Goal: Communication & Community: Connect with others

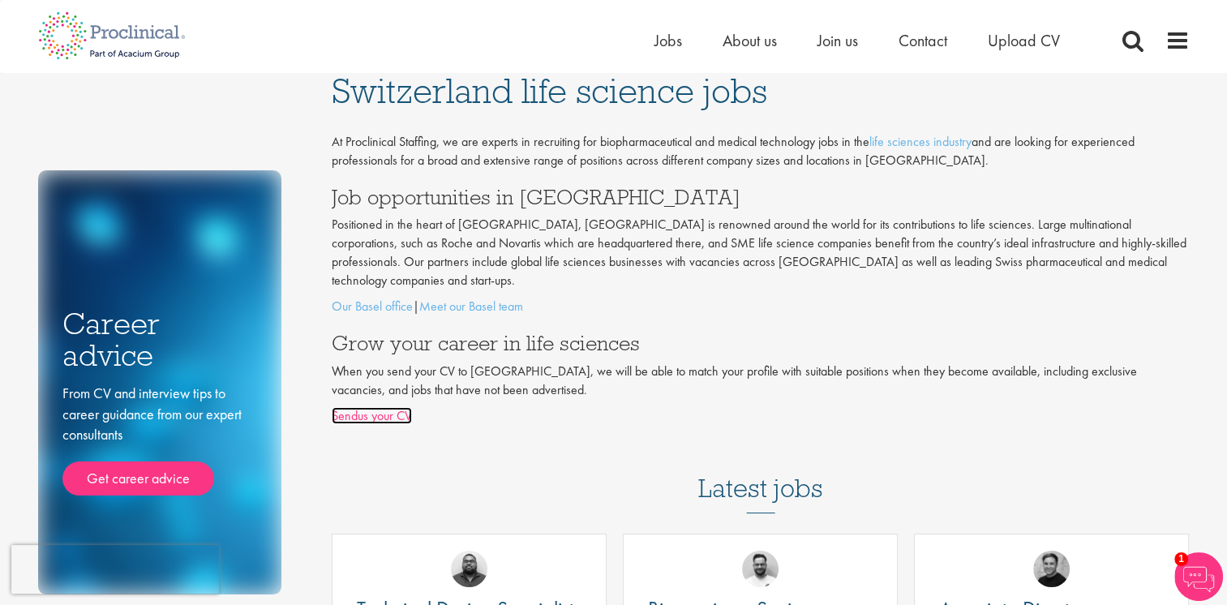
click at [396, 407] on link "Sendus your CV" at bounding box center [372, 415] width 80 height 17
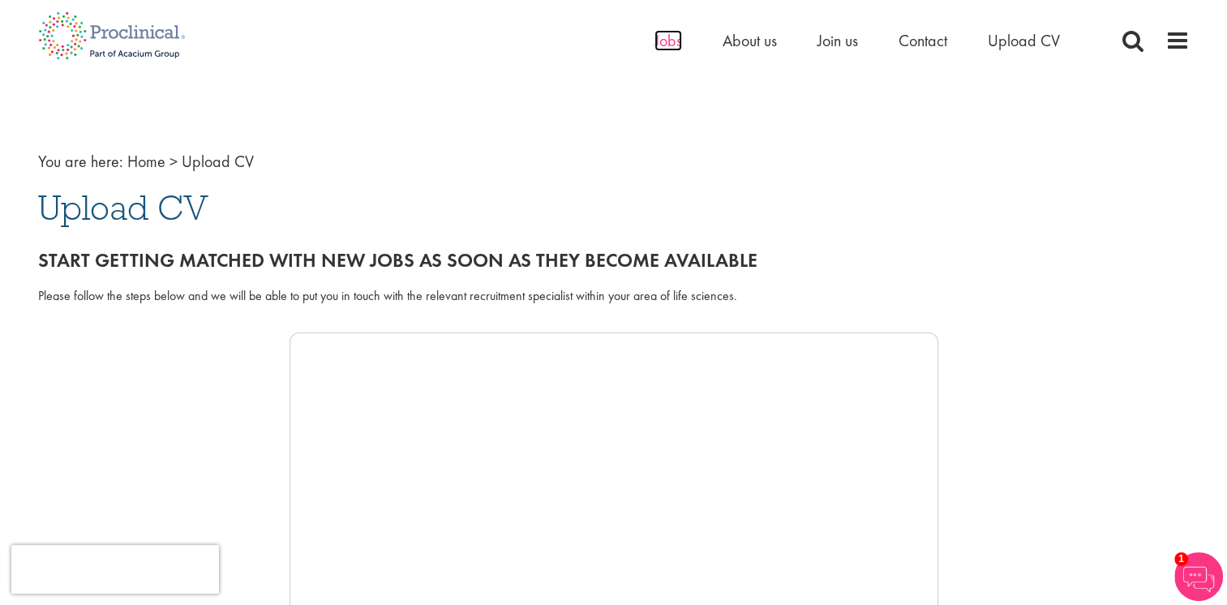
click at [676, 44] on span "Jobs" at bounding box center [669, 40] width 28 height 21
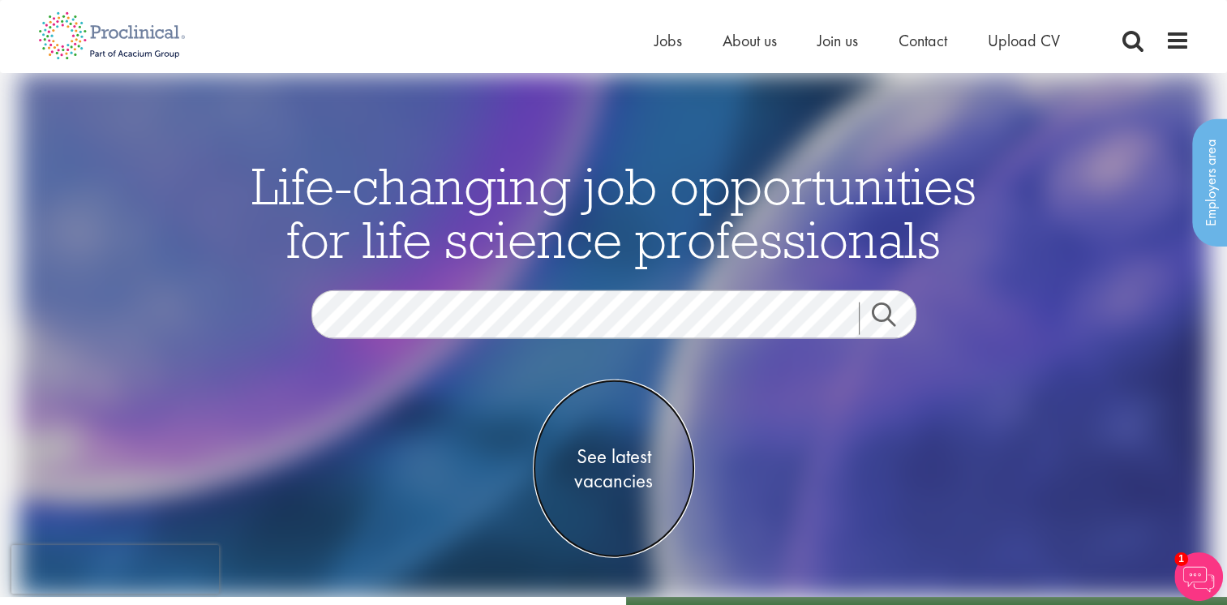
click at [616, 459] on span "See latest vacancies" at bounding box center [614, 468] width 162 height 49
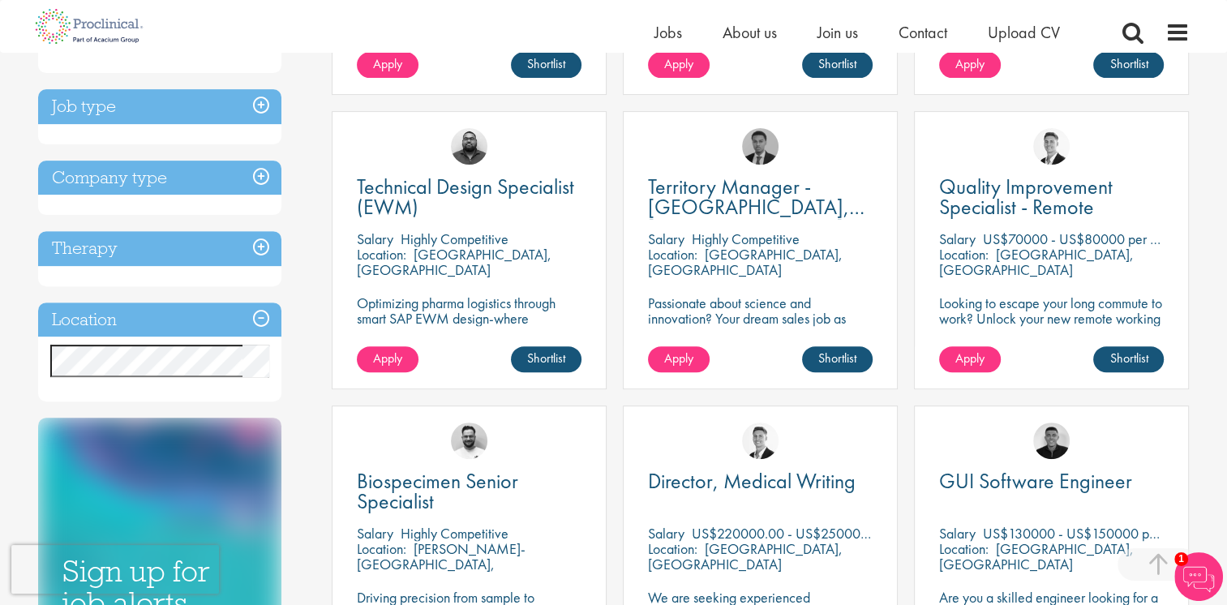
scroll to position [649, 0]
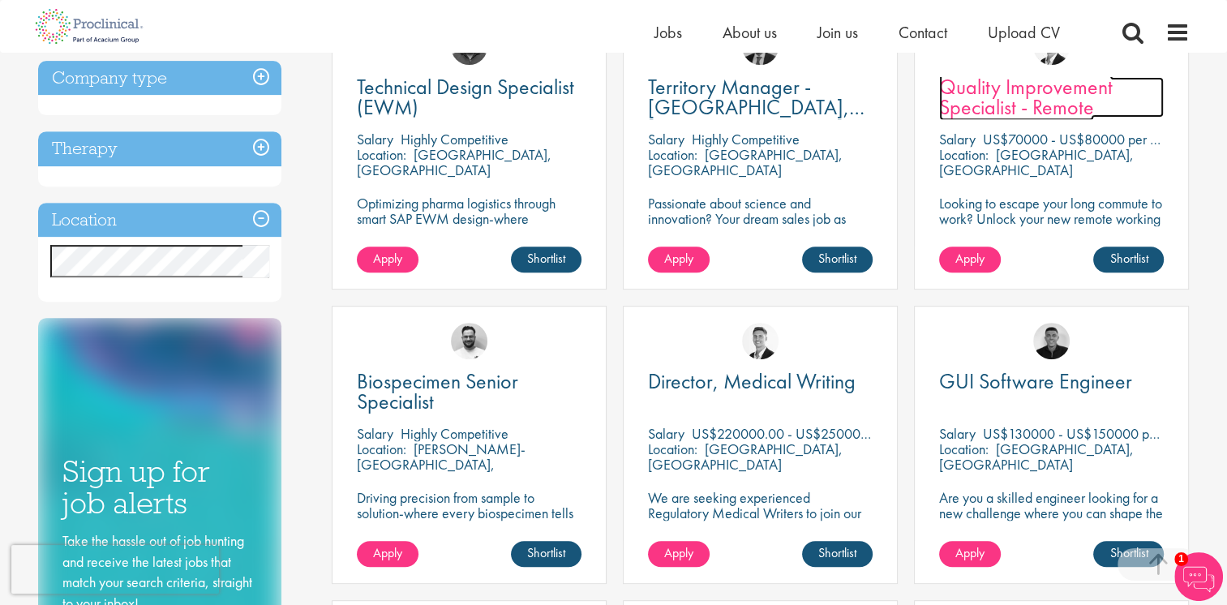
click at [1020, 95] on span "Quality Improvement Specialist - Remote" at bounding box center [1026, 97] width 174 height 48
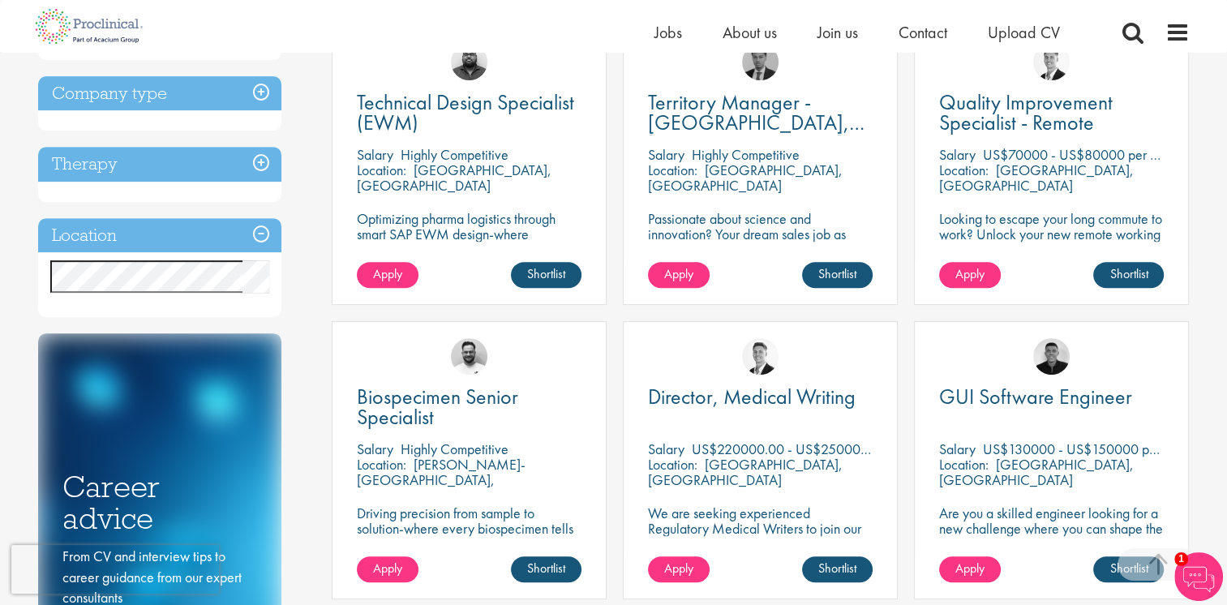
scroll to position [584, 0]
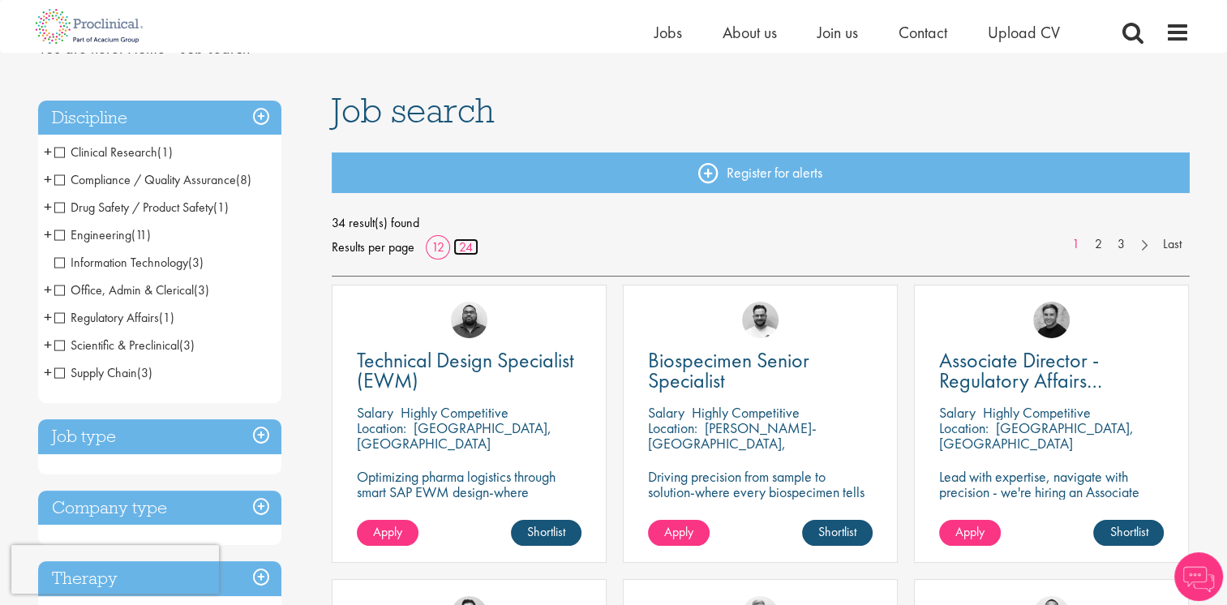
click at [457, 248] on link "24" at bounding box center [465, 246] width 25 height 17
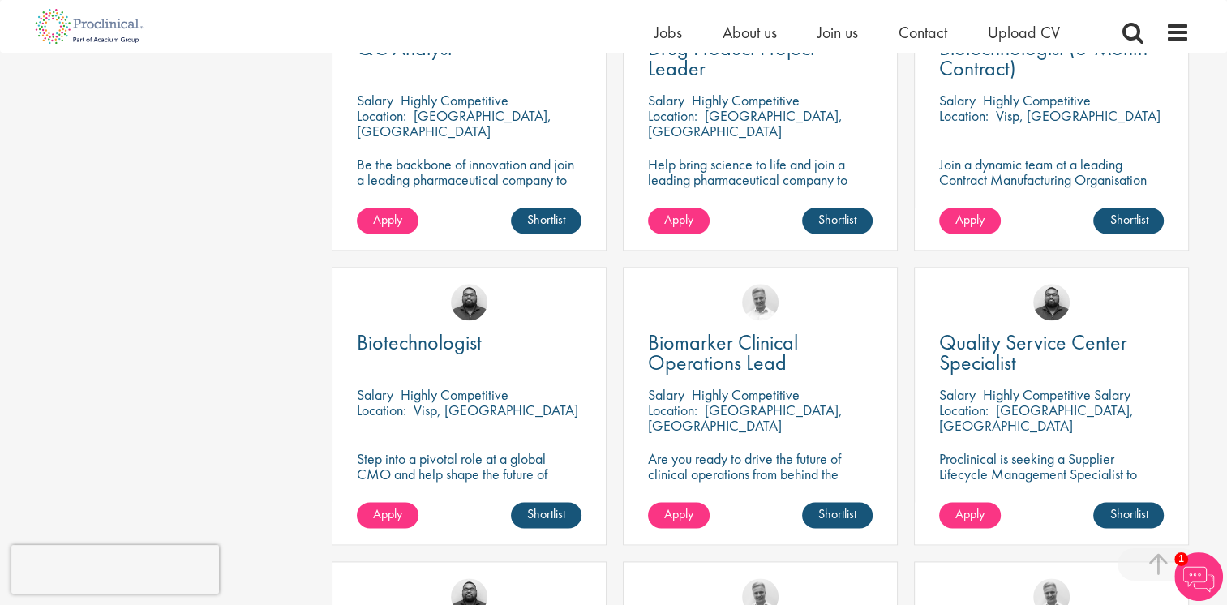
scroll to position [1703, 0]
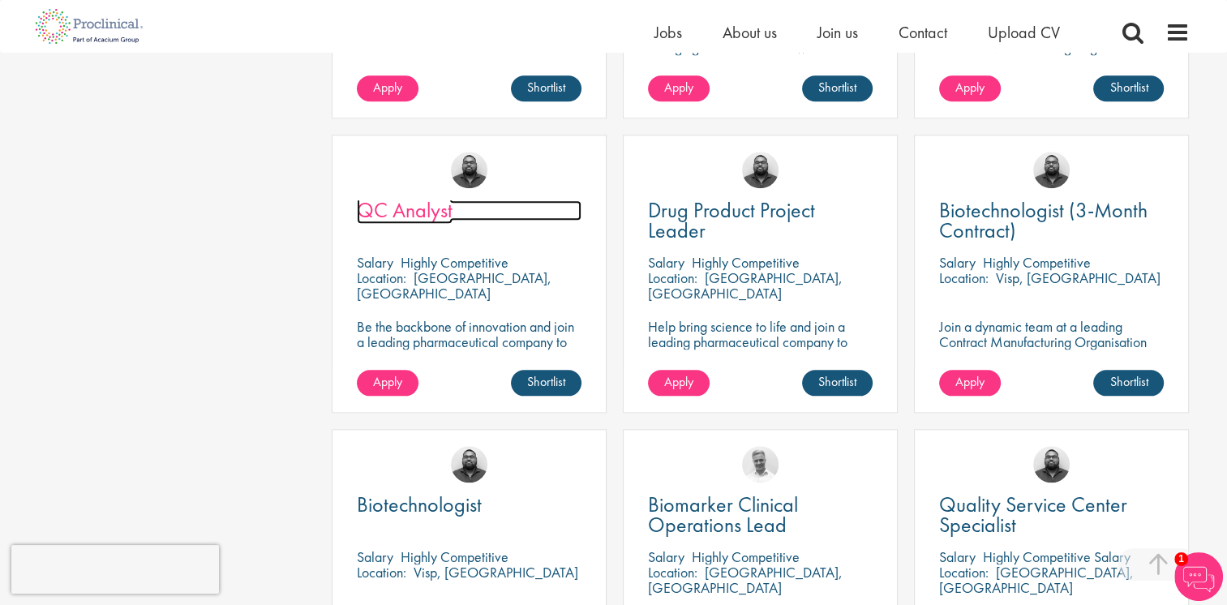
click at [430, 213] on span "QC Analyst" at bounding box center [405, 210] width 96 height 28
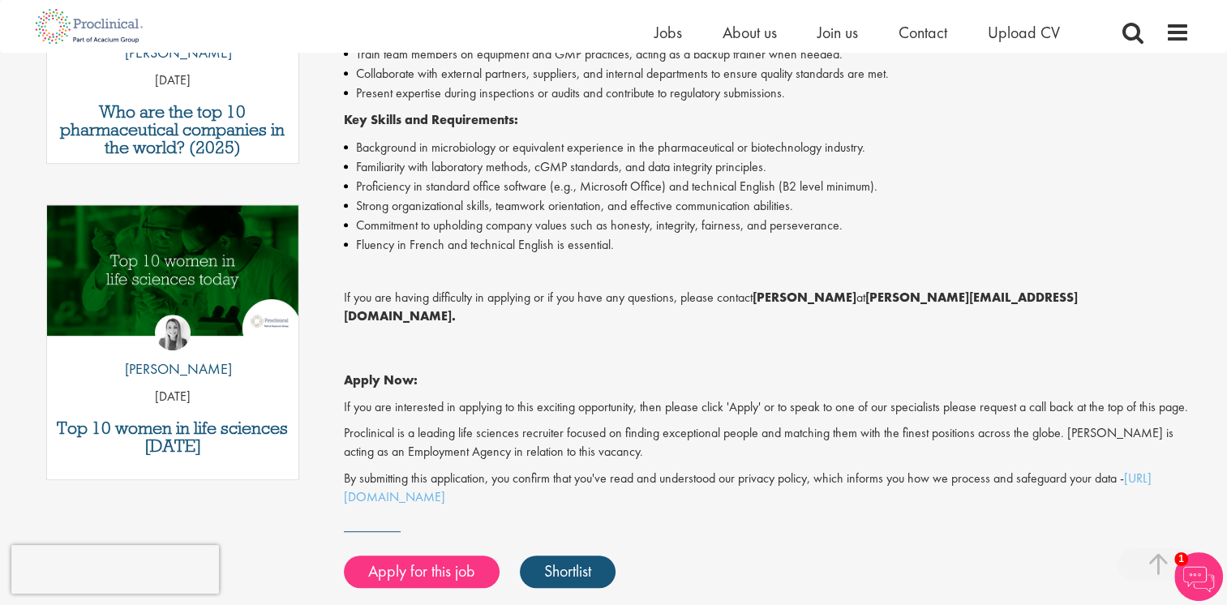
scroll to position [730, 0]
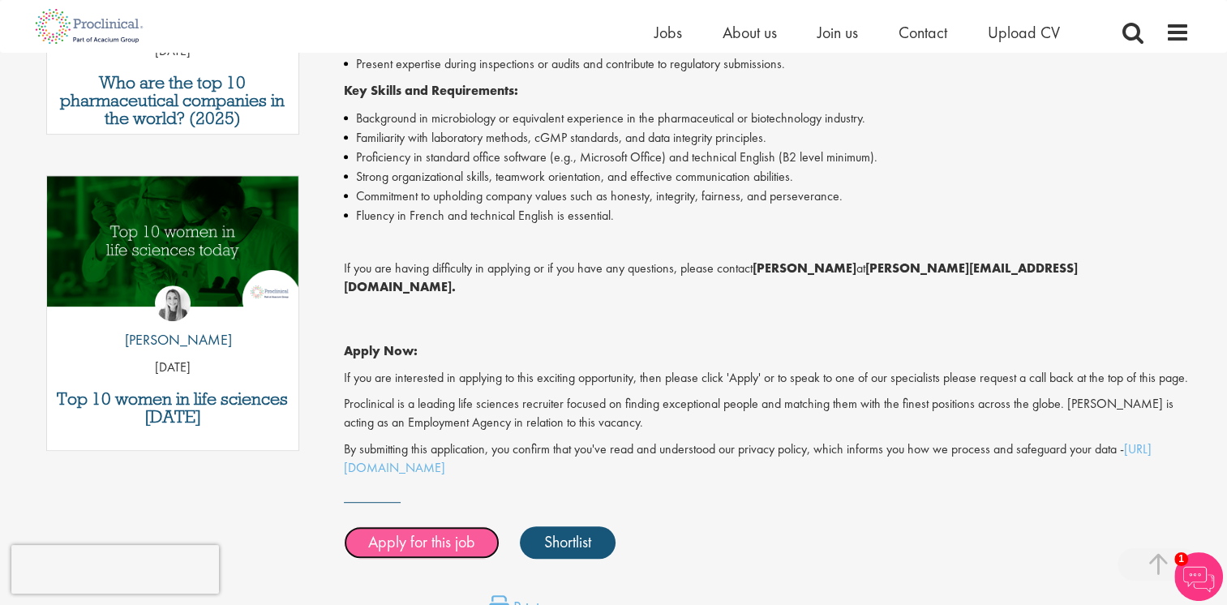
click at [438, 550] on link "Apply for this job" at bounding box center [422, 542] width 156 height 32
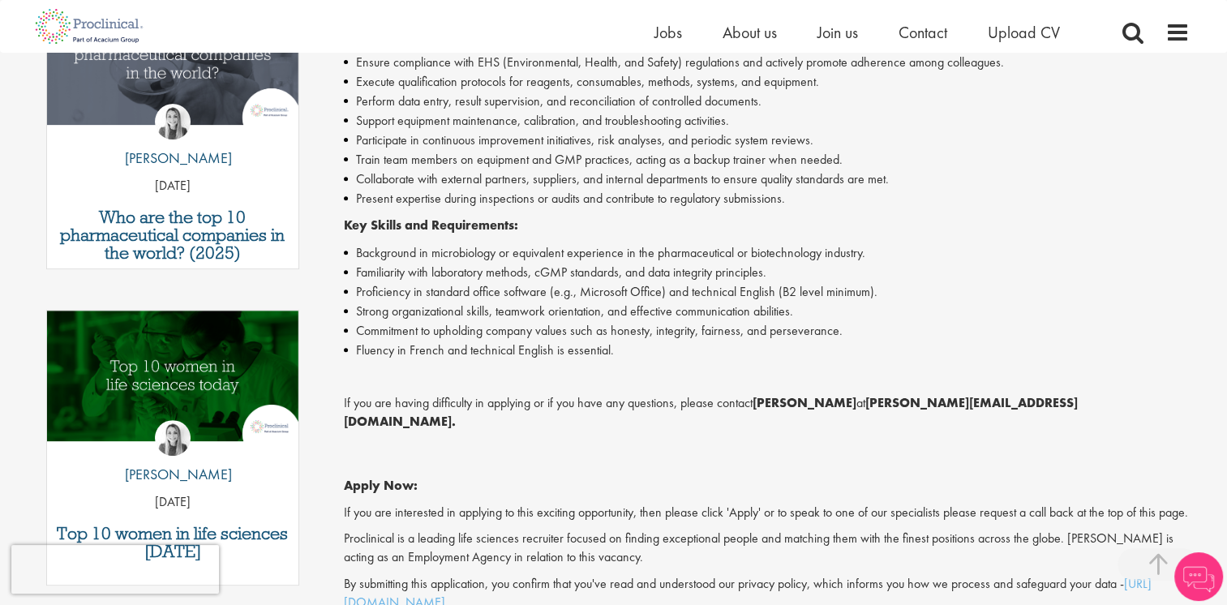
scroll to position [487, 0]
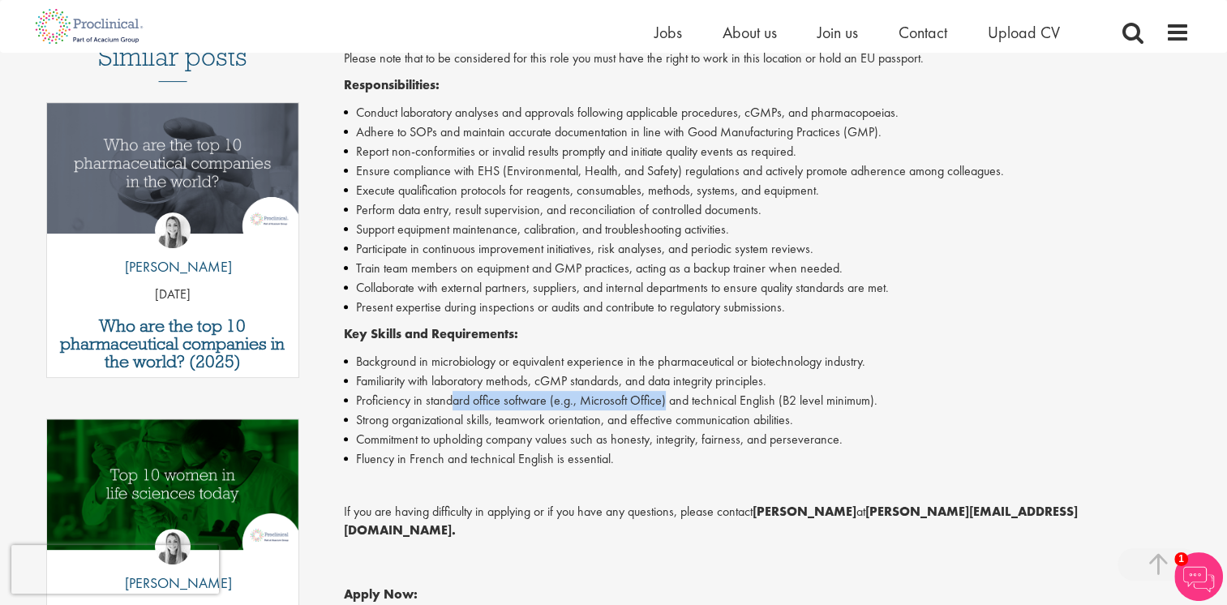
drag, startPoint x: 451, startPoint y: 391, endPoint x: 663, endPoint y: 404, distance: 212.9
click at [663, 404] on li "Proficiency in standard office software (e.g., Microsoft Office) and technical …" at bounding box center [767, 400] width 846 height 19
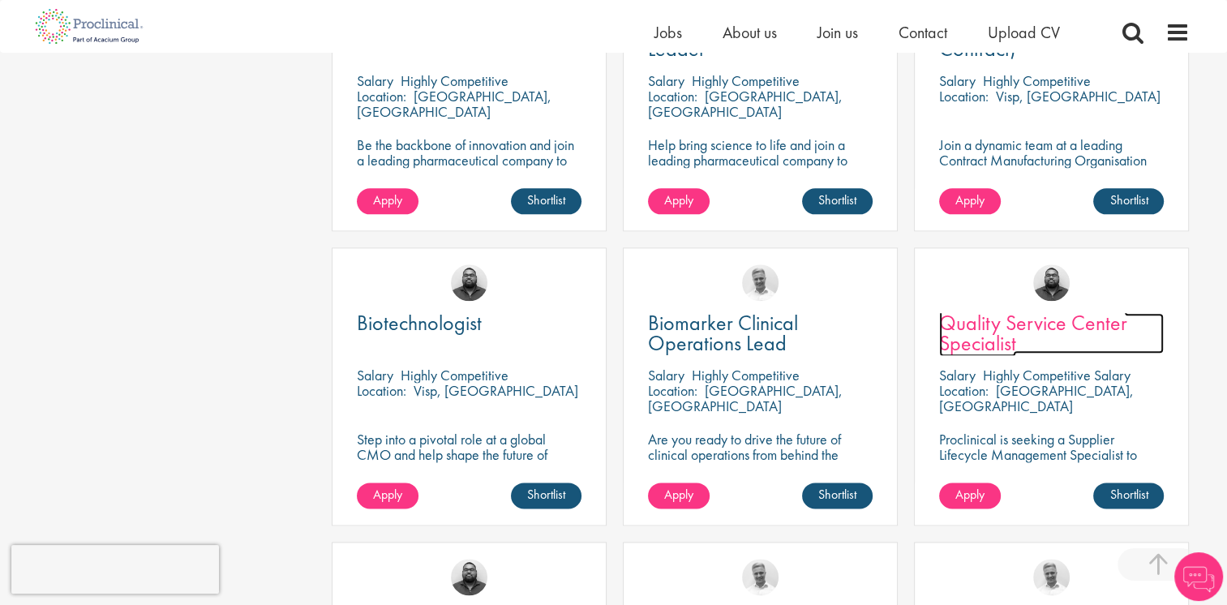
click at [1016, 333] on span "Quality Service Center Specialist" at bounding box center [1033, 333] width 188 height 48
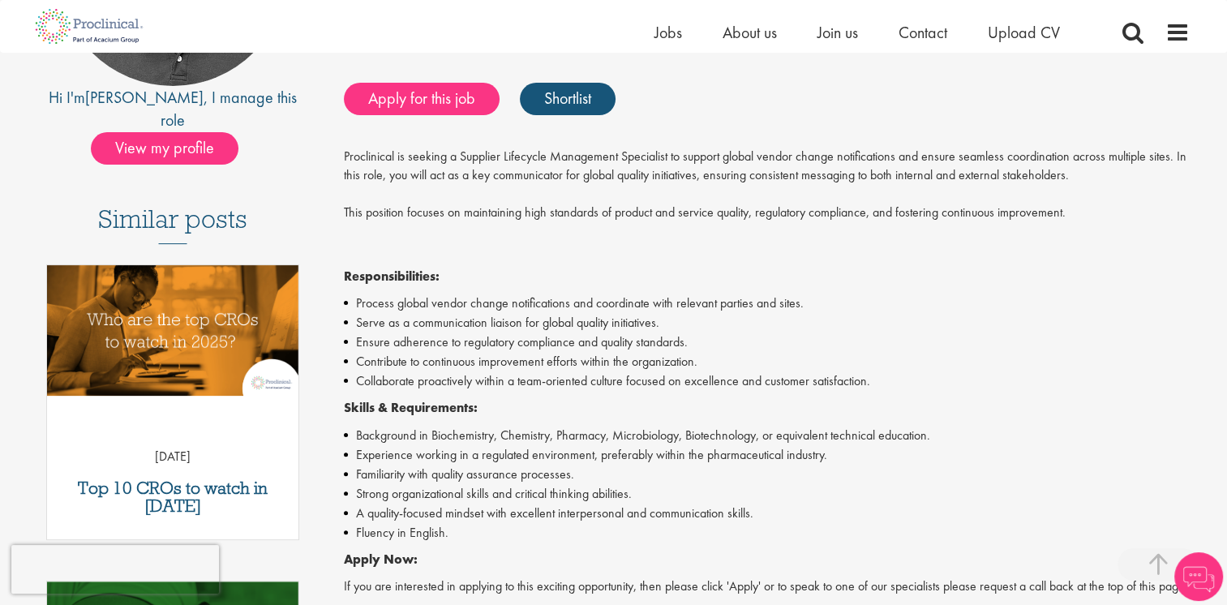
scroll to position [406, 0]
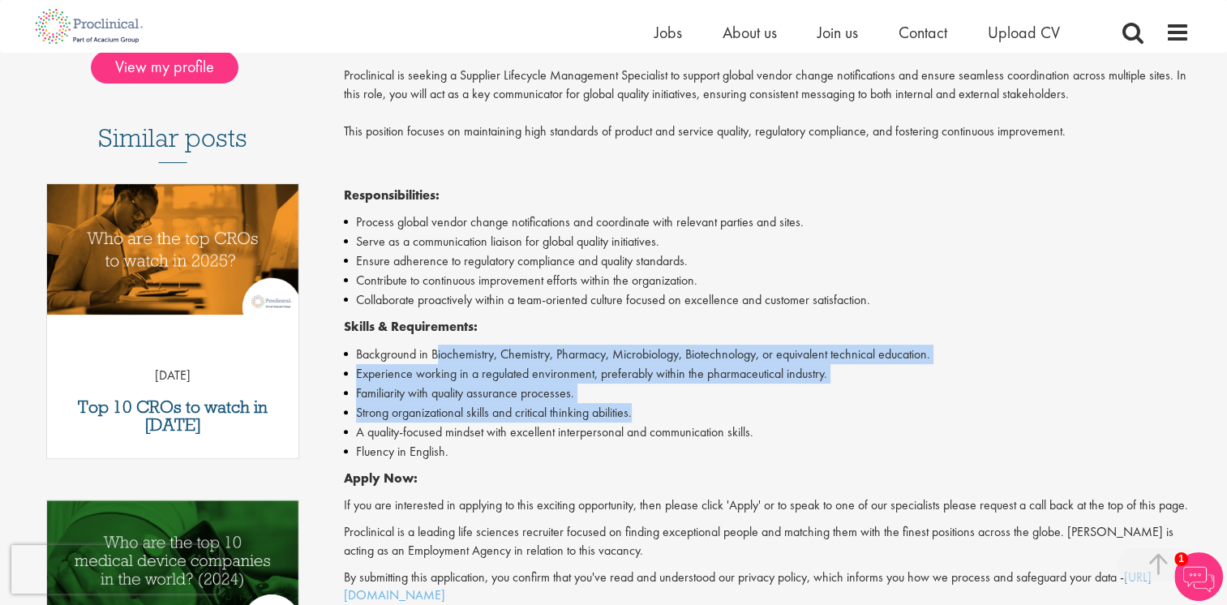
drag, startPoint x: 436, startPoint y: 363, endPoint x: 806, endPoint y: 417, distance: 374.6
click at [806, 417] on ul "Background in Biochemistry, Chemistry, Pharmacy, Microbiology, Biotechnology, o…" at bounding box center [767, 403] width 846 height 117
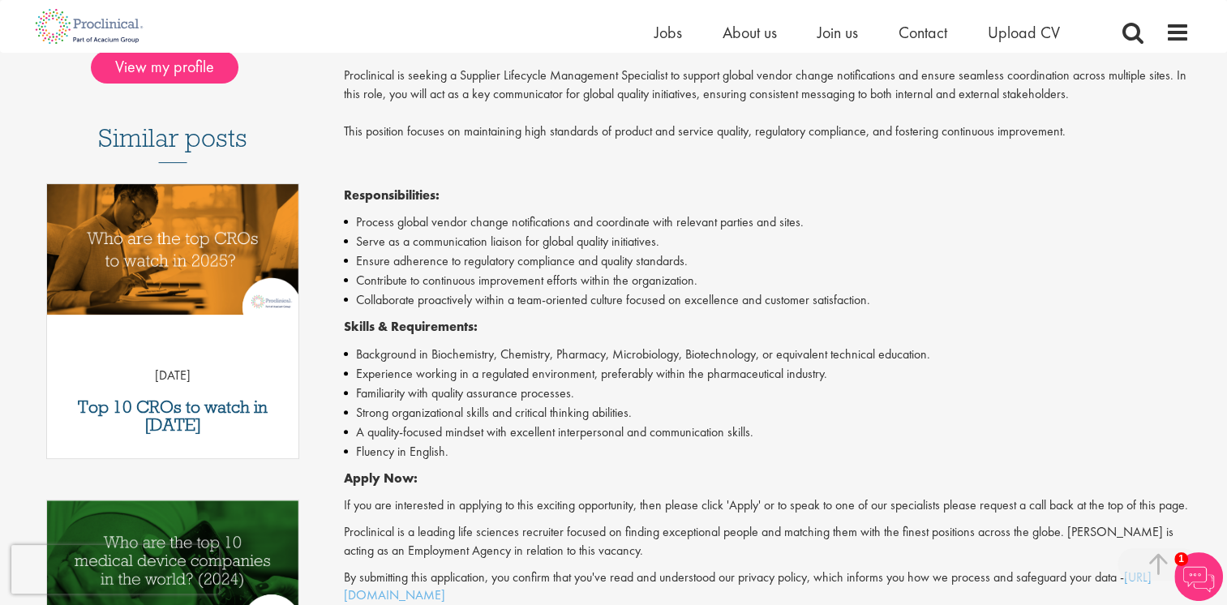
drag, startPoint x: 806, startPoint y: 417, endPoint x: 756, endPoint y: 425, distance: 50.9
click at [756, 425] on li "A quality-focused mindset with excellent interpersonal and communication skills." at bounding box center [767, 432] width 846 height 19
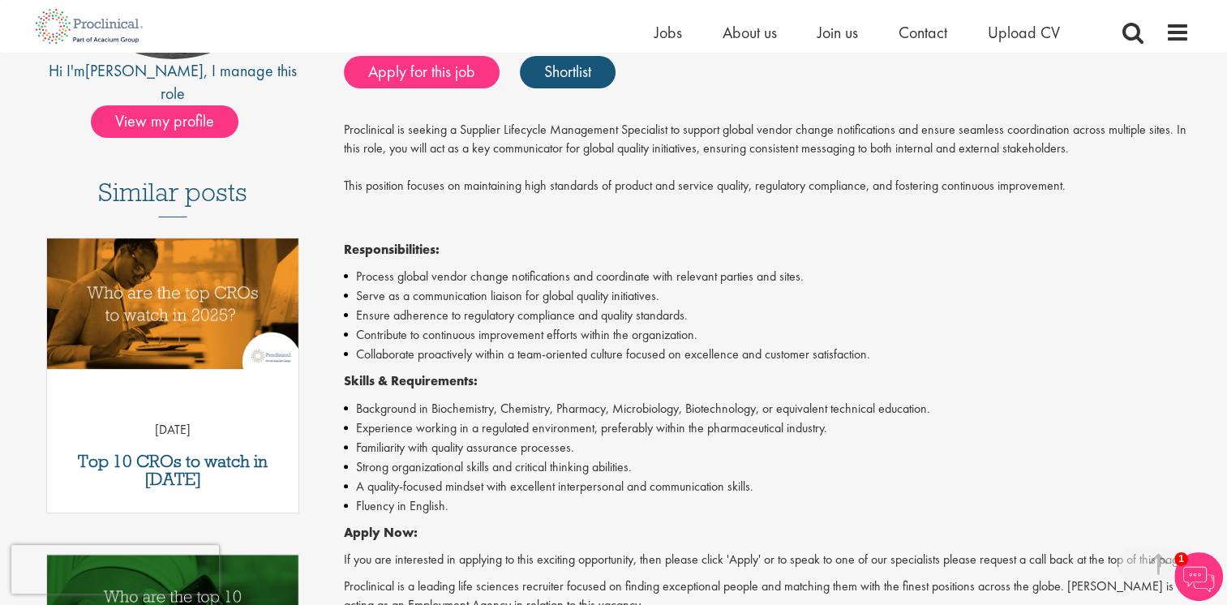
scroll to position [324, 0]
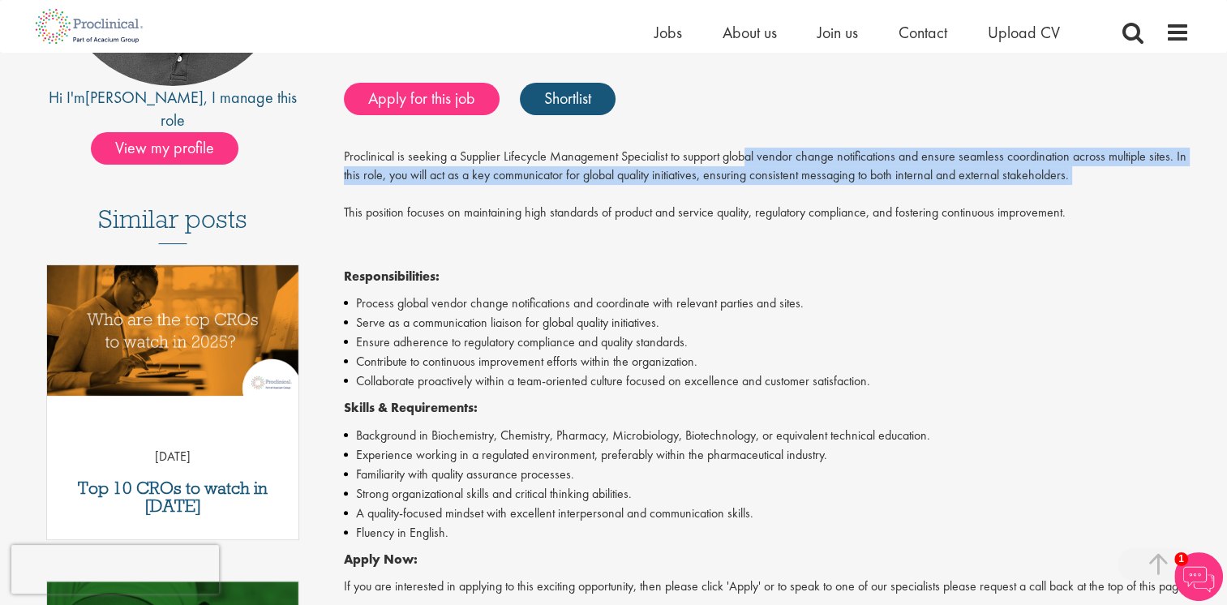
drag, startPoint x: 746, startPoint y: 159, endPoint x: 1070, endPoint y: 195, distance: 325.7
click at [1070, 195] on p "Proclinical is seeking a Supplier Lifecycle Management Specialist to support gl…" at bounding box center [767, 185] width 846 height 74
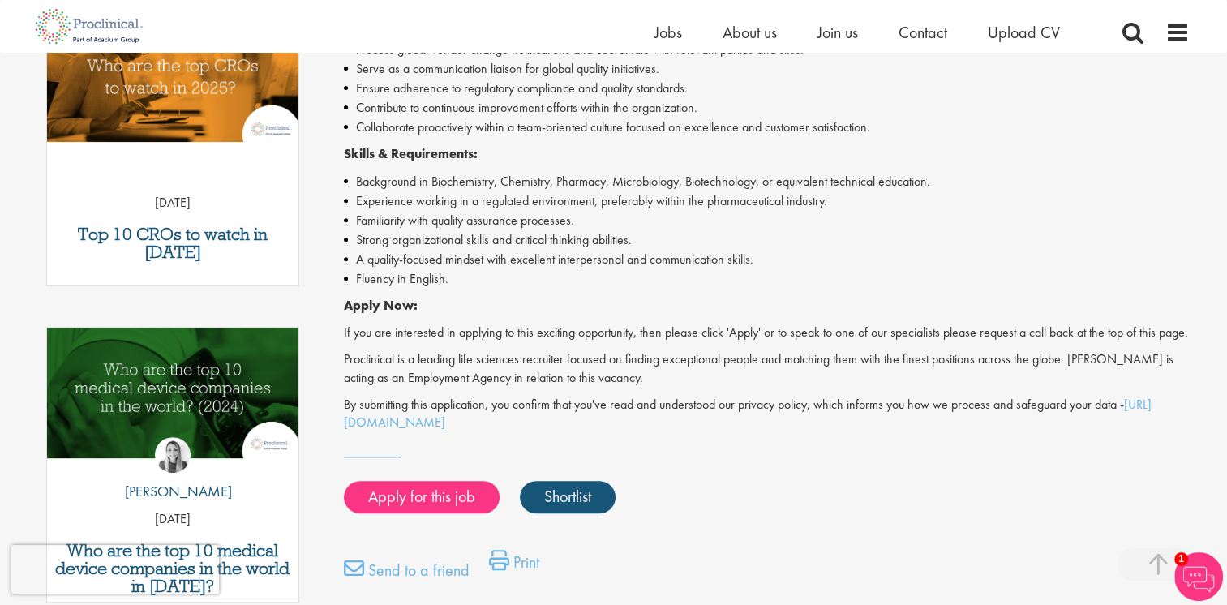
scroll to position [649, 0]
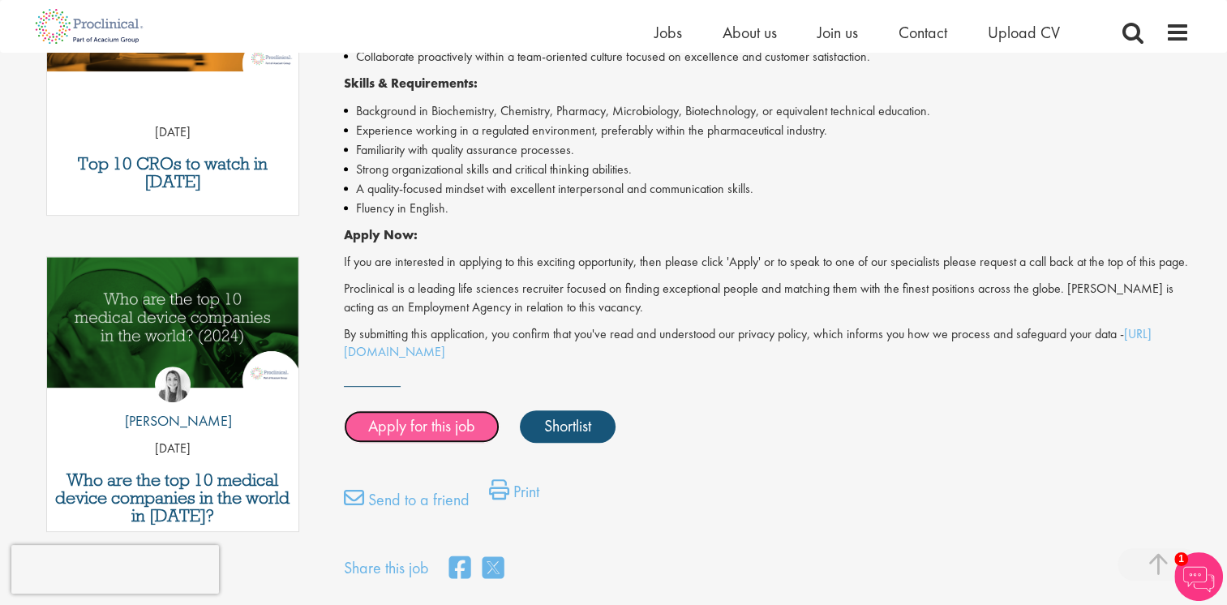
click at [436, 436] on link "Apply for this job" at bounding box center [422, 426] width 156 height 32
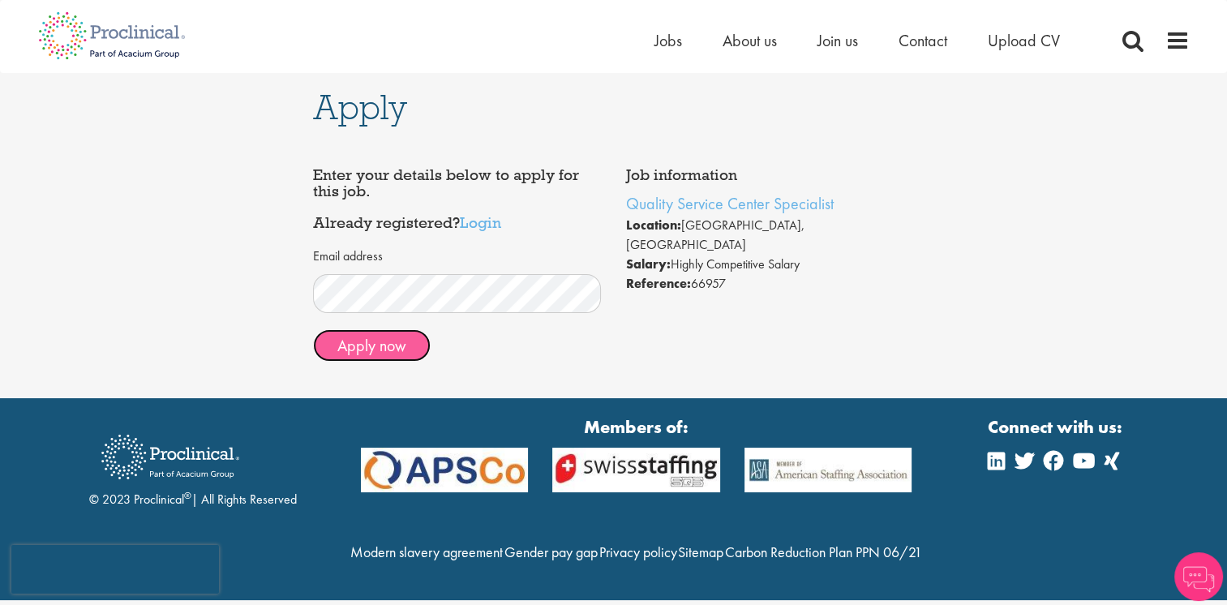
click at [365, 344] on button "Apply now" at bounding box center [372, 345] width 118 height 32
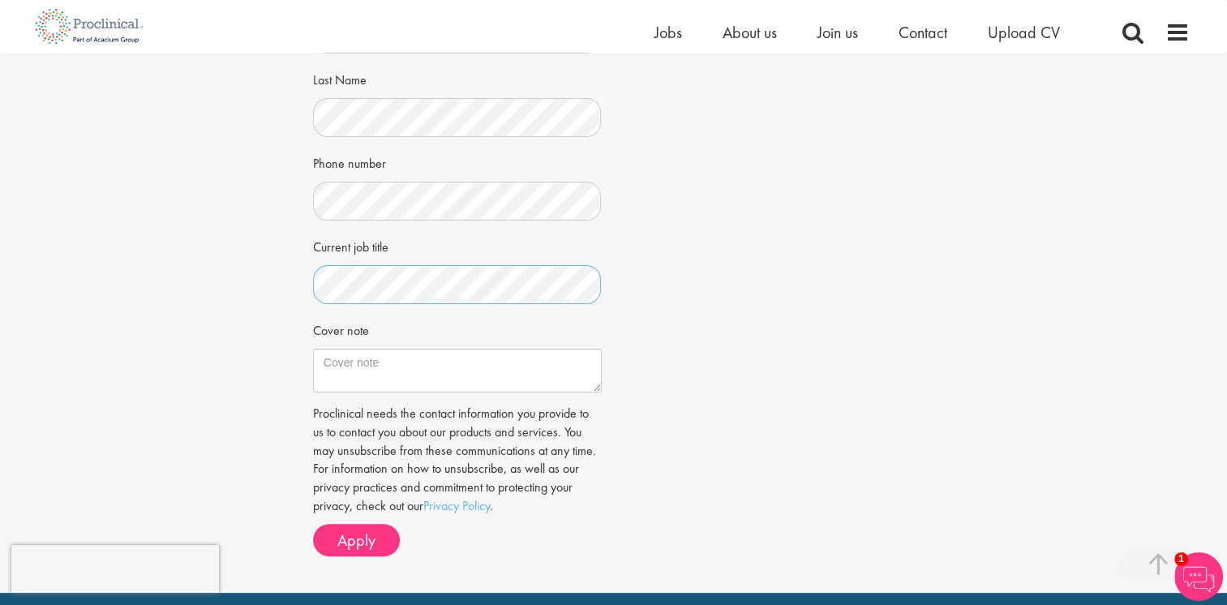
scroll to position [406, 0]
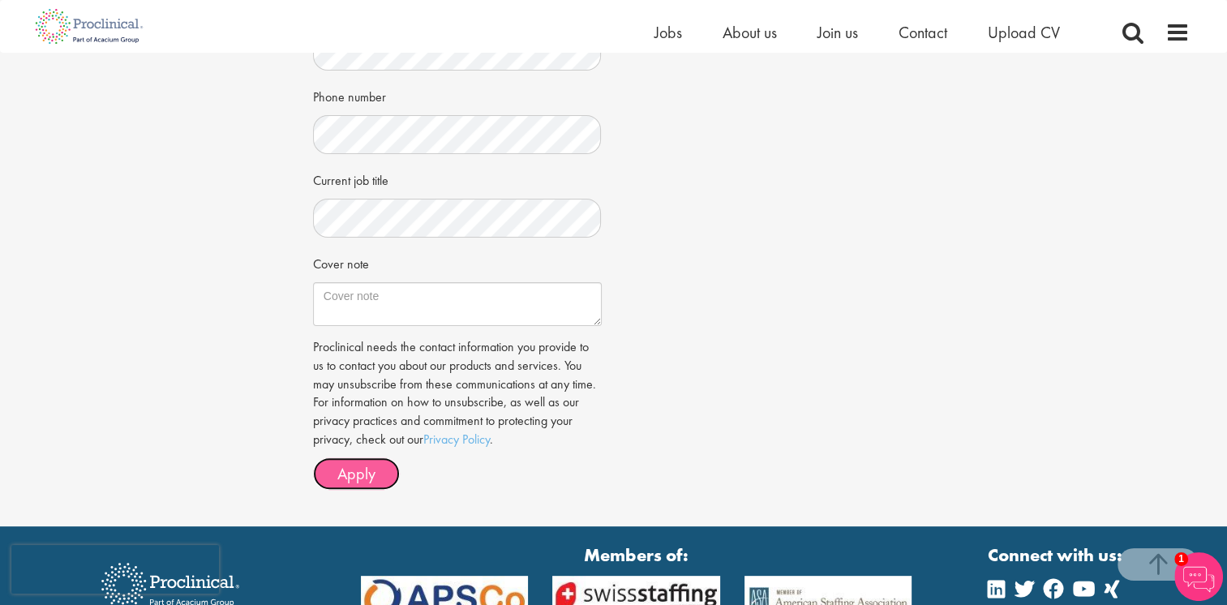
click at [386, 477] on button "Apply" at bounding box center [356, 473] width 87 height 32
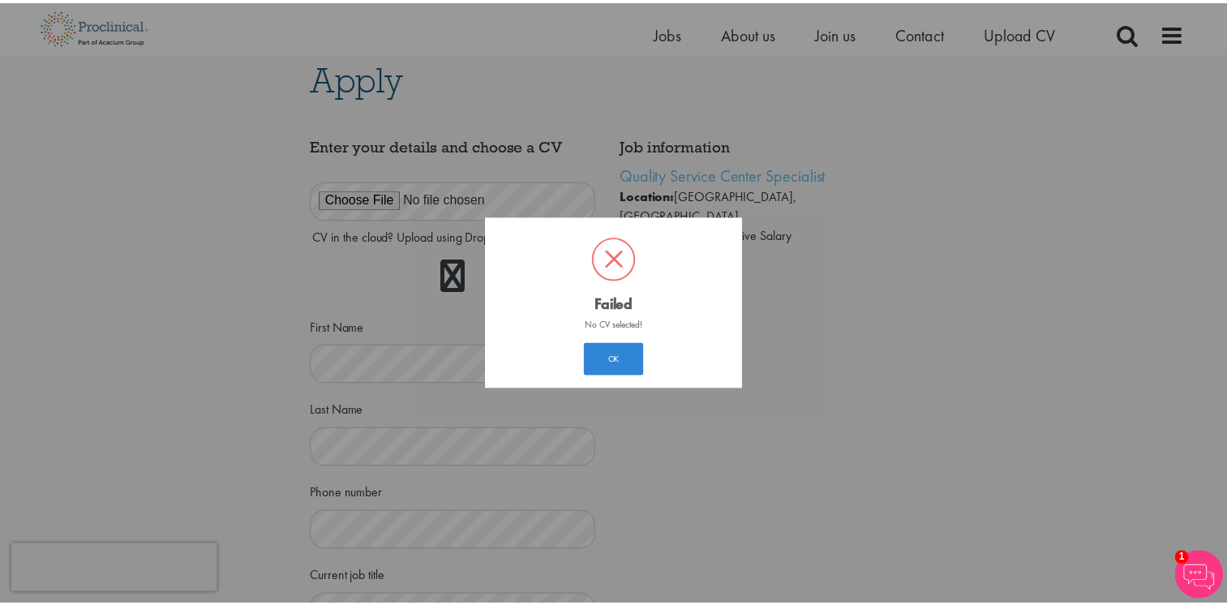
scroll to position [8, 0]
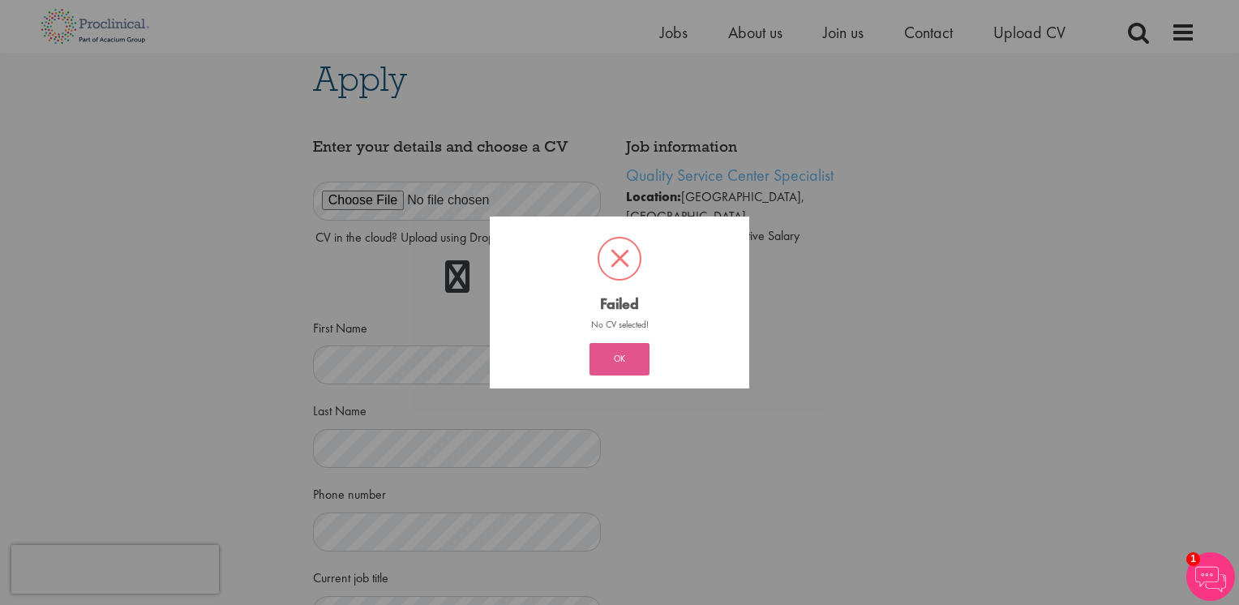
click at [625, 359] on button "OK" at bounding box center [620, 359] width 60 height 32
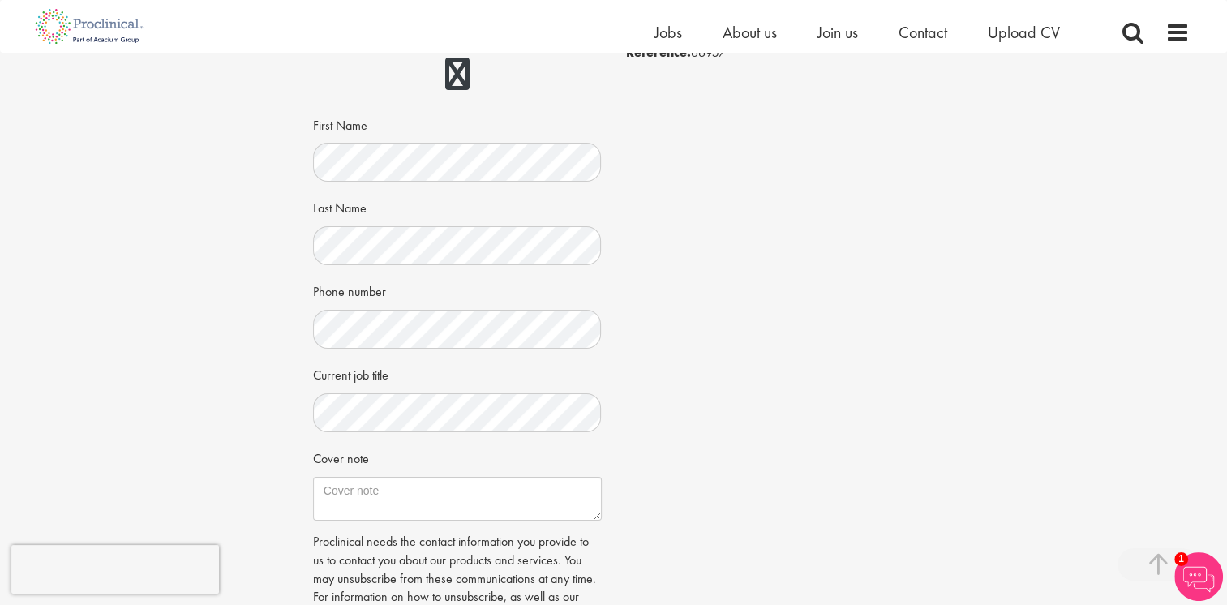
scroll to position [406, 0]
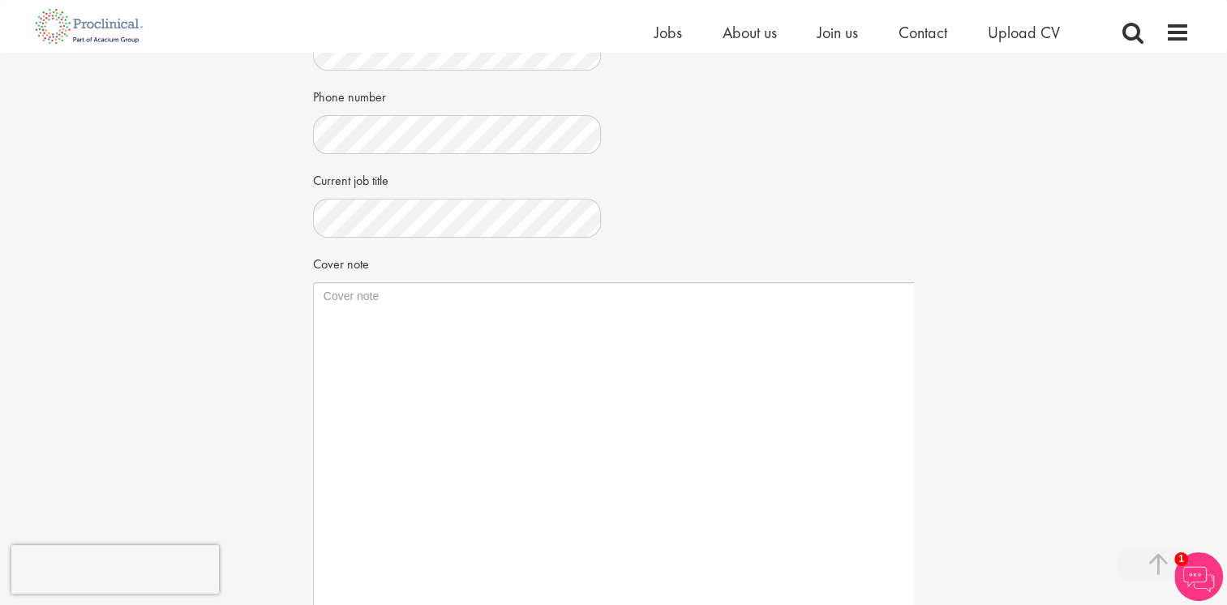
drag, startPoint x: 596, startPoint y: 321, endPoint x: 960, endPoint y: 597, distance: 456.8
click at [971, 604] on html "This website uses cookies. By continuing to use this site, you are giving your …" at bounding box center [613, 308] width 1227 height 1429
click at [396, 299] on textarea "Cover note" at bounding box center [644, 447] width 663 height 331
paste textarea "Dear Hiring Committee, I am excited to apply for this position as a Specialist …"
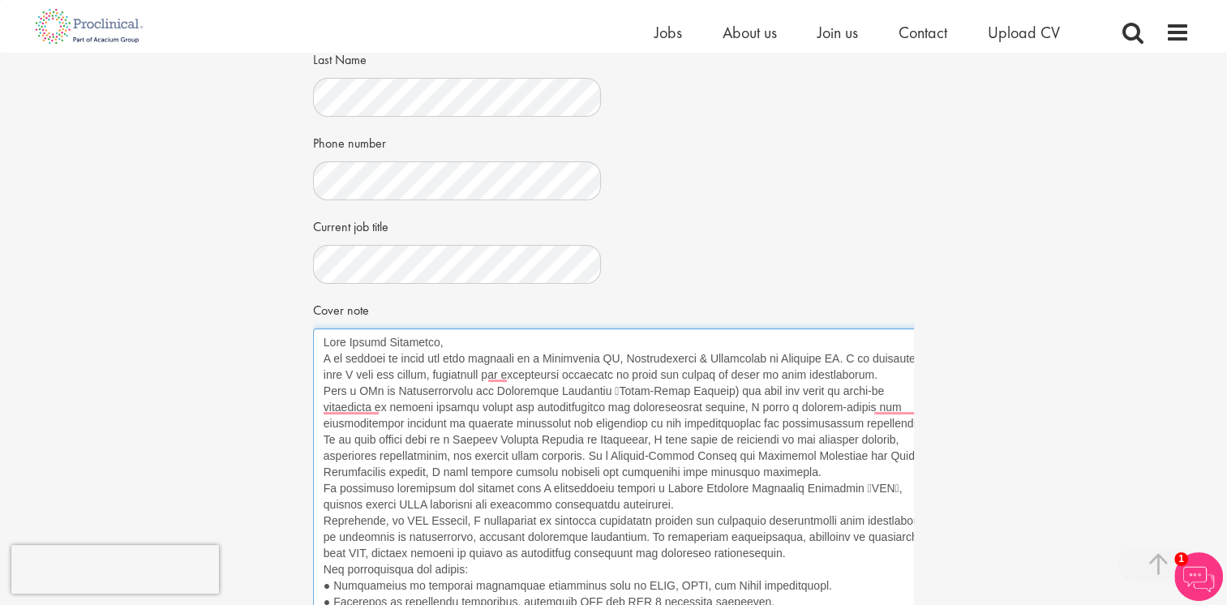
scroll to position [331, 0]
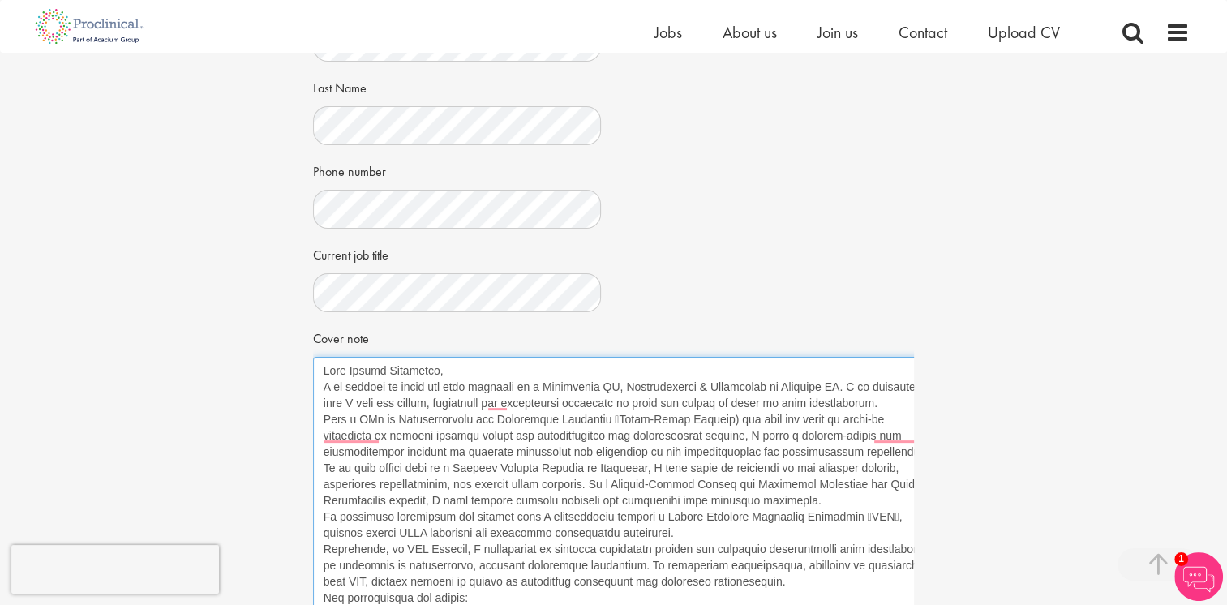
click at [444, 371] on textarea "Cover note" at bounding box center [644, 522] width 663 height 331
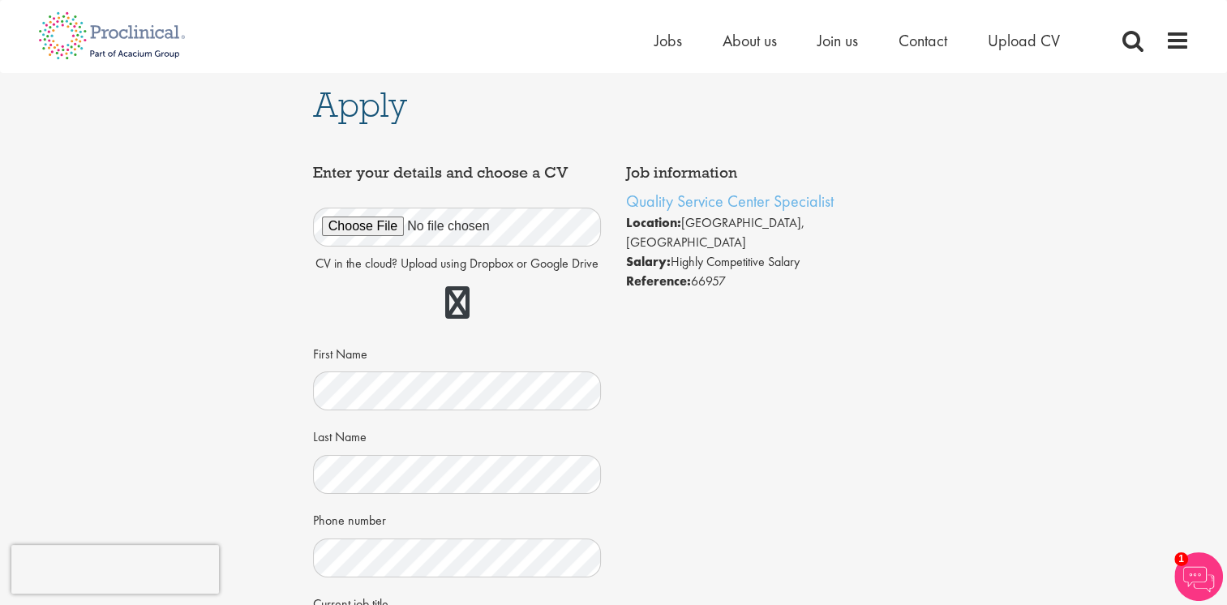
scroll to position [0, 0]
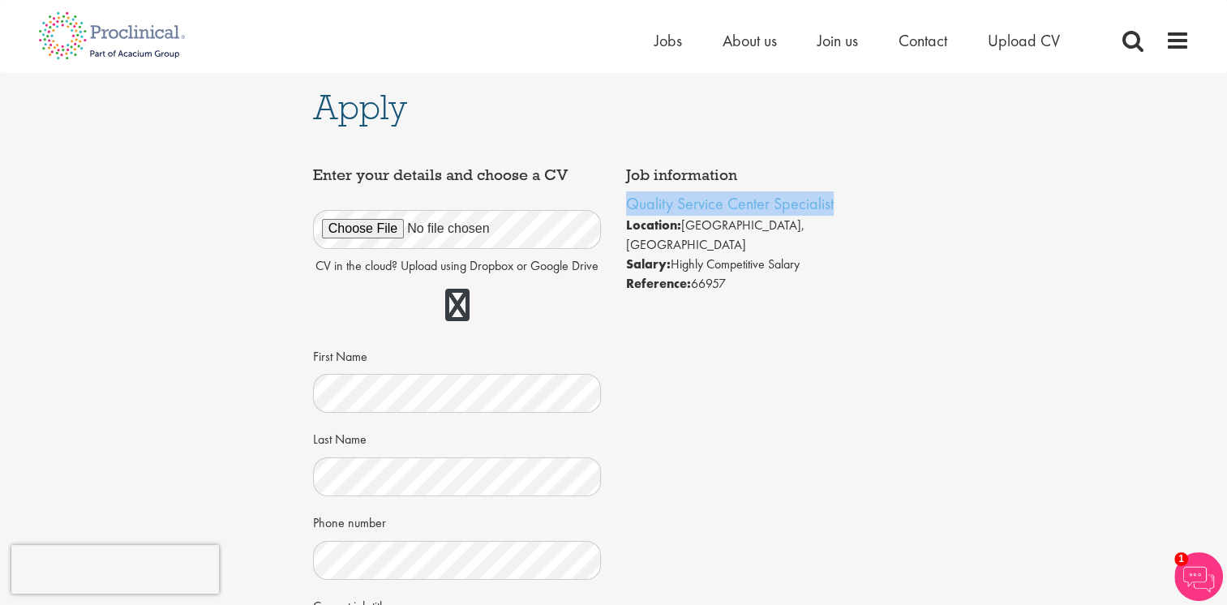
drag, startPoint x: 618, startPoint y: 201, endPoint x: 842, endPoint y: 196, distance: 223.9
click at [842, 196] on div "Job information Quality Service Center Specialist Location: Basel, Switzerland …" at bounding box center [770, 230] width 313 height 143
drag, startPoint x: 842, startPoint y: 196, endPoint x: 795, endPoint y: 204, distance: 47.7
copy link "Quality Service Center Specialist"
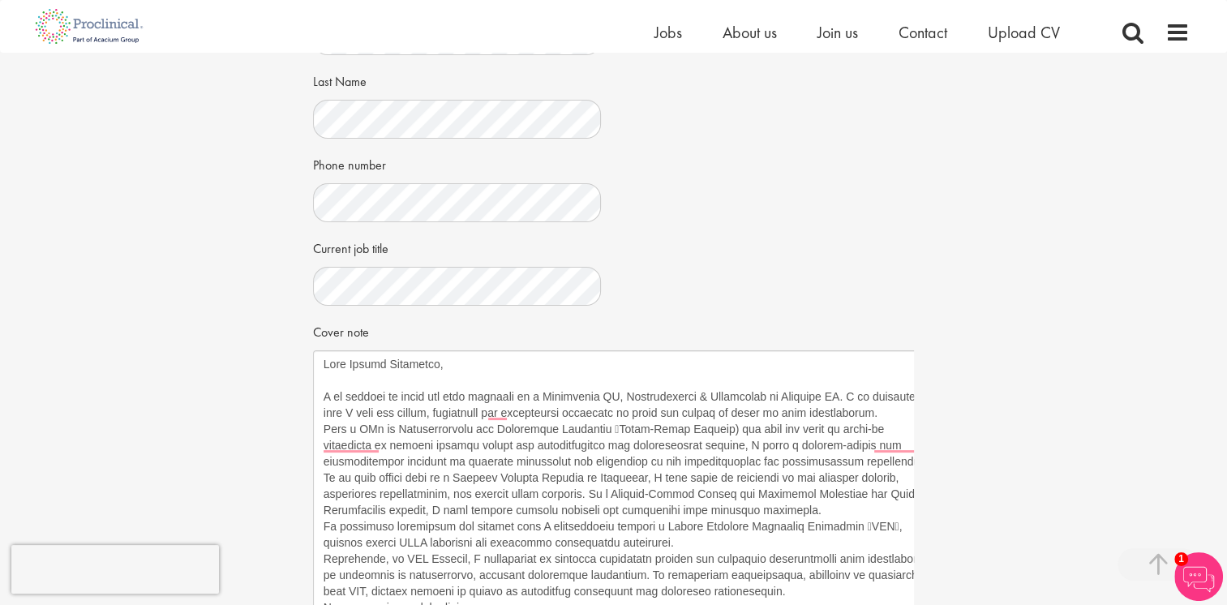
scroll to position [406, 0]
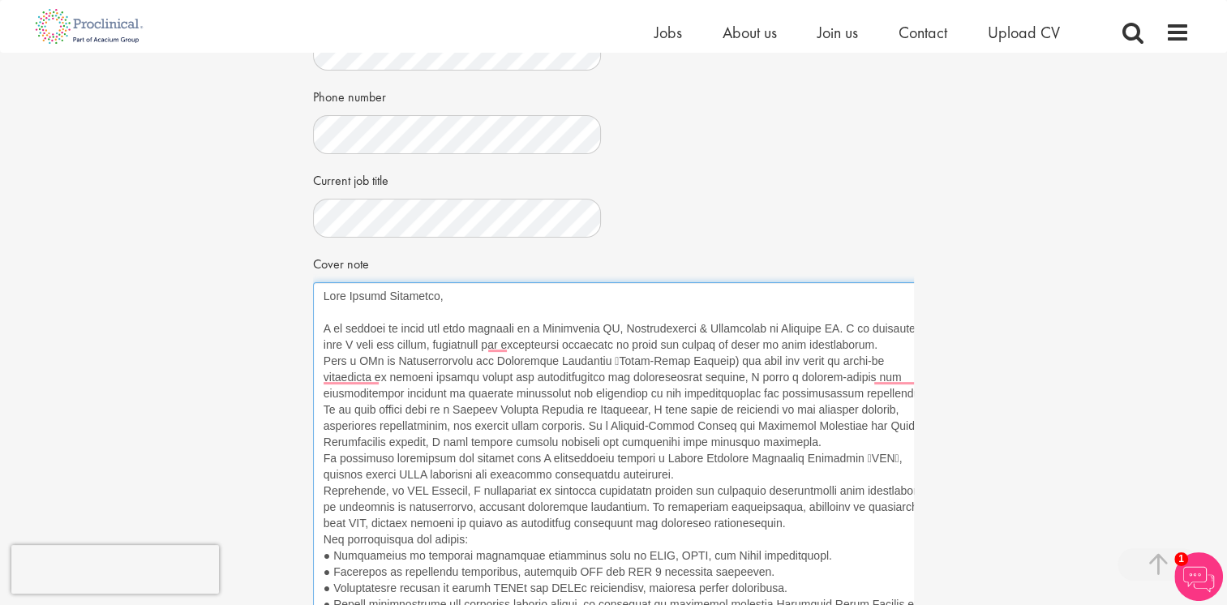
drag, startPoint x: 535, startPoint y: 329, endPoint x: 813, endPoint y: 326, distance: 278.2
click at [813, 326] on textarea "Cover note" at bounding box center [644, 447] width 663 height 331
paste textarea "Quality Service Center Specialist"
click at [852, 387] on textarea "Cover note" at bounding box center [644, 447] width 663 height 331
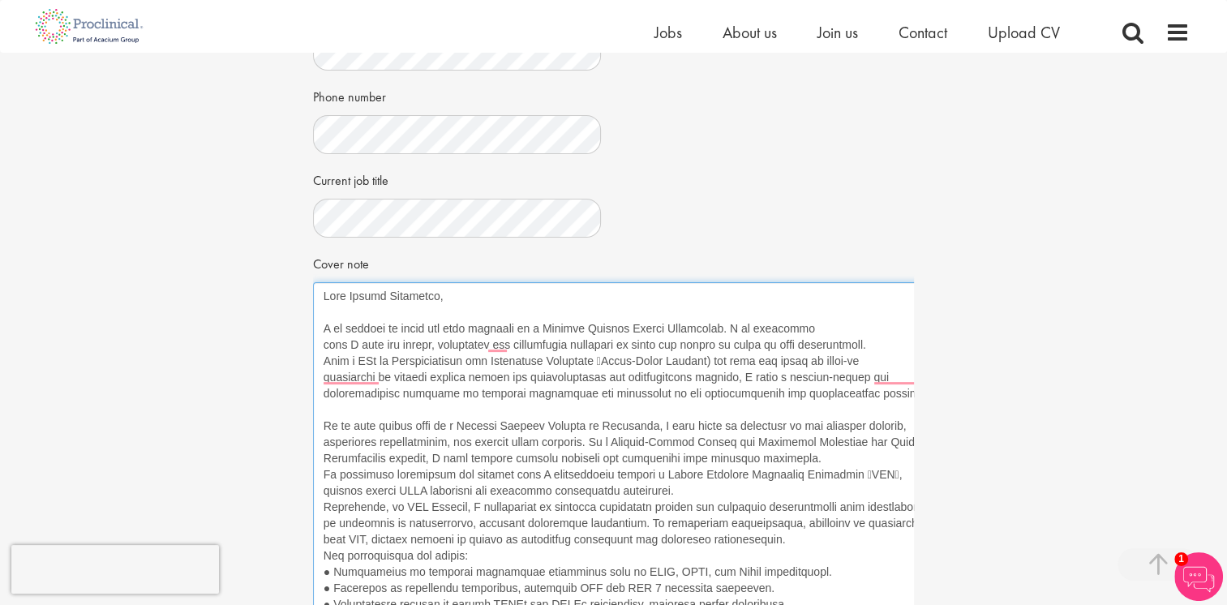
click at [830, 457] on textarea "Cover note" at bounding box center [644, 447] width 663 height 331
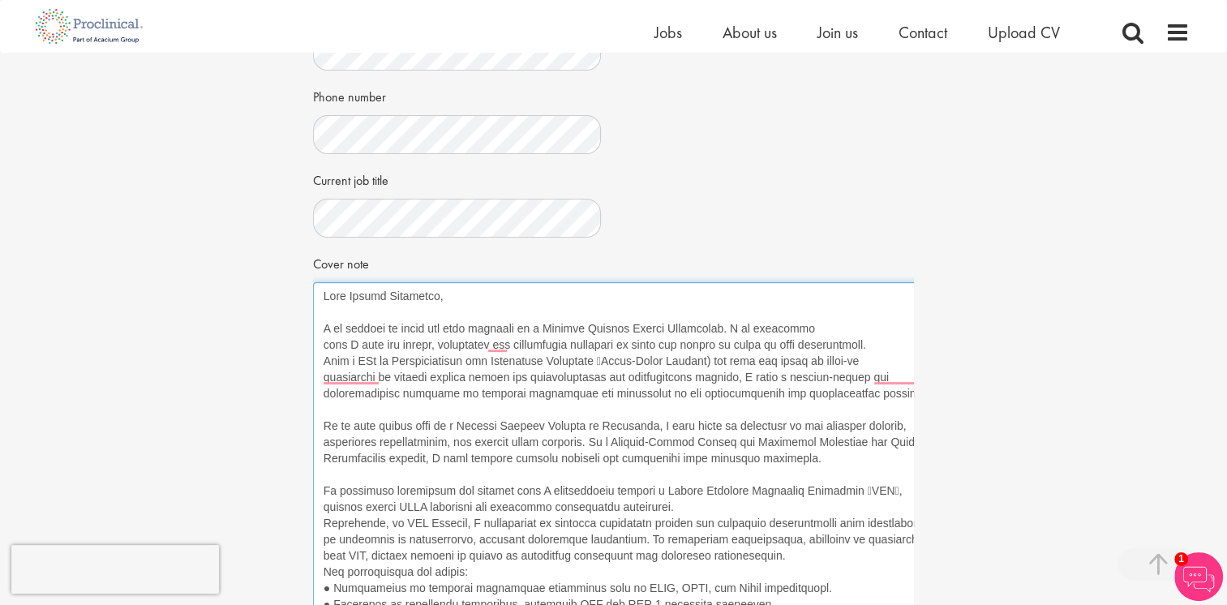
click at [860, 488] on textarea "Cover note" at bounding box center [644, 447] width 663 height 331
click at [892, 491] on textarea "Cover note" at bounding box center [644, 447] width 663 height 331
click at [720, 496] on textarea "Cover note" at bounding box center [644, 447] width 663 height 331
click at [698, 506] on textarea "Cover note" at bounding box center [644, 447] width 663 height 331
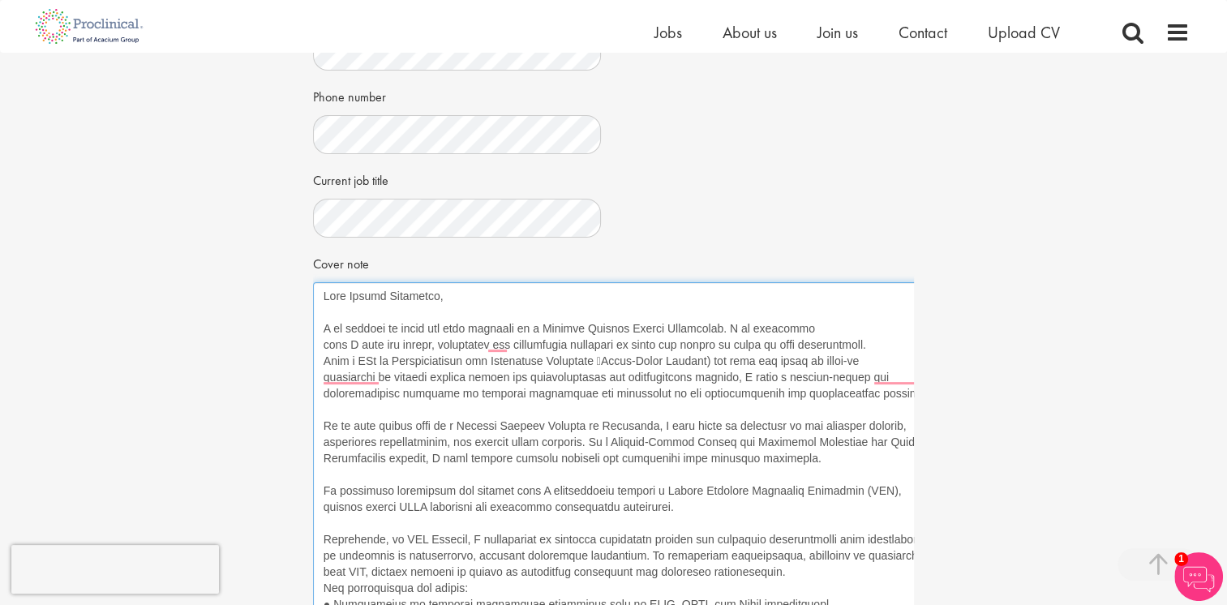
scroll to position [162, 0]
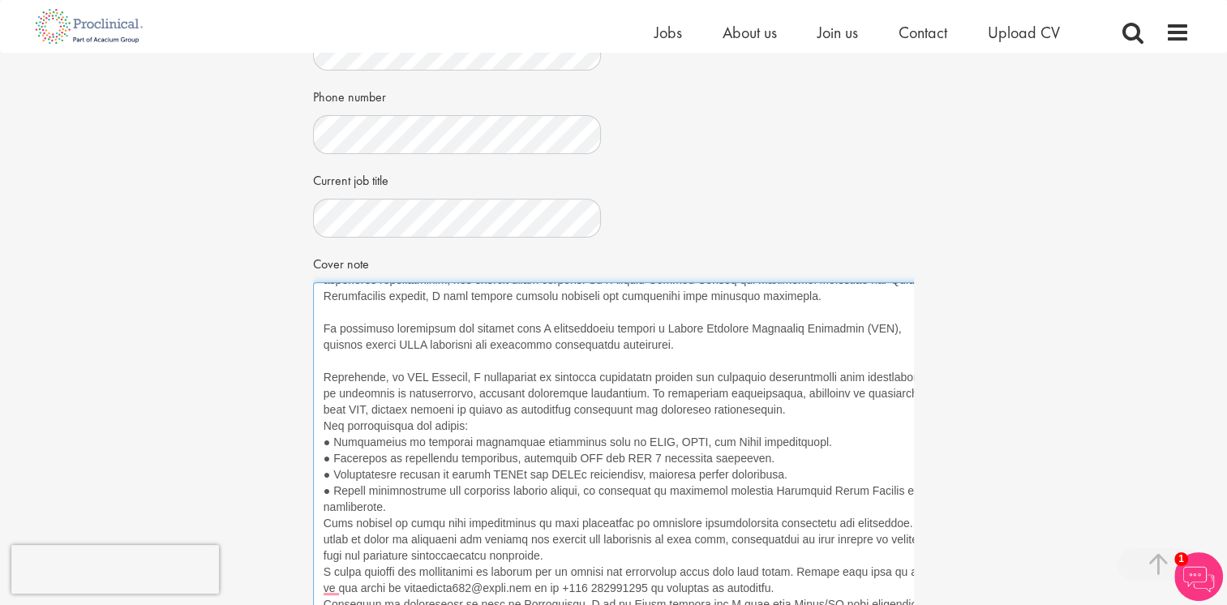
click at [775, 410] on textarea "Cover note" at bounding box center [644, 447] width 663 height 331
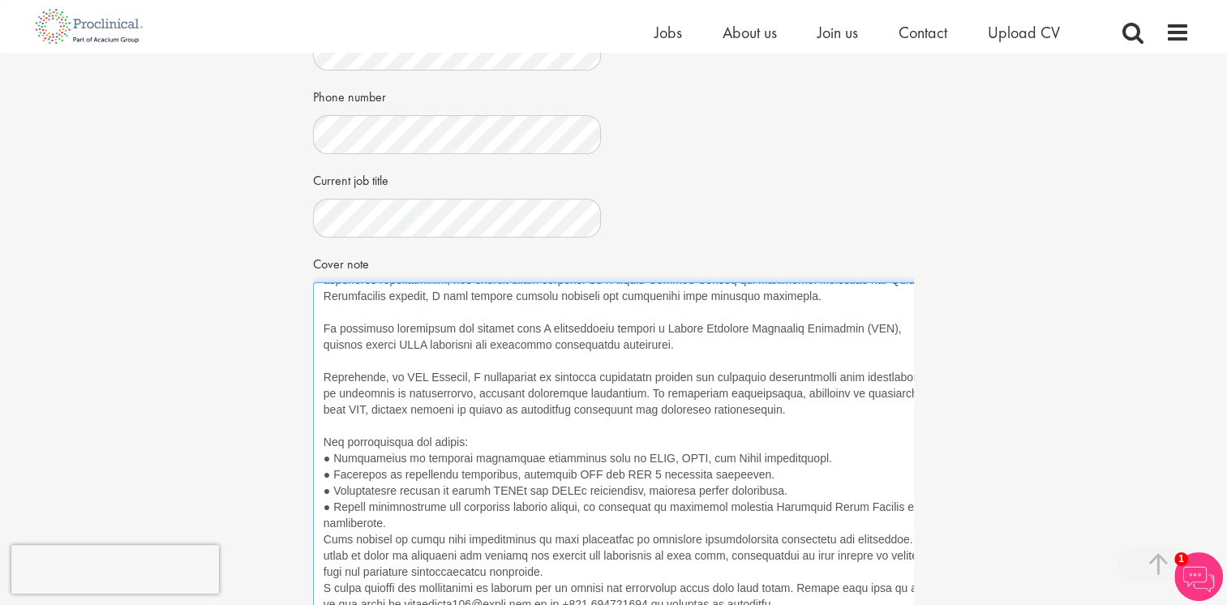
click at [474, 520] on textarea "Cover note" at bounding box center [644, 447] width 663 height 331
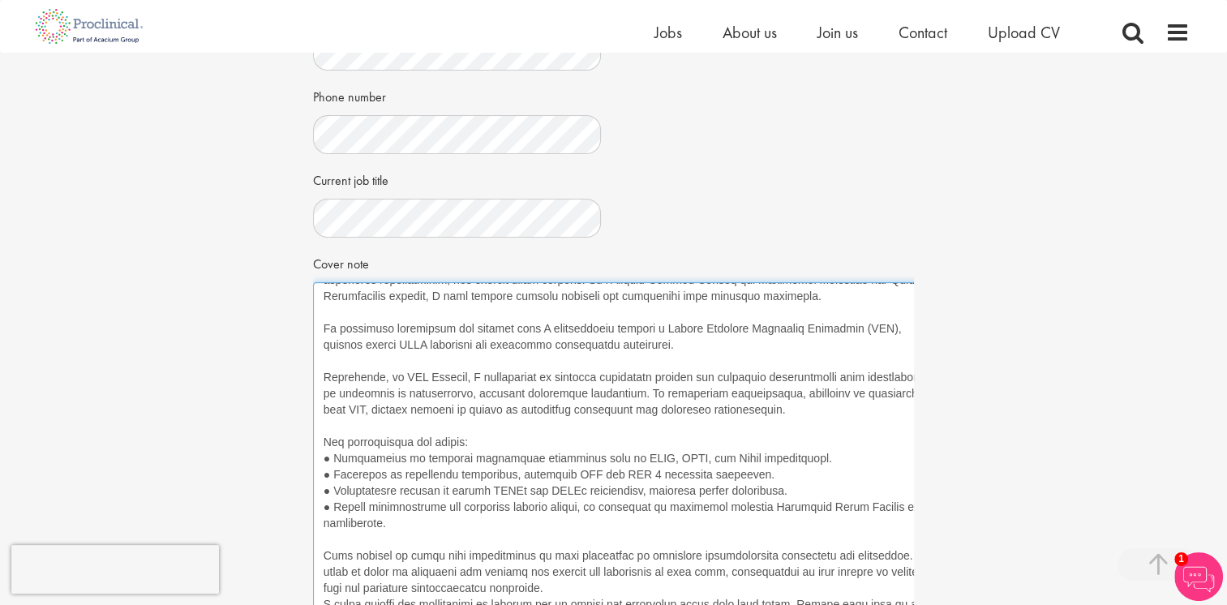
scroll to position [247, 0]
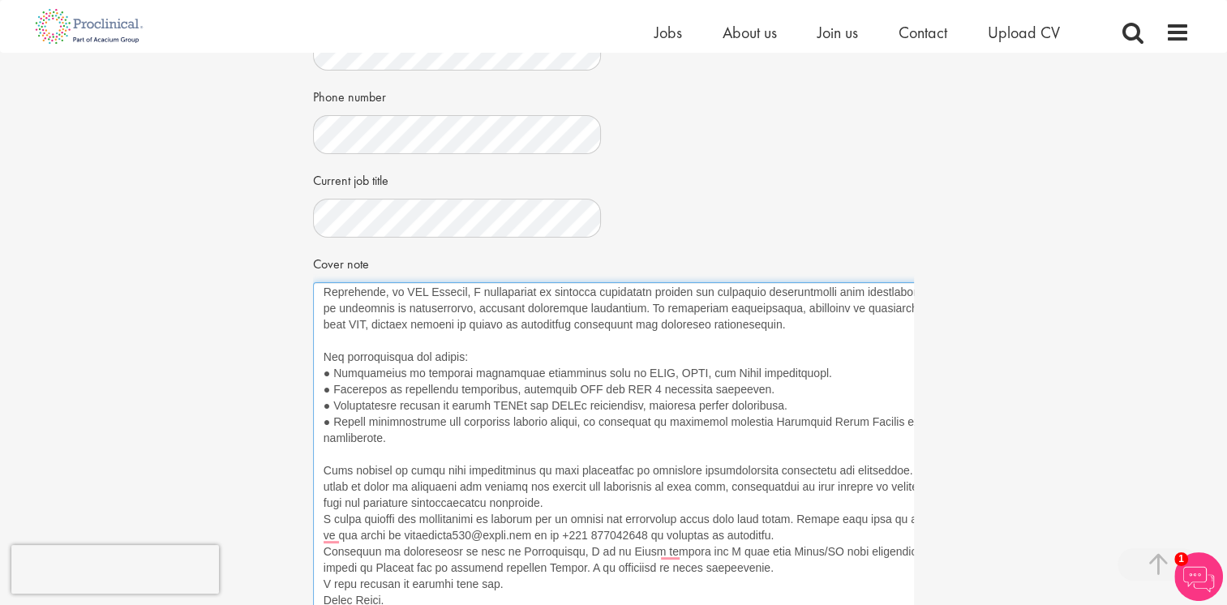
click at [583, 505] on textarea "Cover note" at bounding box center [644, 447] width 663 height 331
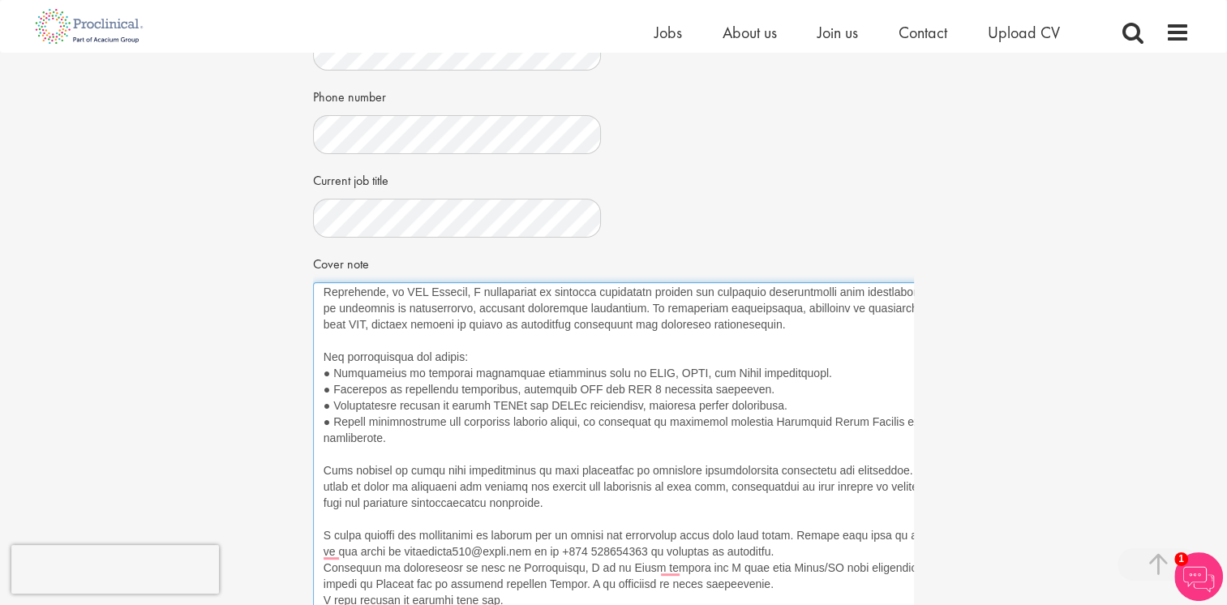
click at [788, 553] on textarea "Cover note" at bounding box center [644, 447] width 663 height 331
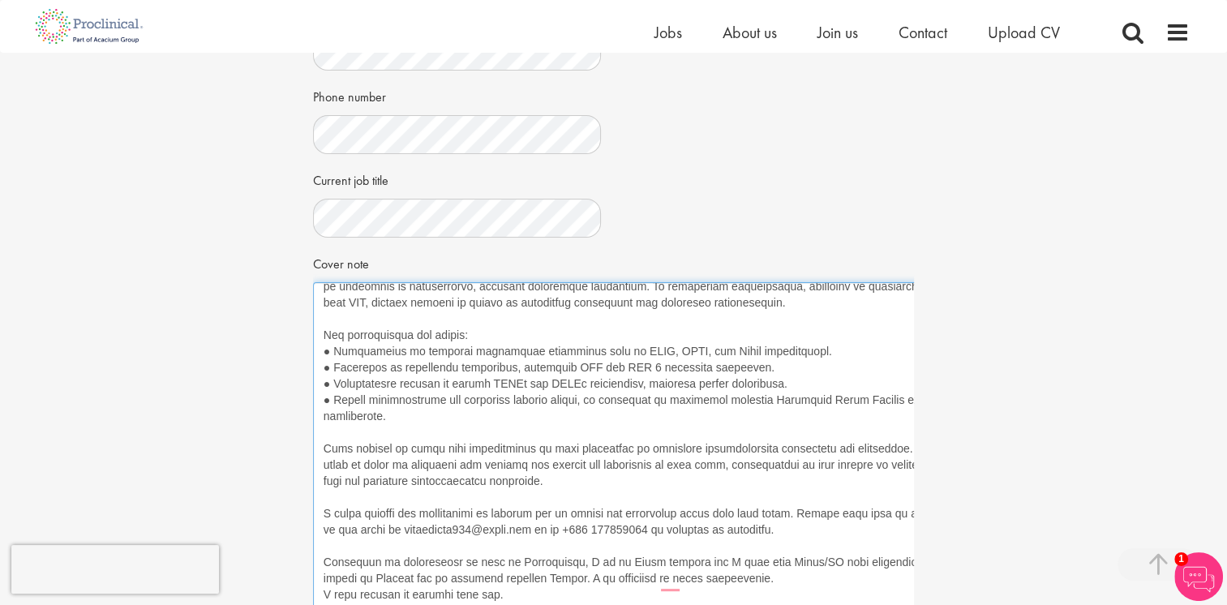
scroll to position [280, 0]
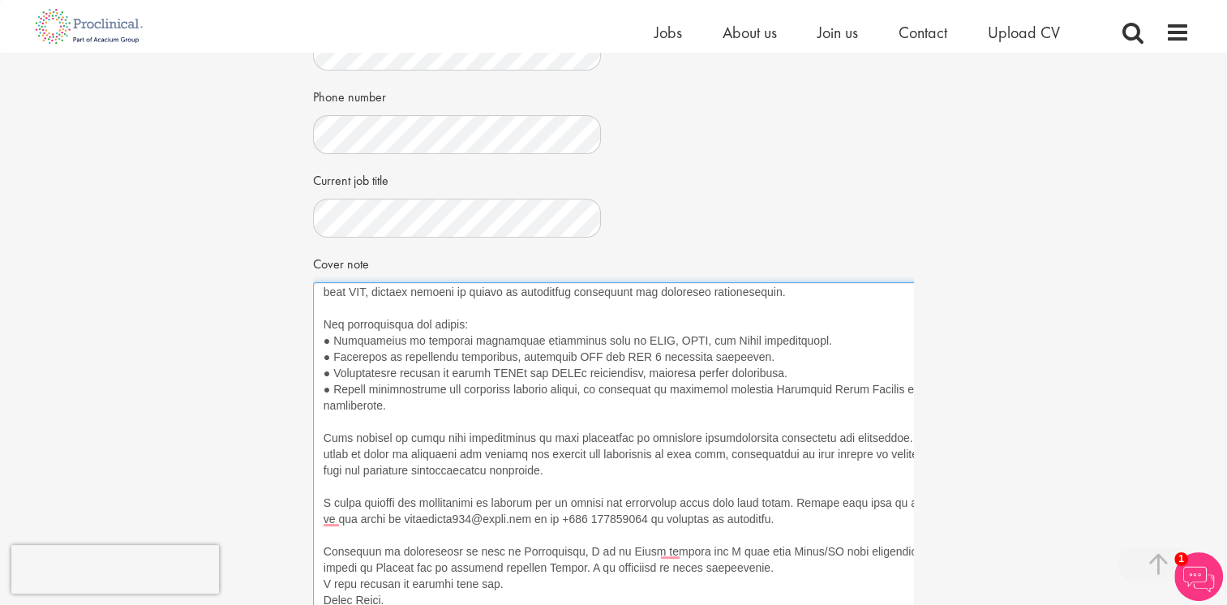
click at [763, 570] on textarea "Cover note" at bounding box center [644, 447] width 663 height 331
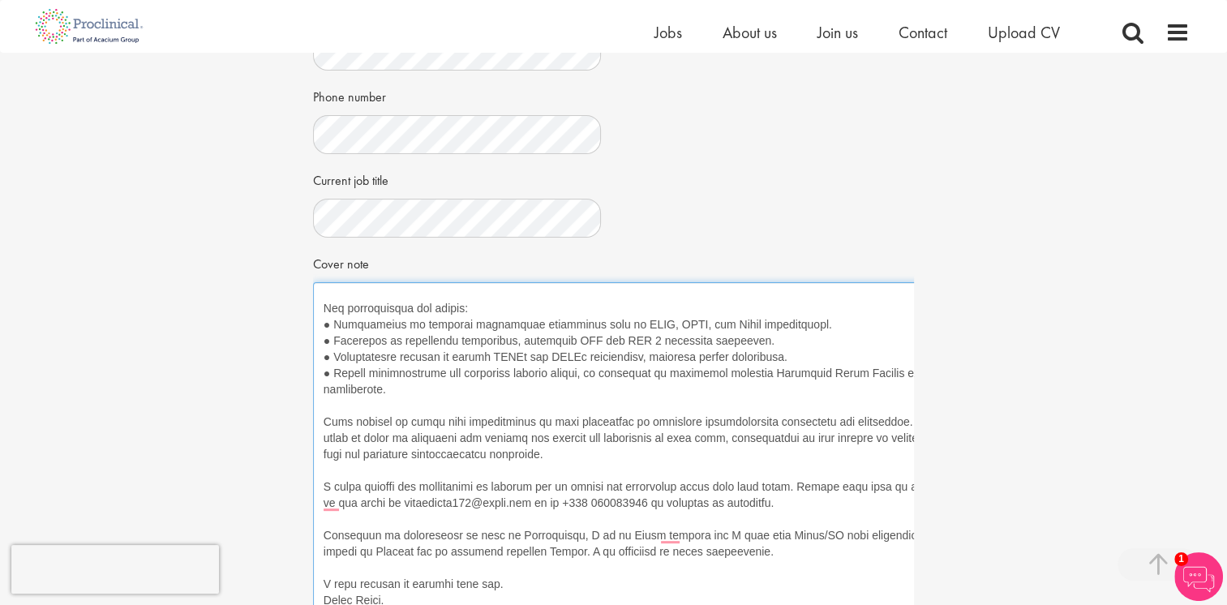
click at [521, 582] on textarea "Cover note" at bounding box center [644, 447] width 663 height 331
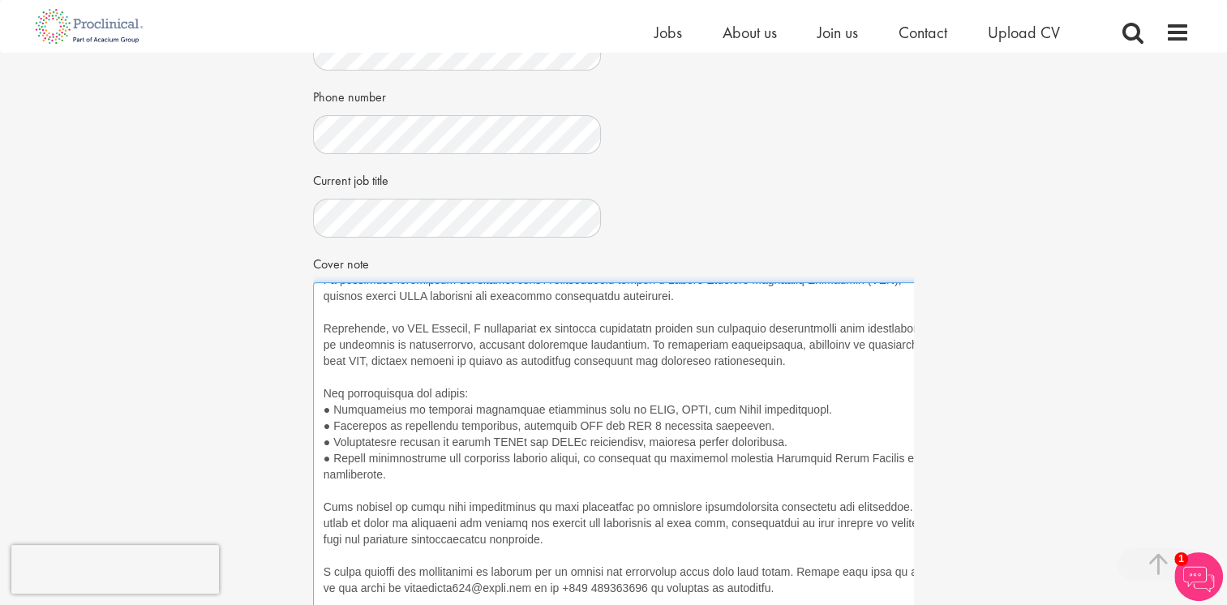
scroll to position [0, 0]
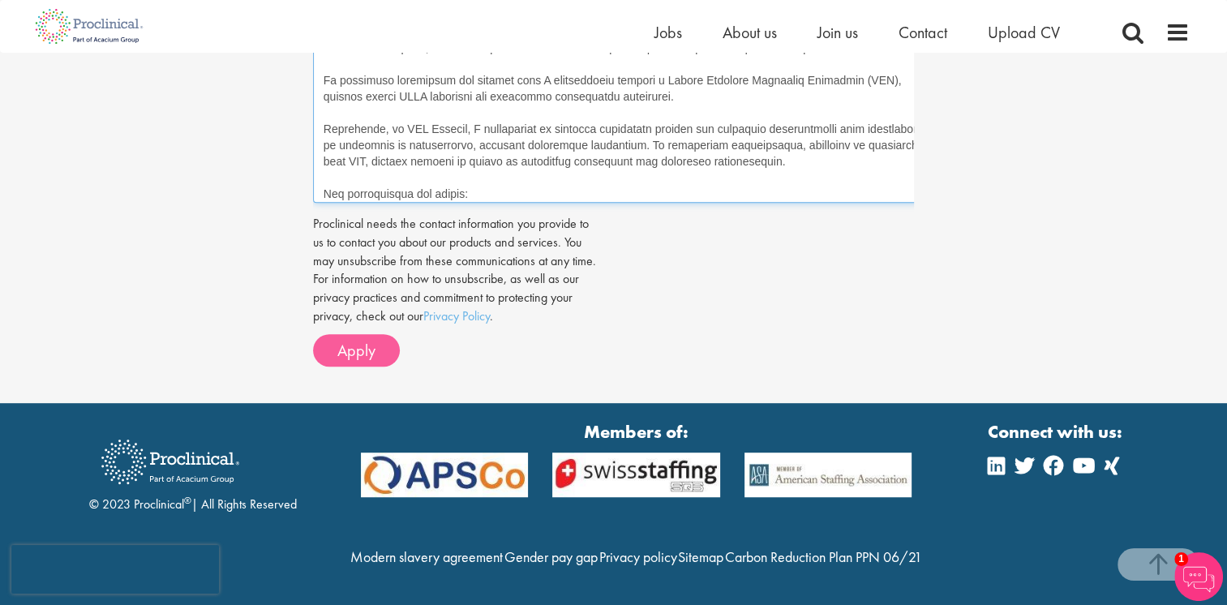
type textarea "Dear Hiring Committee, I am excited to apply for this position as a Quality Ser…"
click at [378, 334] on button "Apply" at bounding box center [356, 350] width 87 height 32
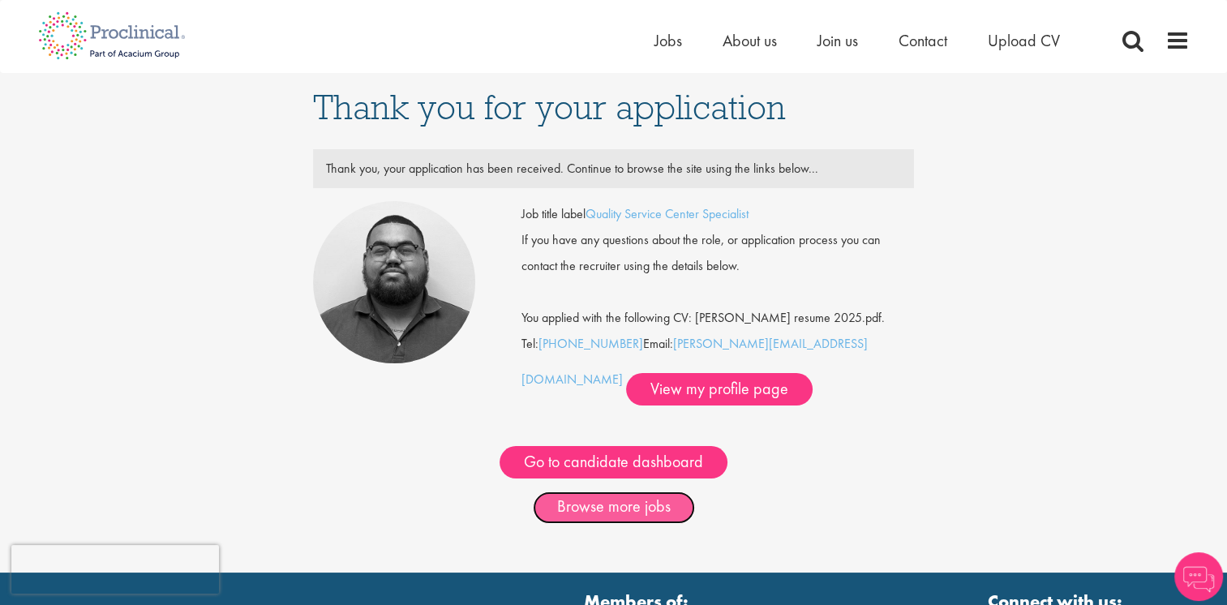
click at [634, 498] on link "Browse more jobs" at bounding box center [614, 508] width 162 height 32
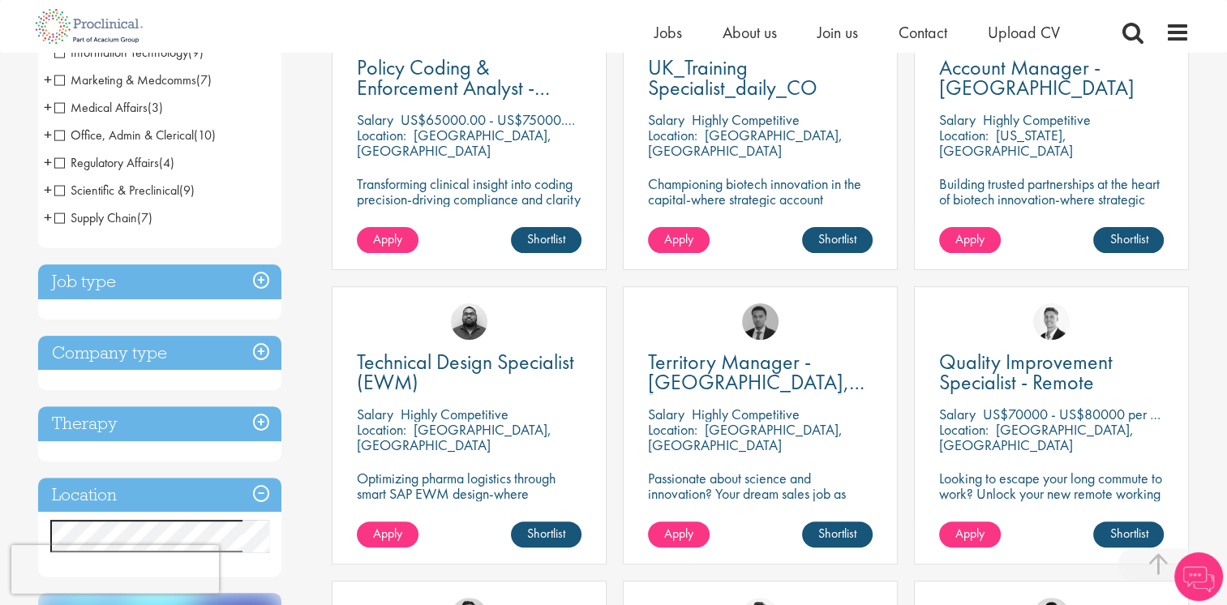
scroll to position [568, 0]
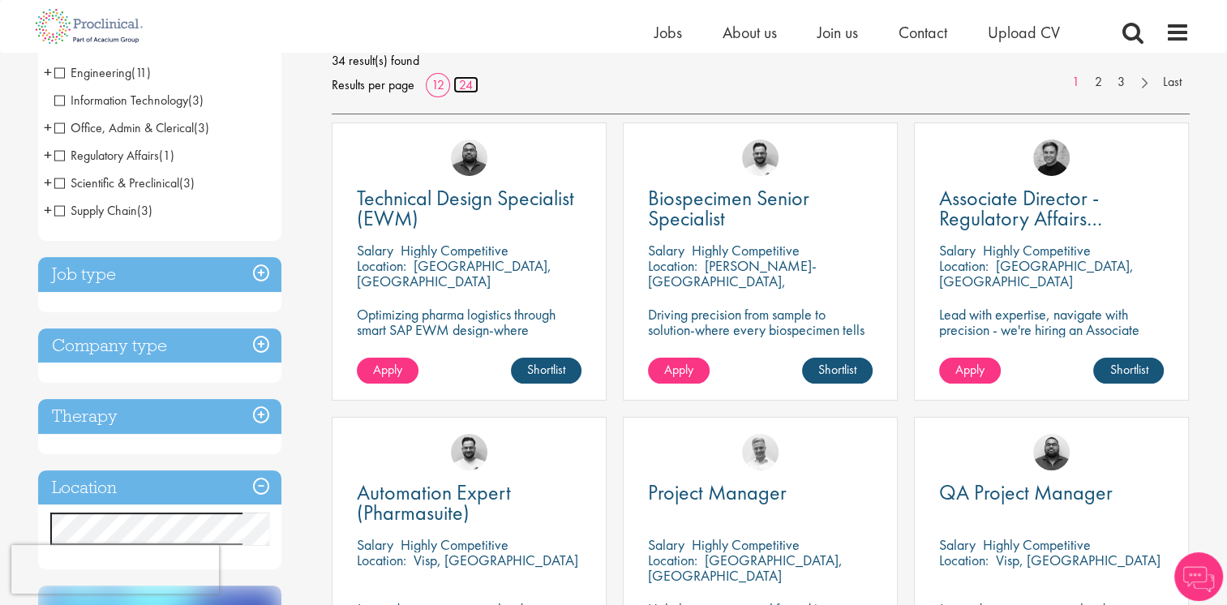
click at [465, 91] on link "24" at bounding box center [465, 84] width 25 height 17
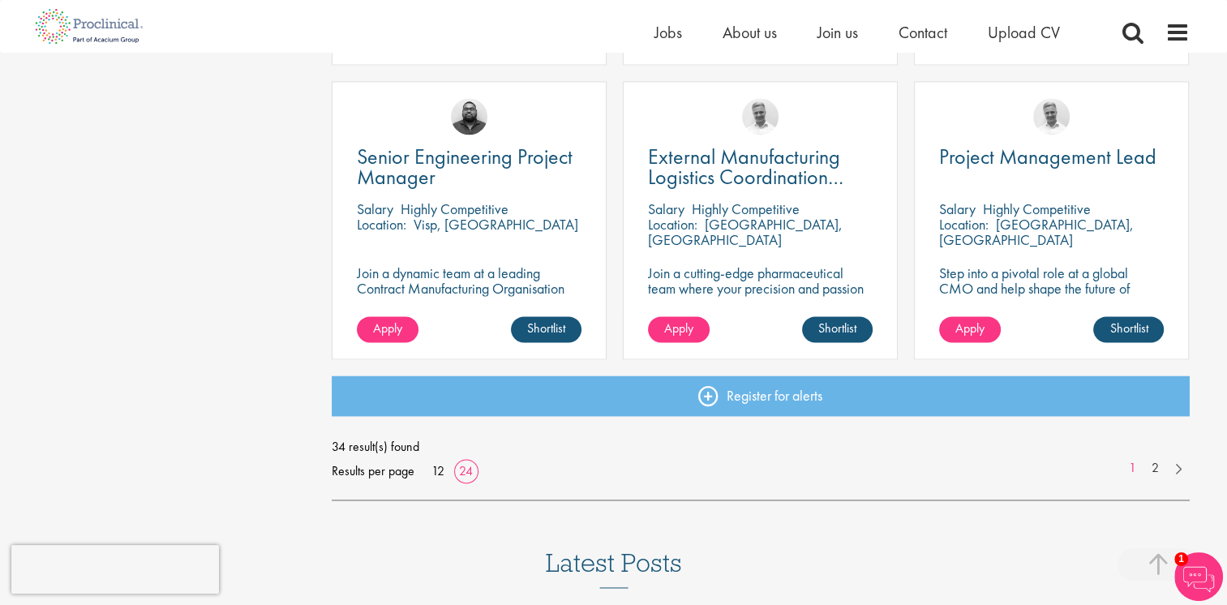
scroll to position [2352, 0]
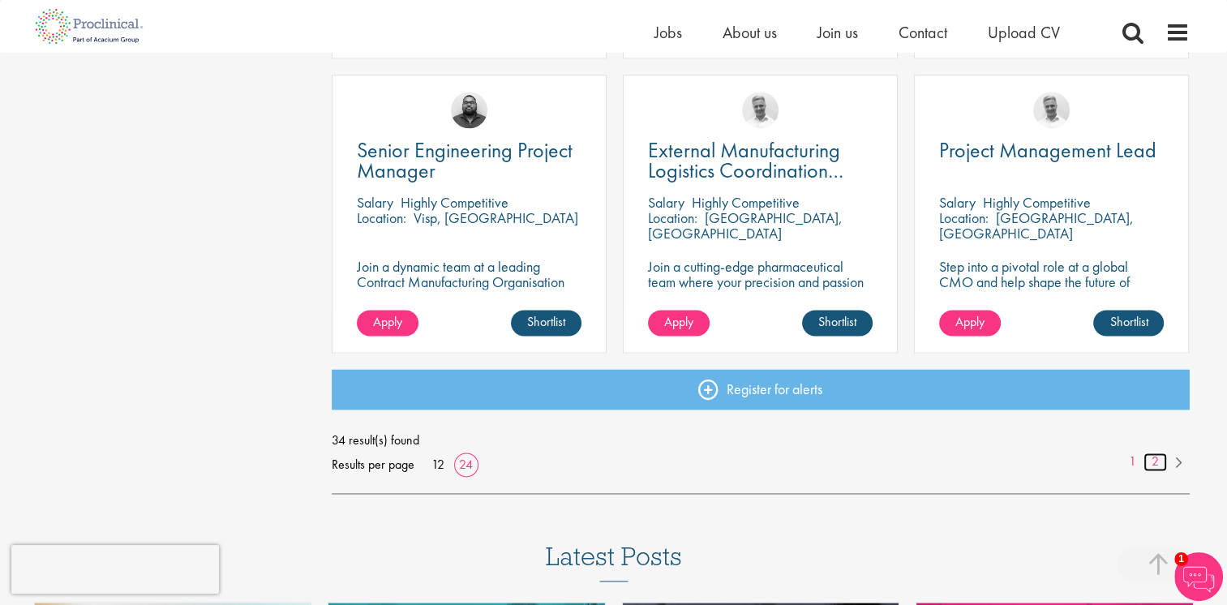
click at [1161, 460] on link "2" at bounding box center [1156, 462] width 24 height 19
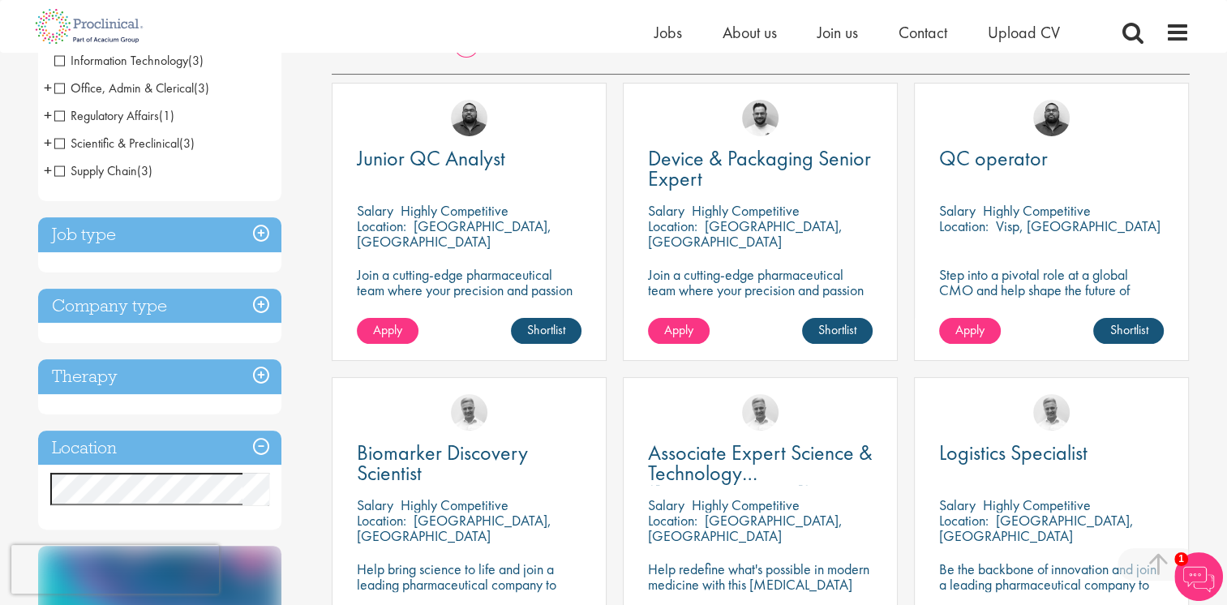
scroll to position [243, 0]
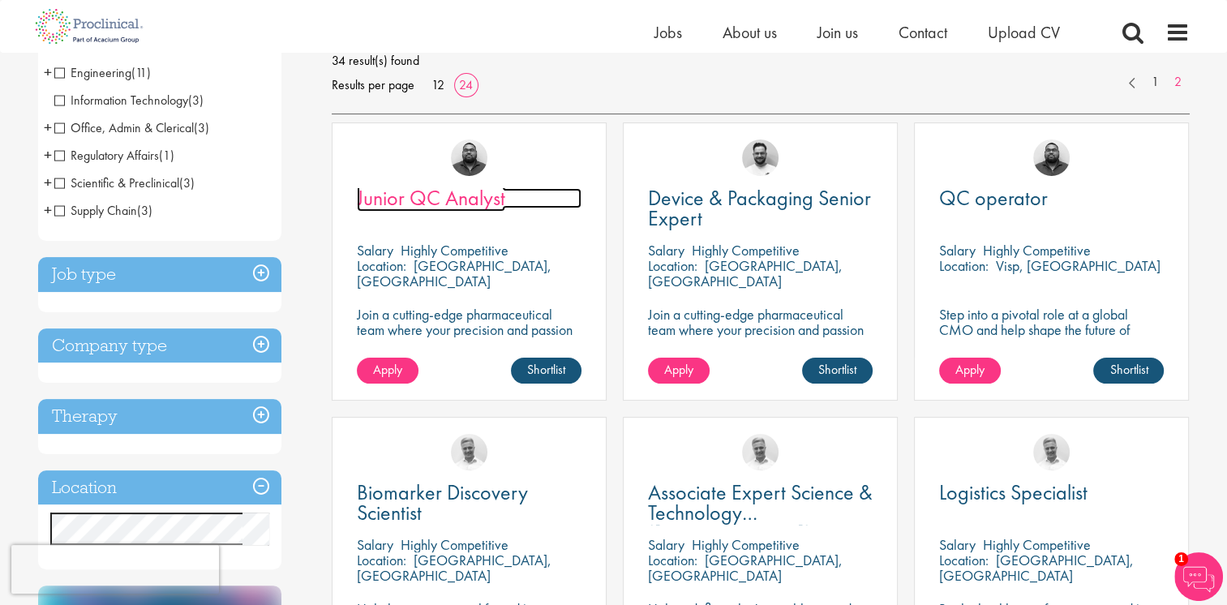
click at [477, 200] on span "Junior QC Analyst" at bounding box center [431, 198] width 148 height 28
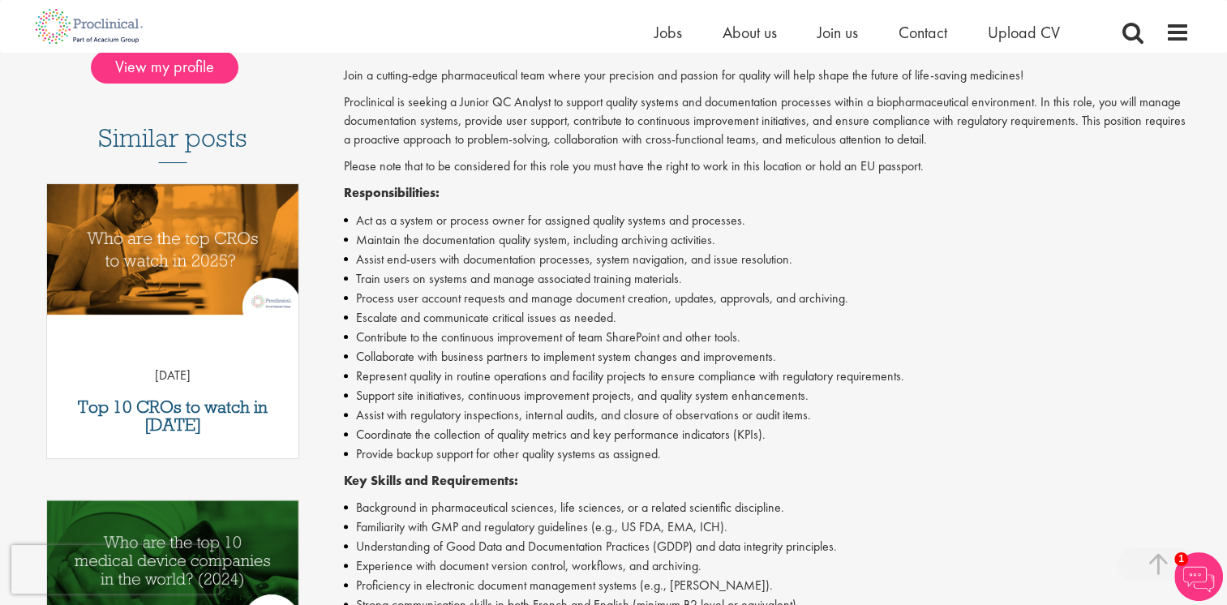
scroll to position [324, 0]
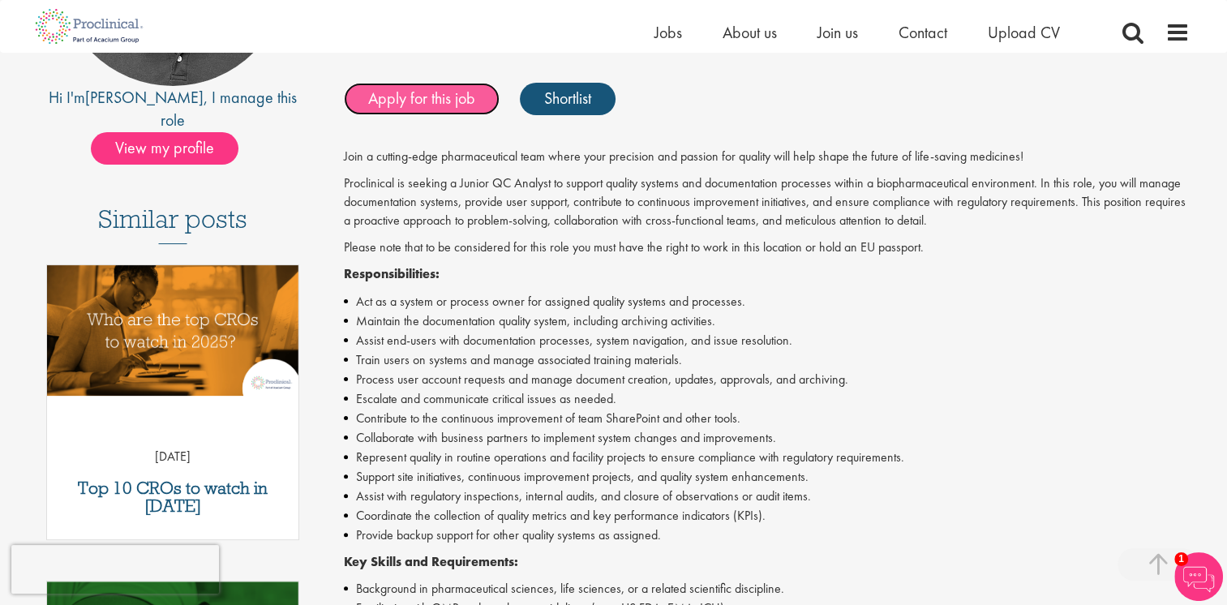
click at [464, 101] on link "Apply for this job" at bounding box center [422, 99] width 156 height 32
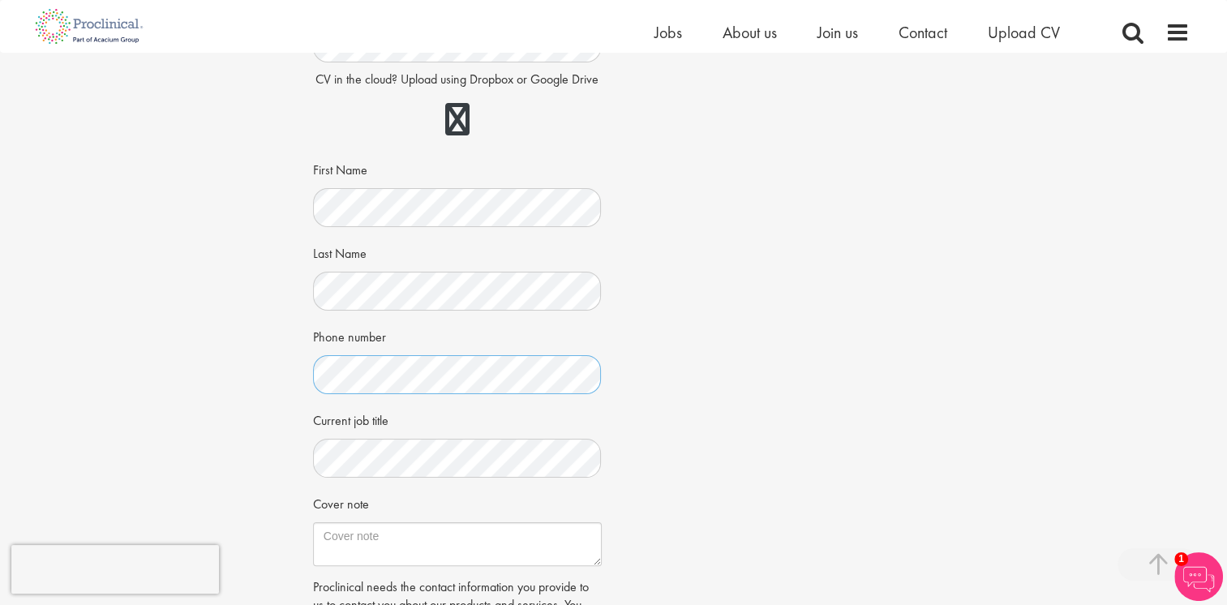
scroll to position [406, 0]
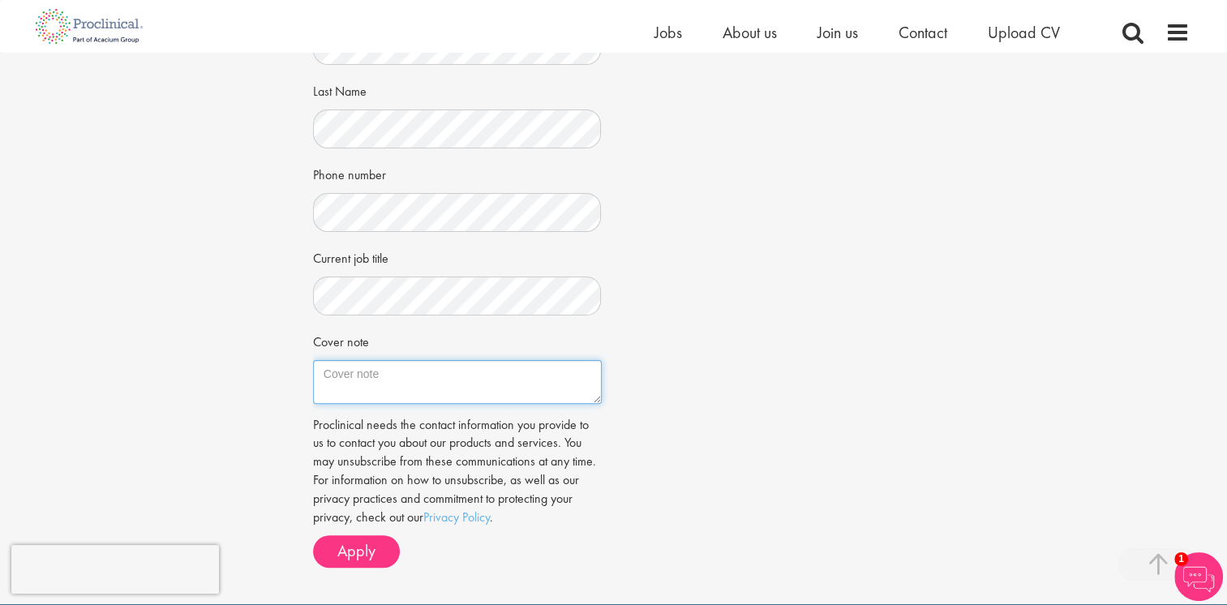
click at [459, 388] on textarea "Cover note" at bounding box center [457, 382] width 289 height 44
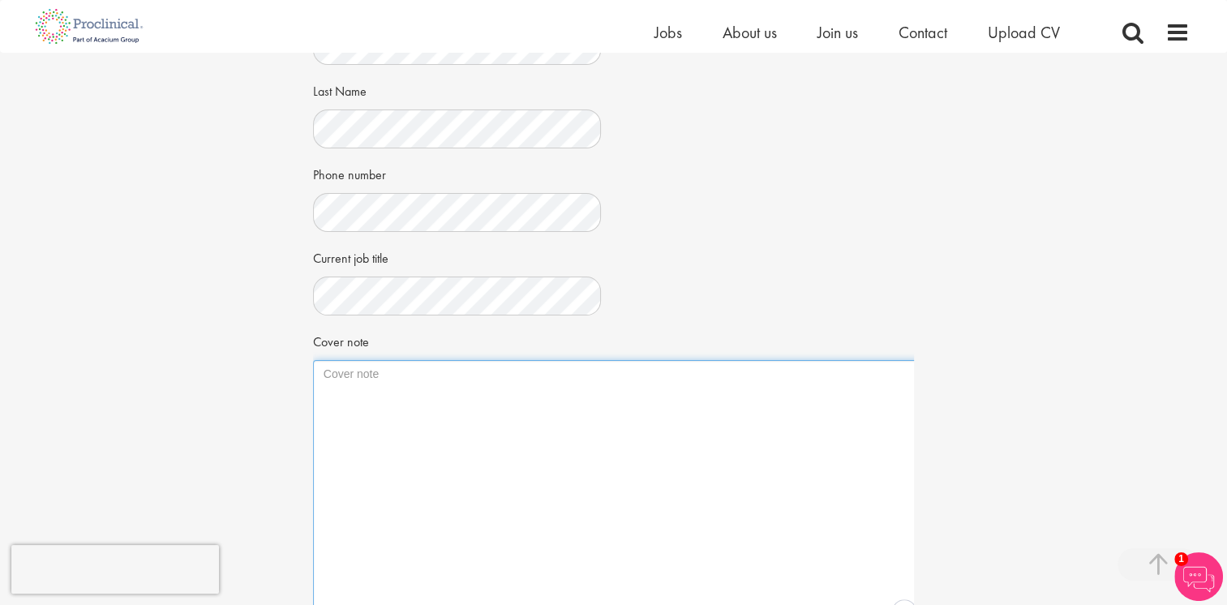
drag, startPoint x: 597, startPoint y: 399, endPoint x: 925, endPoint y: 628, distance: 399.6
click at [925, 604] on html "This website uses cookies. By continuing to use this site, you are giving your …" at bounding box center [613, 314] width 1227 height 1441
click at [540, 409] on textarea "Cover note" at bounding box center [621, 496] width 616 height 273
paste textarea "Quality Service Center Specialist"
type textarea "Quality Service Center Specialist"
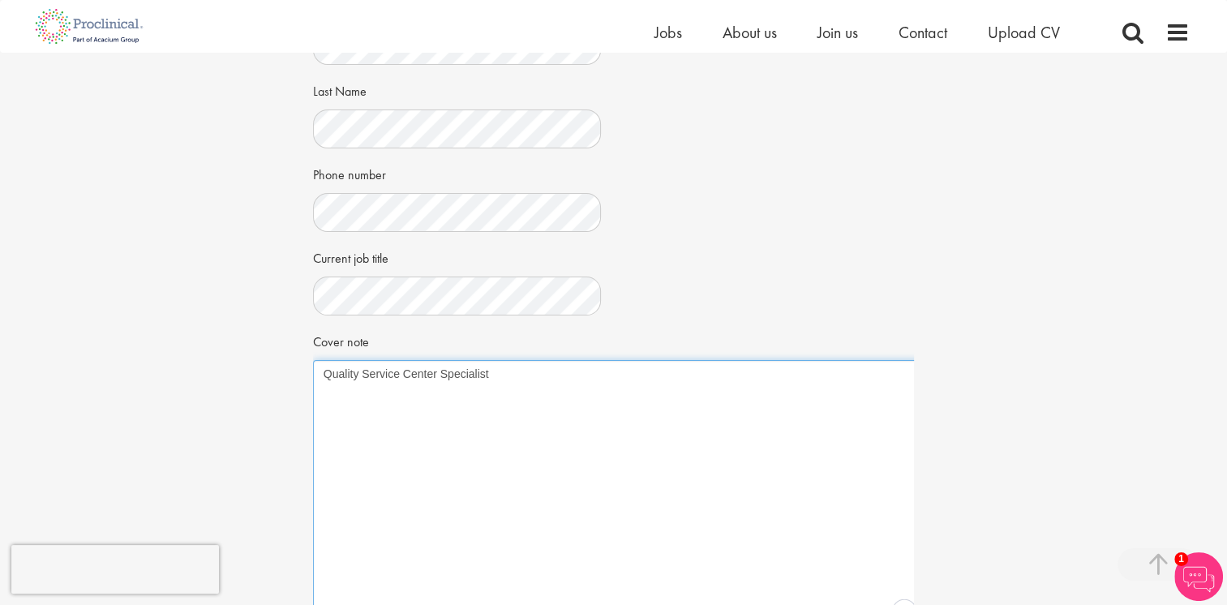
drag, startPoint x: 524, startPoint y: 376, endPoint x: 237, endPoint y: 391, distance: 287.6
click at [237, 391] on div "Apply Job information Junior QC Analyst Location: Neuchâtel, Schweiz Salary: Hi…" at bounding box center [614, 240] width 1252 height 1186
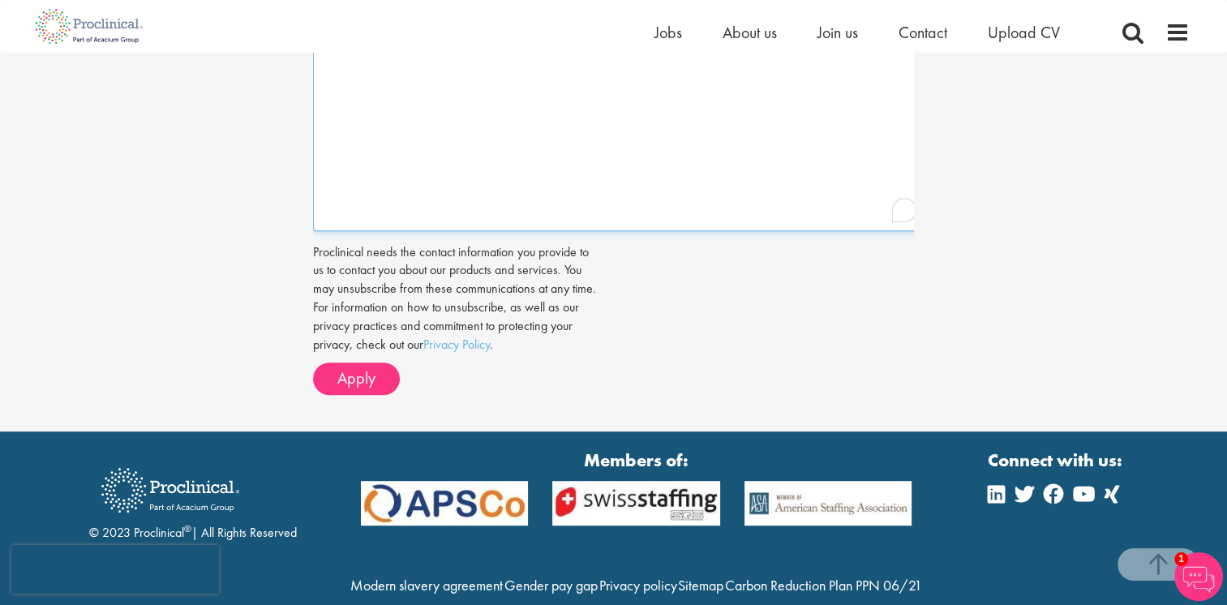
scroll to position [811, 0]
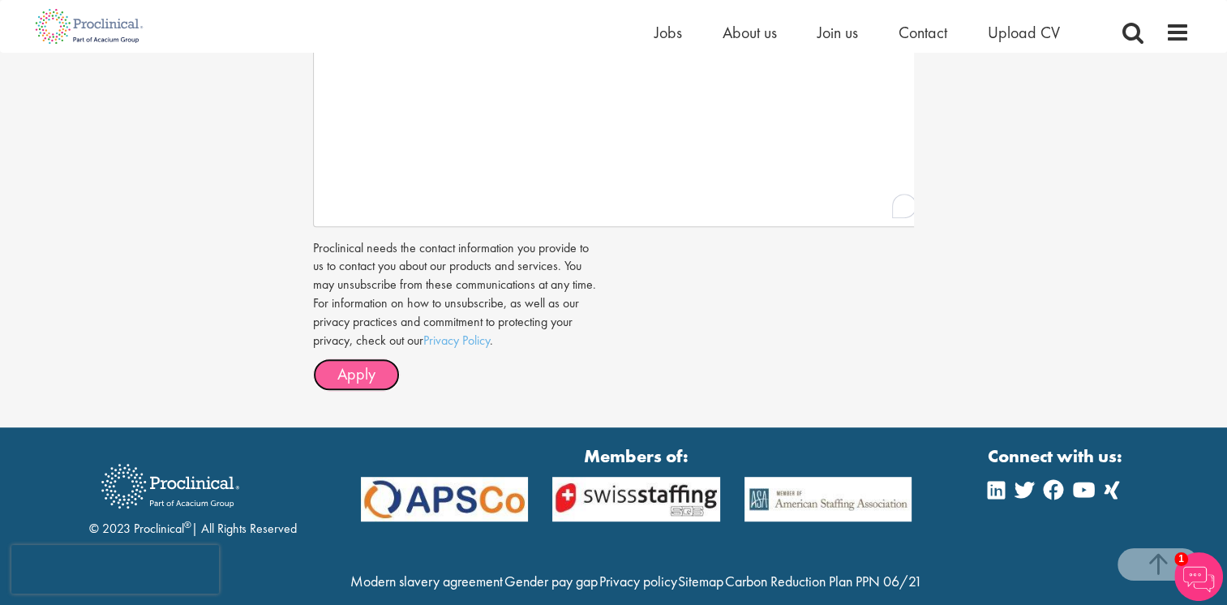
click at [359, 370] on span "Apply" at bounding box center [356, 373] width 38 height 21
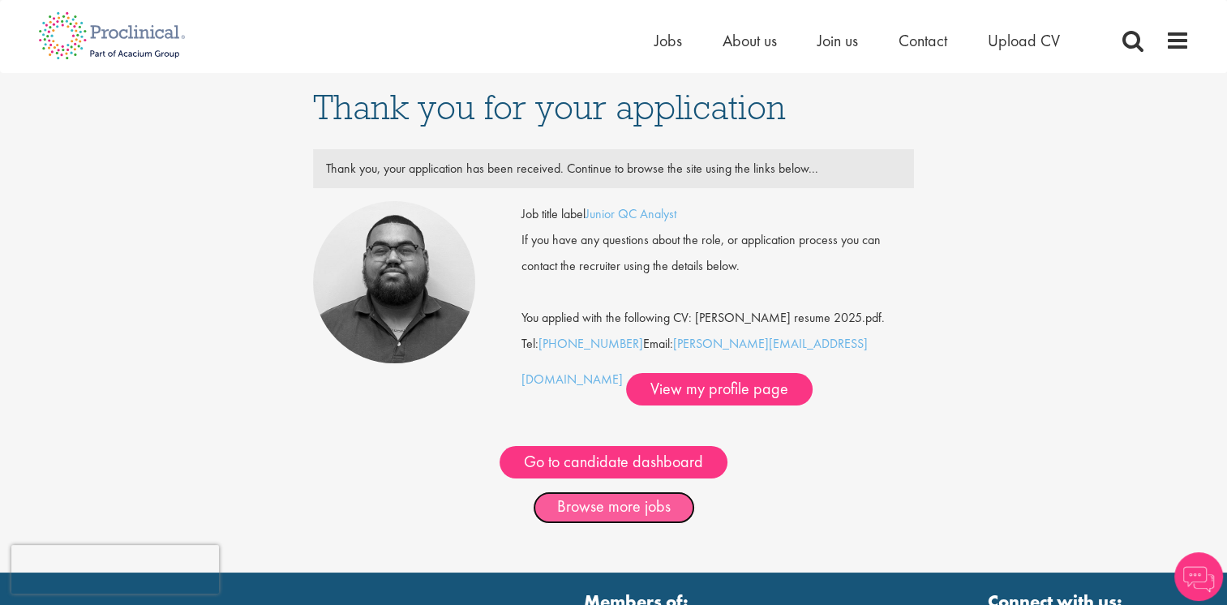
click at [617, 498] on link "Browse more jobs" at bounding box center [614, 508] width 162 height 32
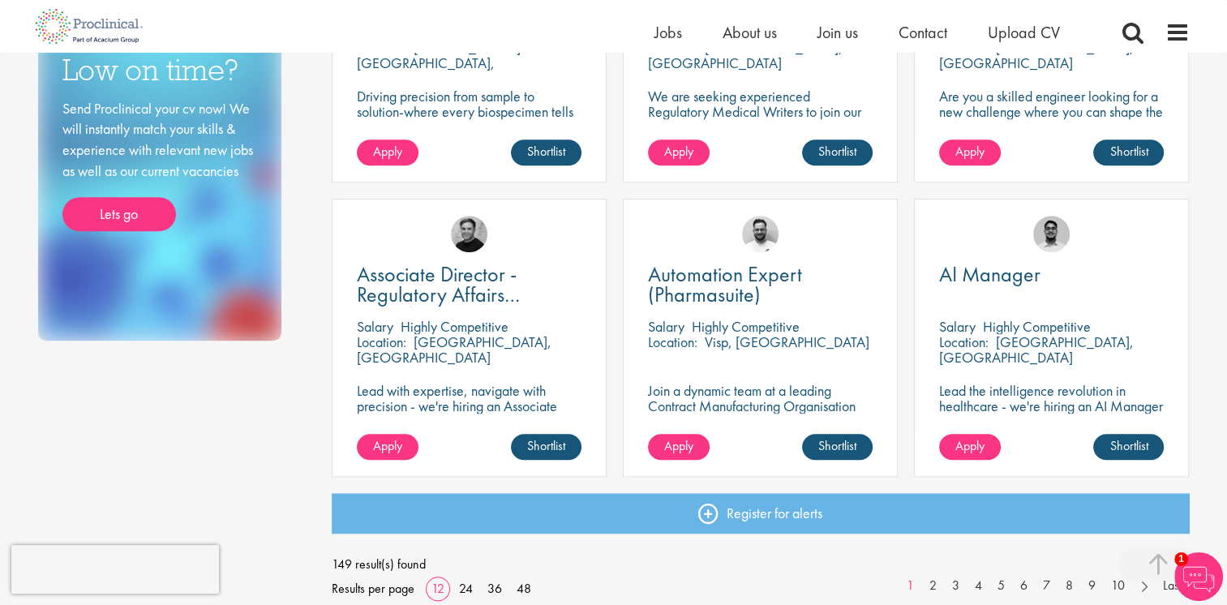
scroll to position [1054, 0]
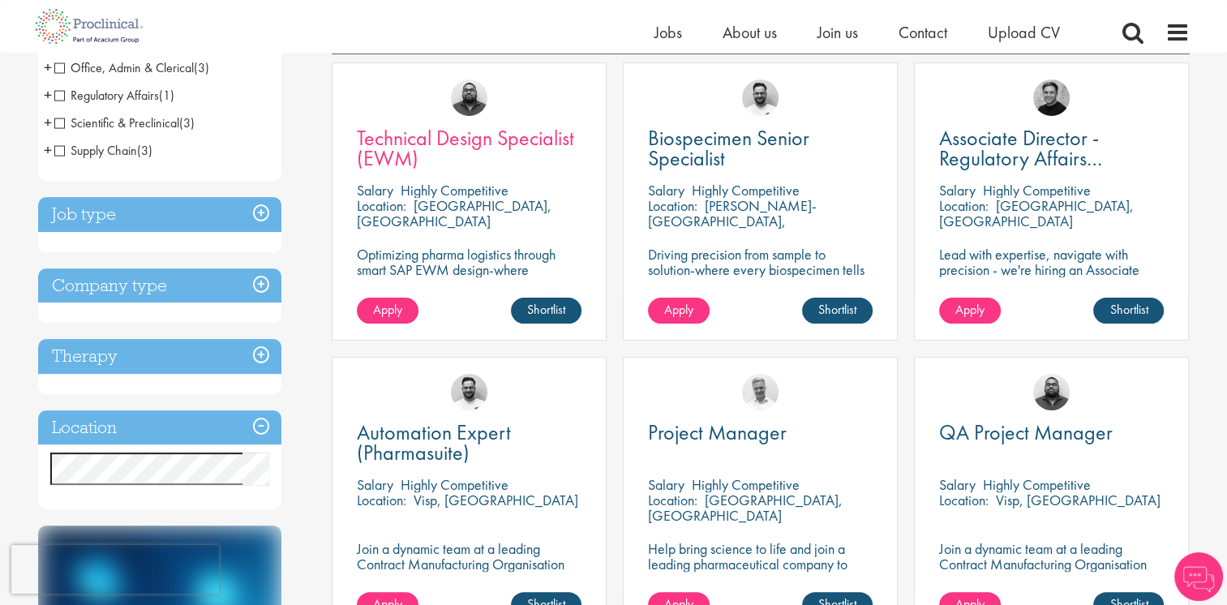
scroll to position [243, 0]
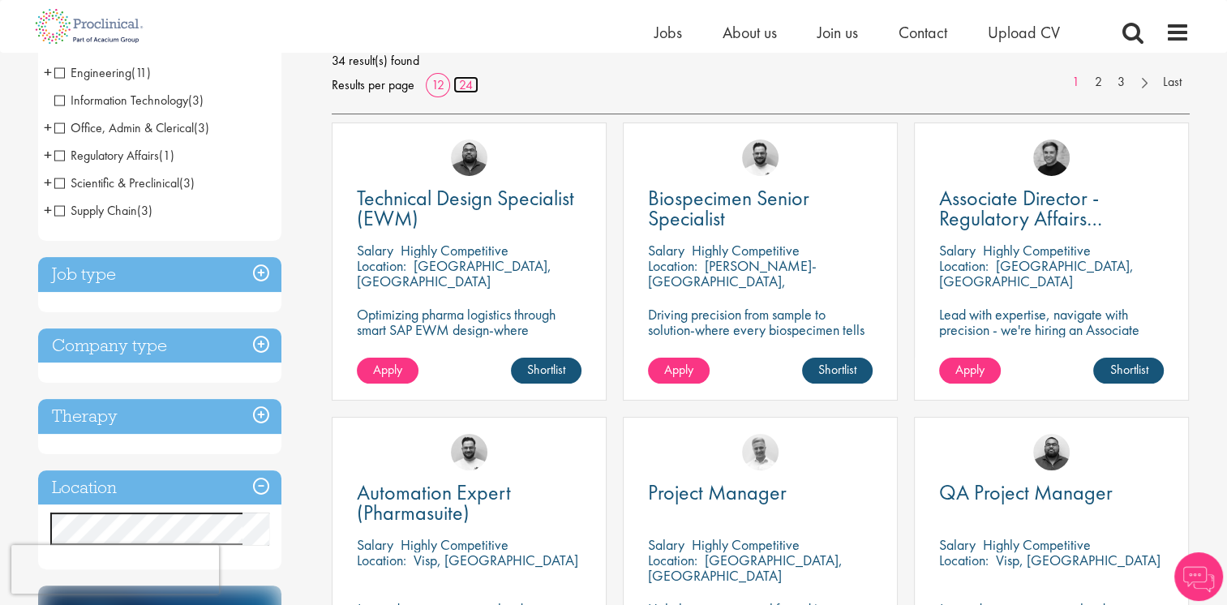
click at [475, 86] on link "24" at bounding box center [465, 84] width 25 height 17
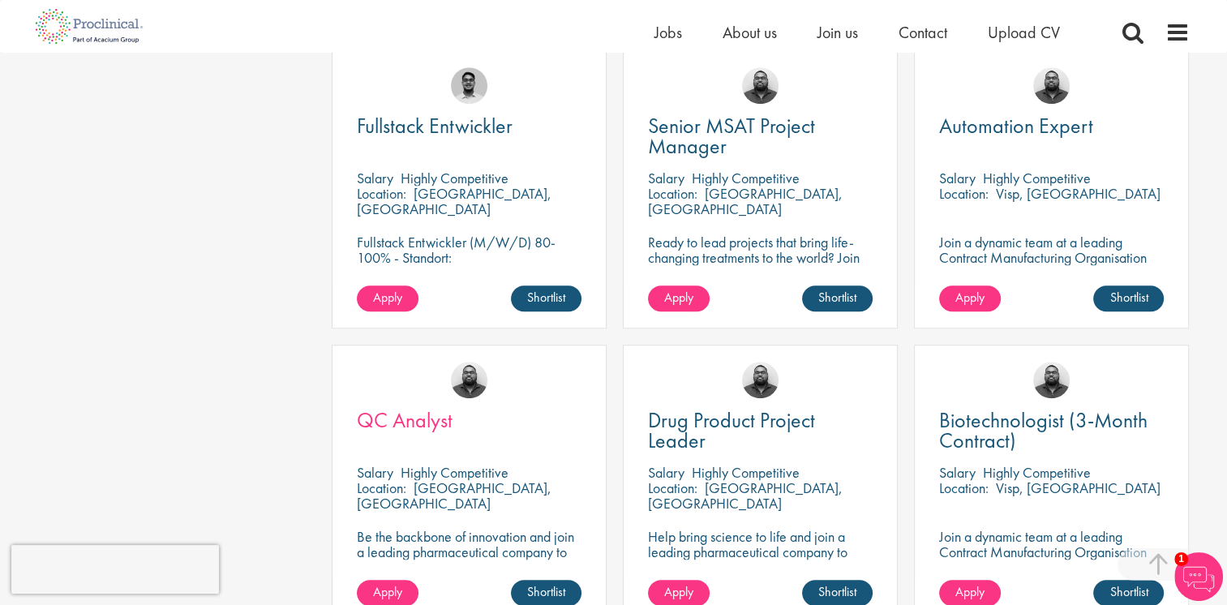
scroll to position [1465, 0]
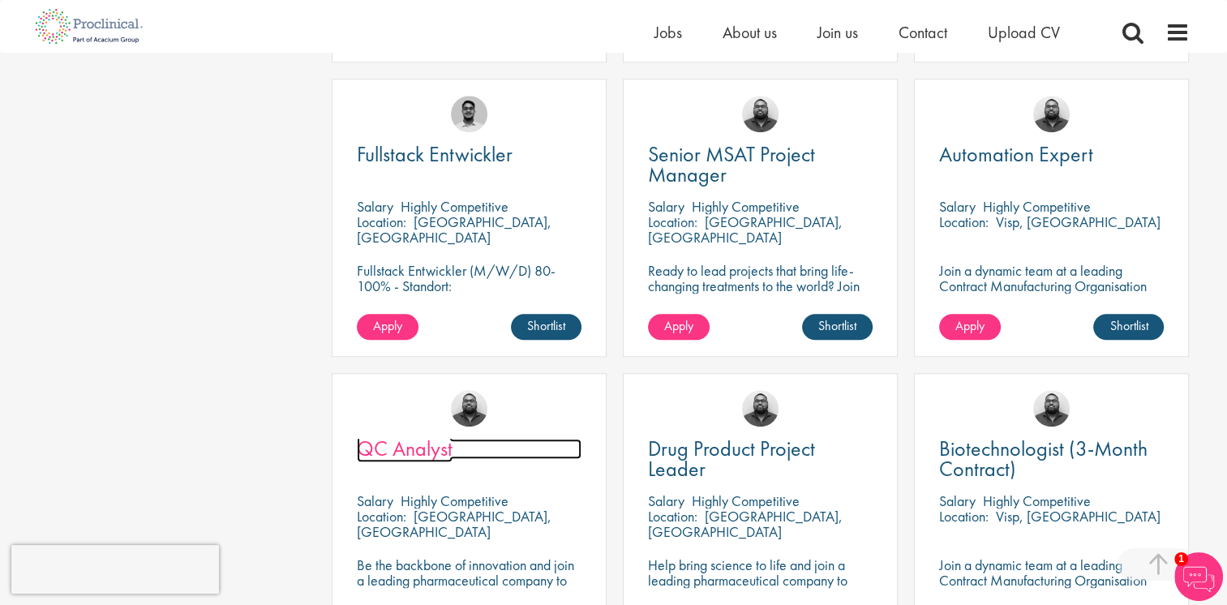
click at [417, 459] on span "QC Analyst" at bounding box center [405, 449] width 96 height 28
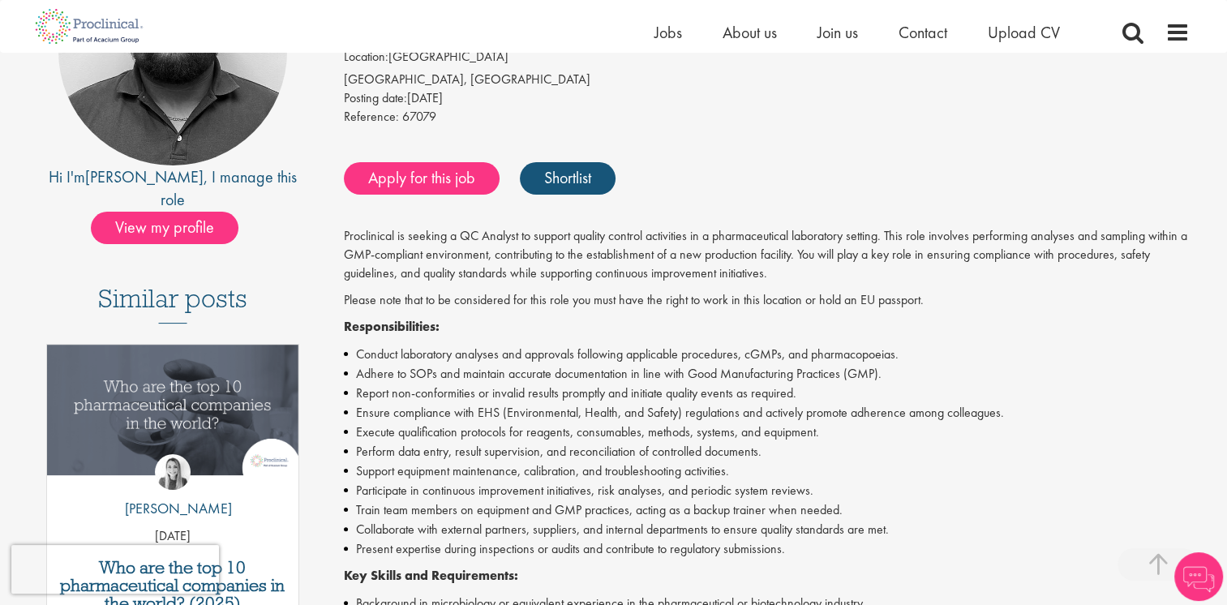
scroll to position [243, 0]
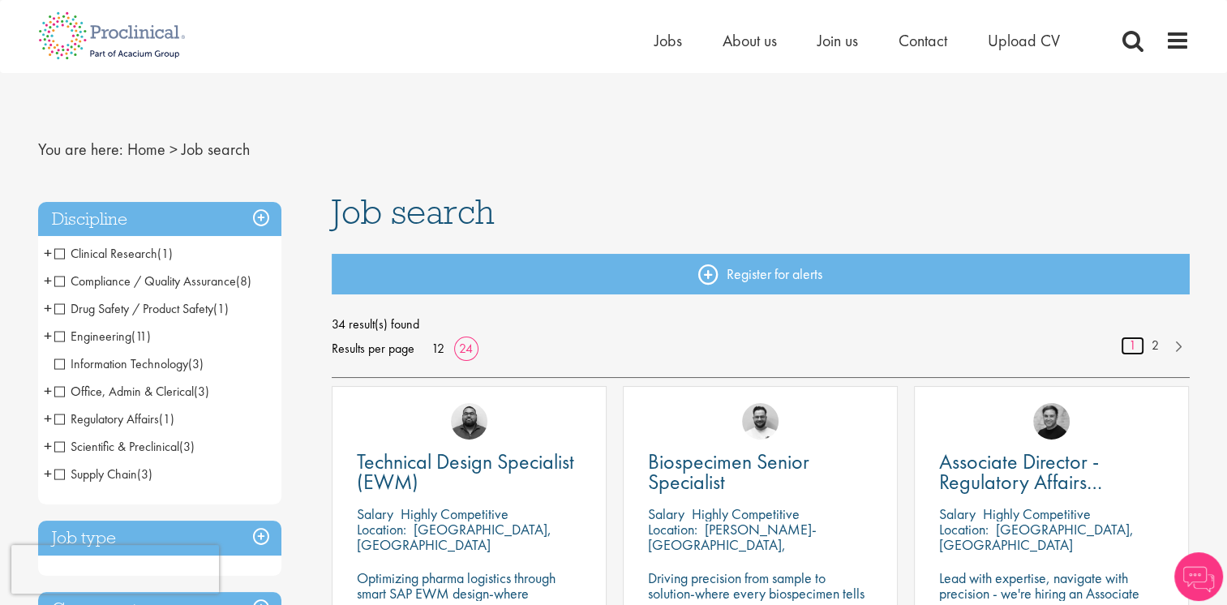
click at [1142, 346] on link "1" at bounding box center [1133, 346] width 24 height 19
click at [1152, 346] on link "2" at bounding box center [1156, 346] width 24 height 19
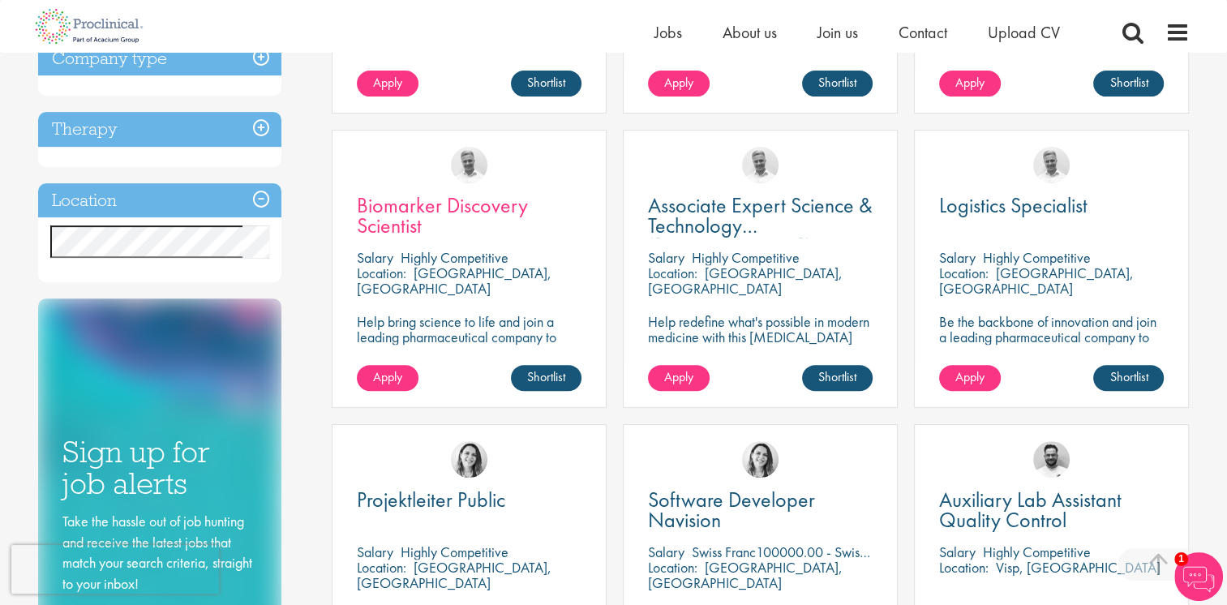
scroll to position [568, 0]
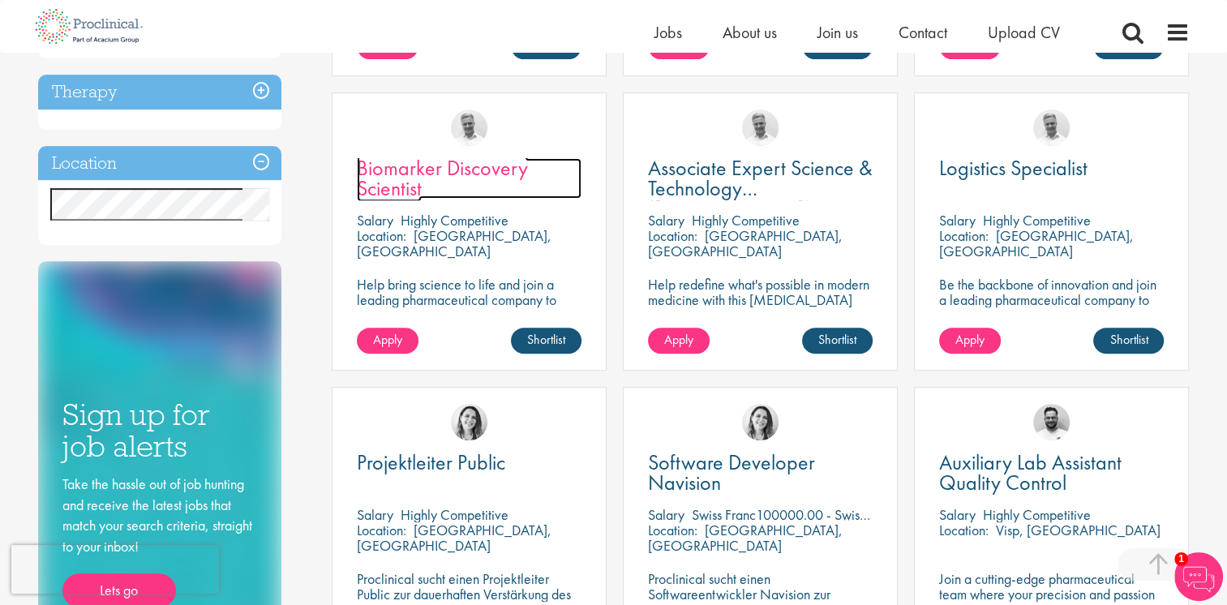
click at [509, 183] on link "Biomarker Discovery Scientist" at bounding box center [469, 178] width 225 height 41
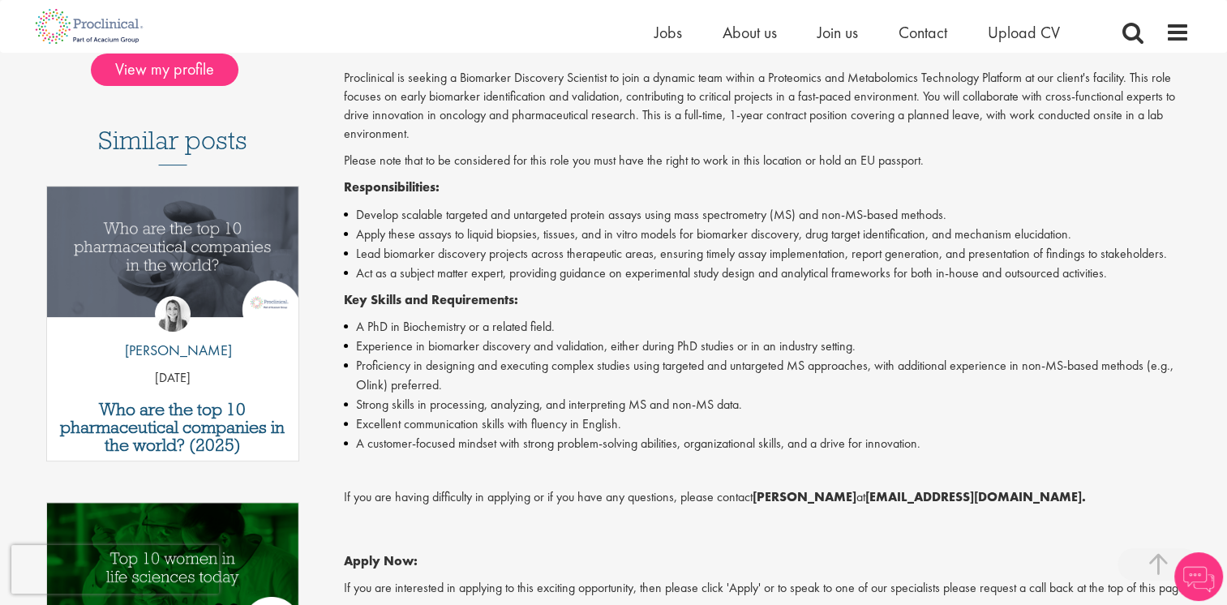
scroll to position [406, 0]
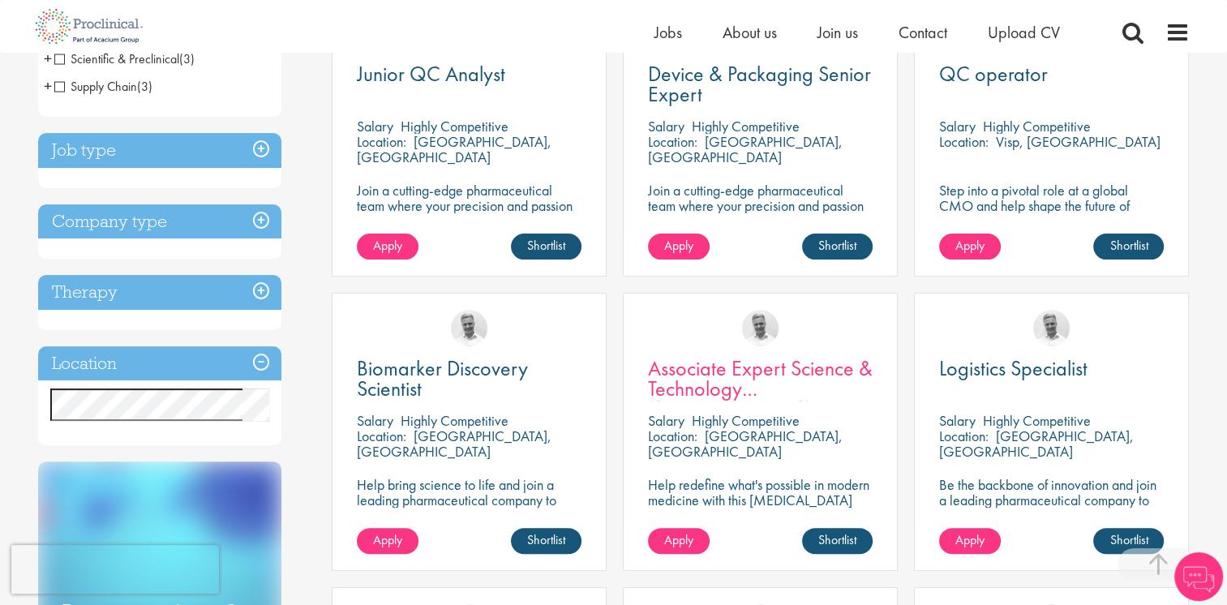
scroll to position [423, 0]
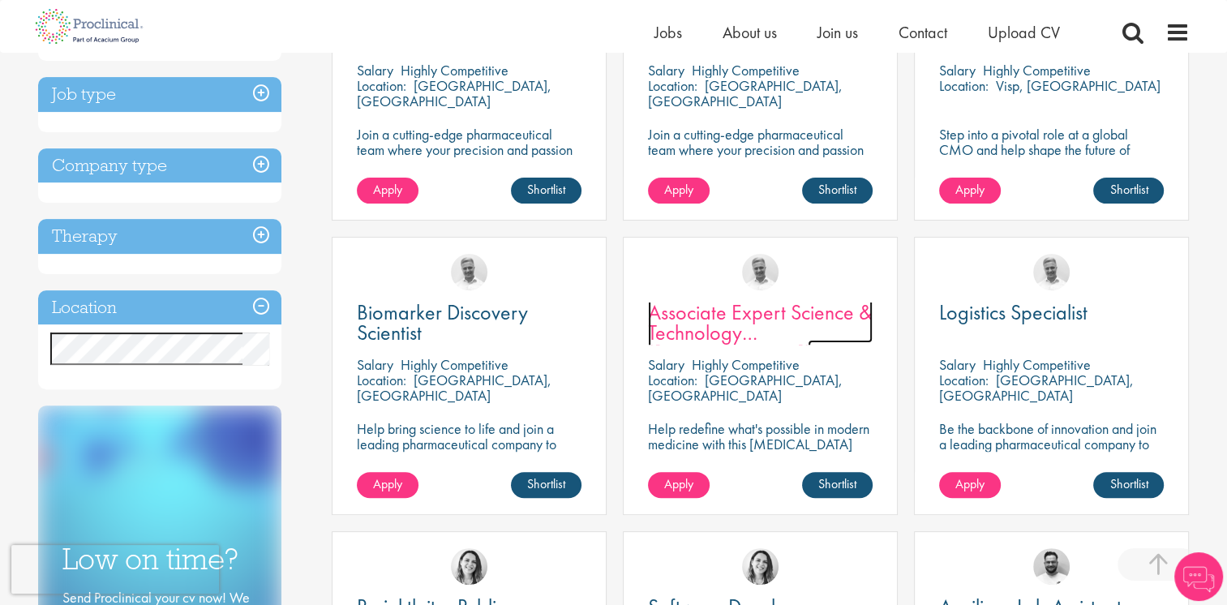
click at [792, 319] on span "Associate Expert Science & Technology ([MEDICAL_DATA])" at bounding box center [760, 332] width 225 height 68
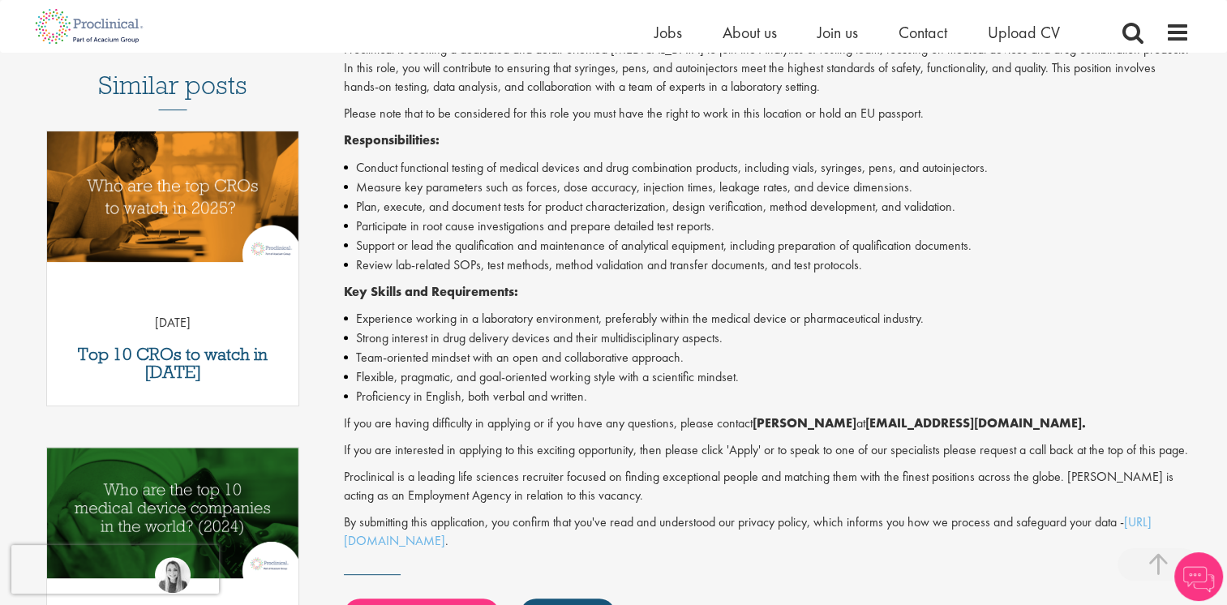
scroll to position [487, 0]
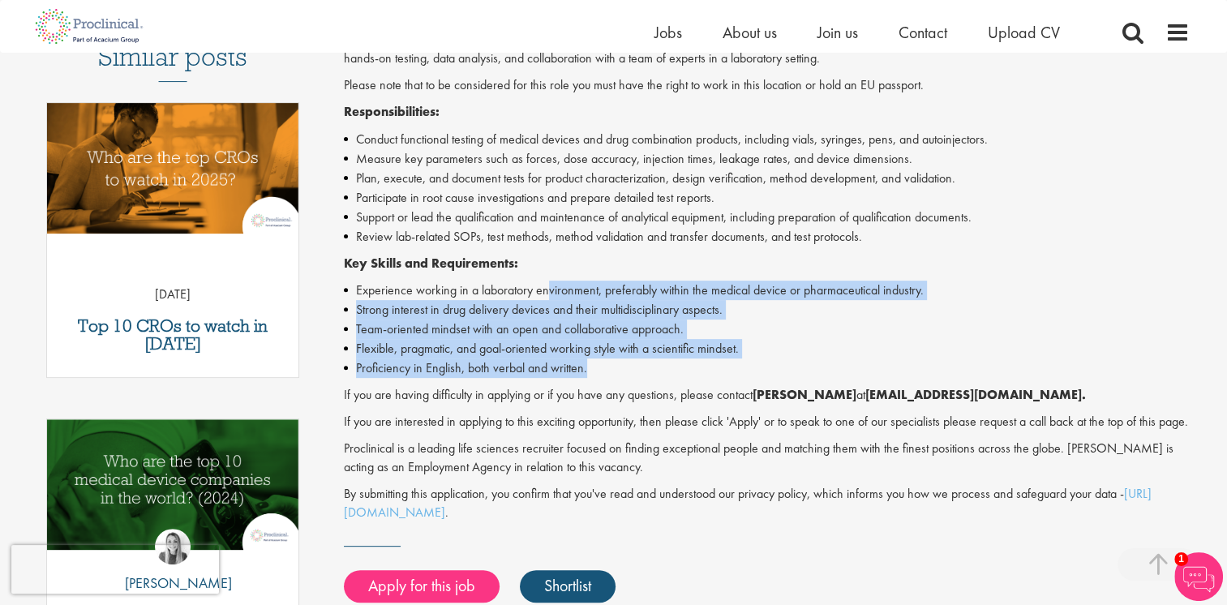
drag, startPoint x: 549, startPoint y: 294, endPoint x: 720, endPoint y: 361, distance: 183.6
click at [720, 361] on ul "Experience working in a laboratory environment, preferably within the medical d…" at bounding box center [767, 329] width 846 height 97
drag, startPoint x: 720, startPoint y: 361, endPoint x: 816, endPoint y: 371, distance: 96.3
click at [816, 371] on li "Proficiency in English, both verbal and written." at bounding box center [767, 368] width 846 height 19
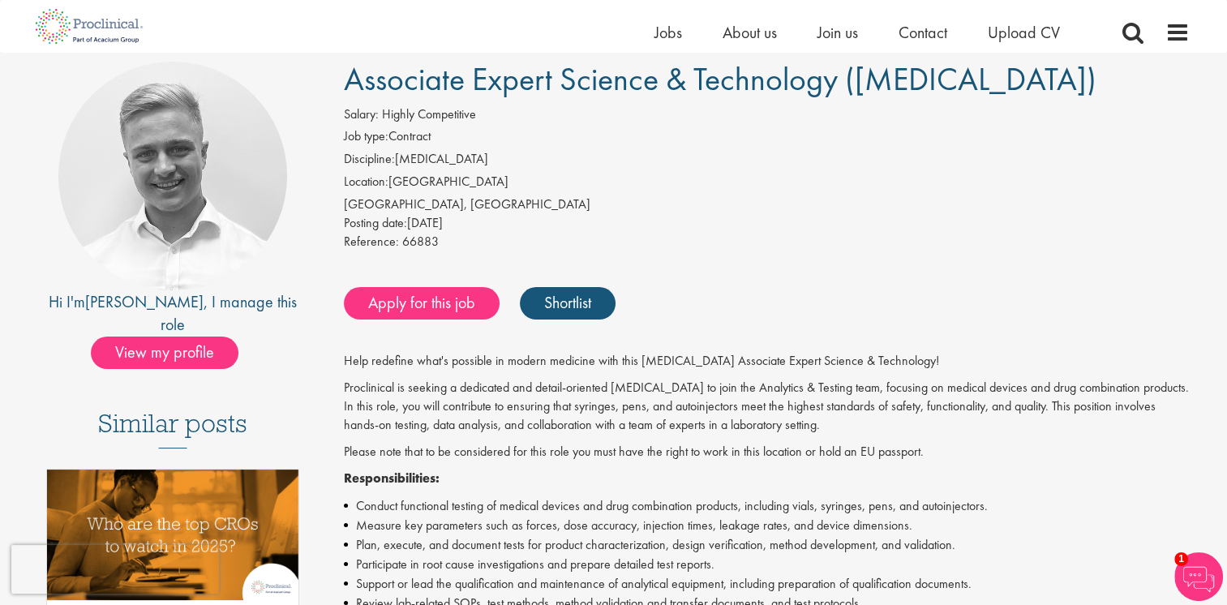
scroll to position [81, 0]
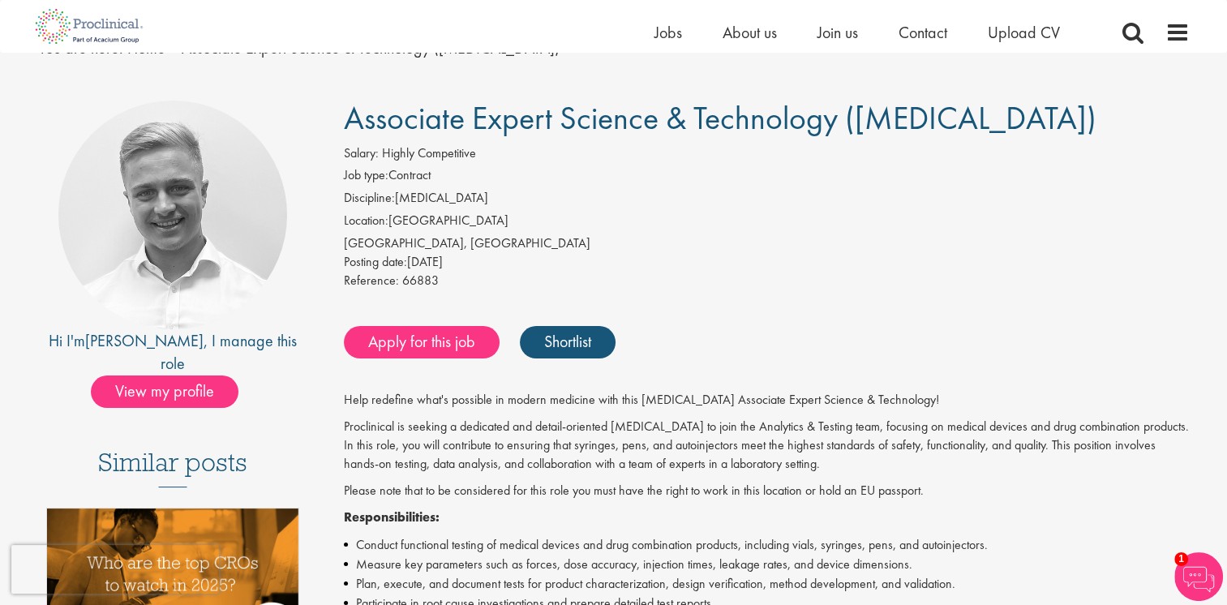
click at [659, 212] on li "Location: Switzerland" at bounding box center [767, 223] width 846 height 23
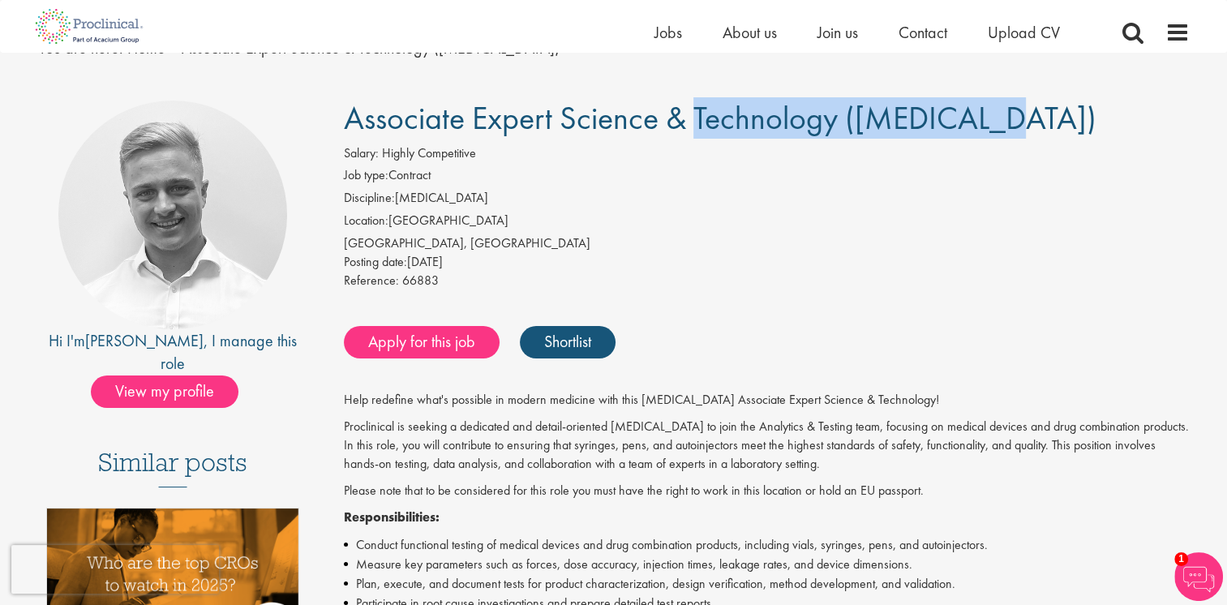
drag, startPoint x: 532, startPoint y: 122, endPoint x: 818, endPoint y: 135, distance: 285.8
click at [818, 135] on span "Associate Expert Science & Technology (Lab Technician)" at bounding box center [720, 117] width 753 height 41
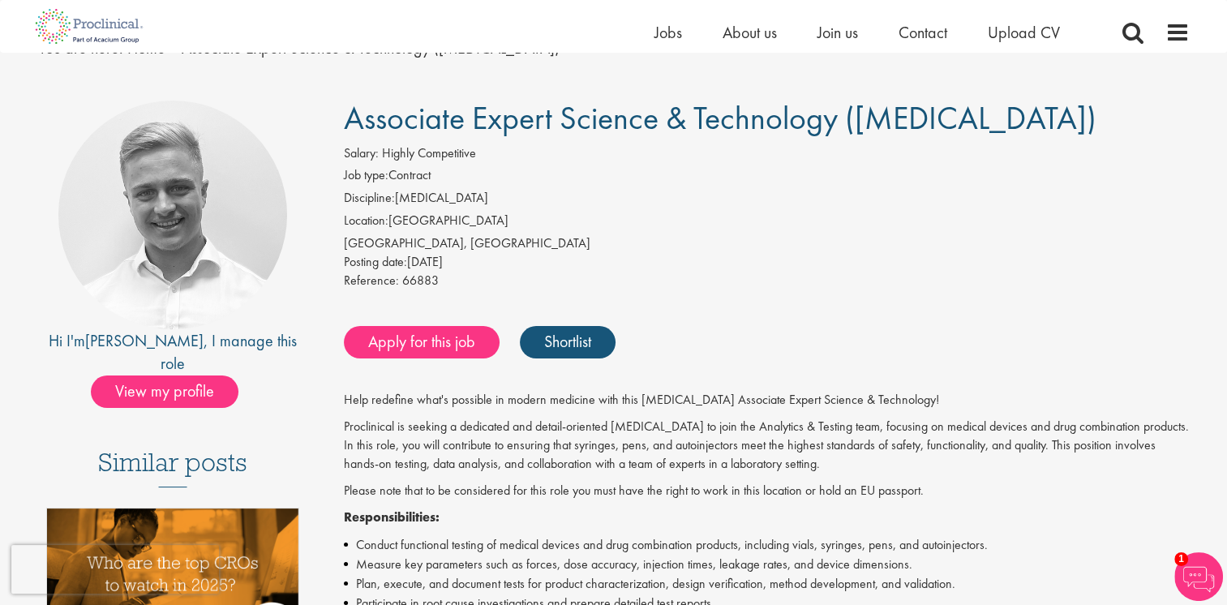
drag, startPoint x: 818, startPoint y: 135, endPoint x: 779, endPoint y: 194, distance: 70.2
click at [779, 194] on li "Discipline: Laboratory Technician" at bounding box center [767, 200] width 846 height 23
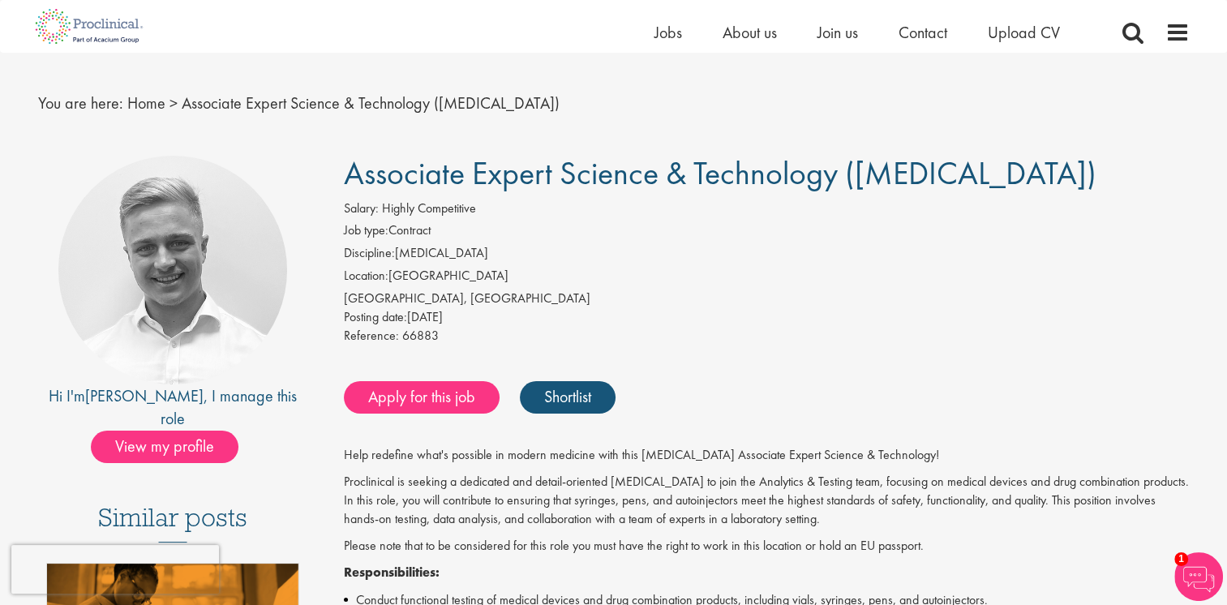
scroll to position [0, 0]
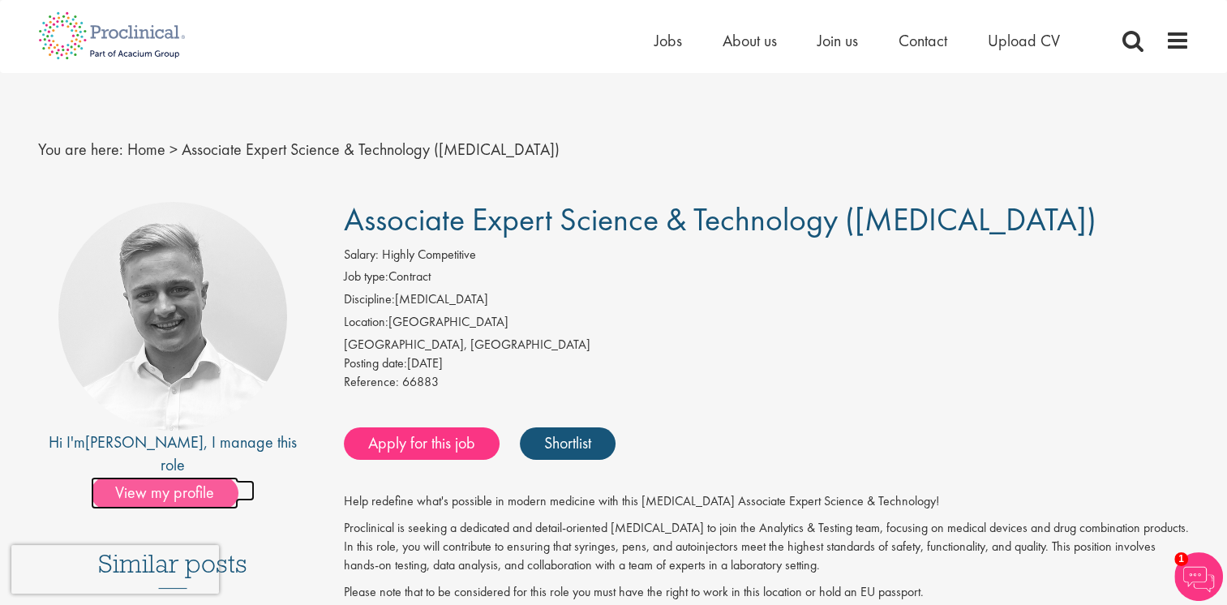
click at [188, 477] on span "View my profile" at bounding box center [165, 493] width 148 height 32
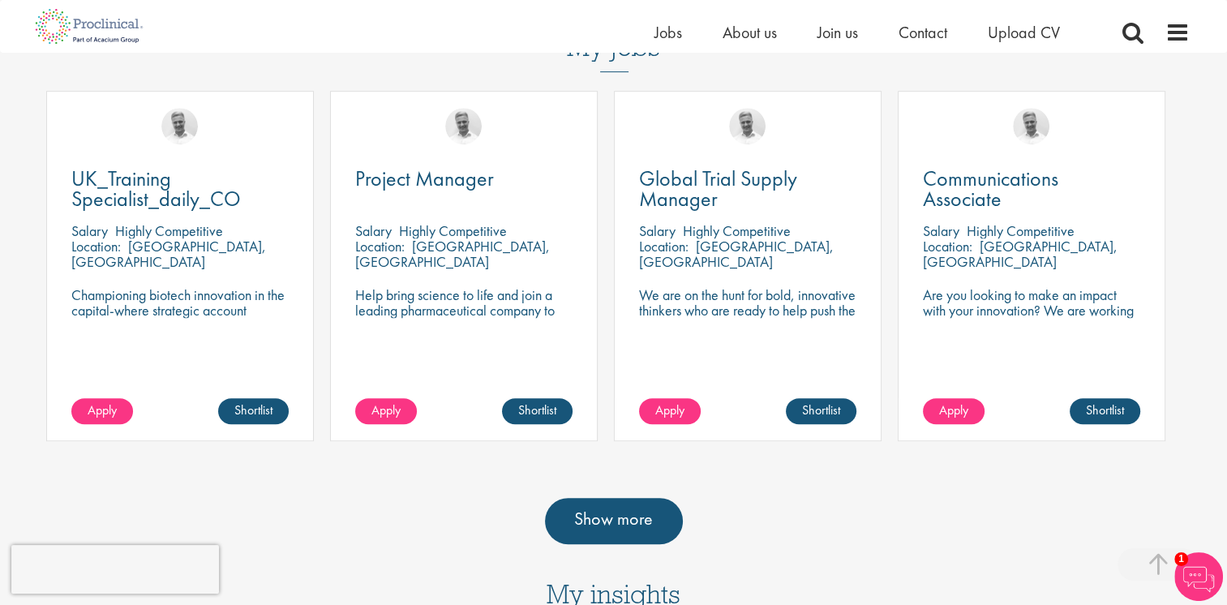
scroll to position [730, 0]
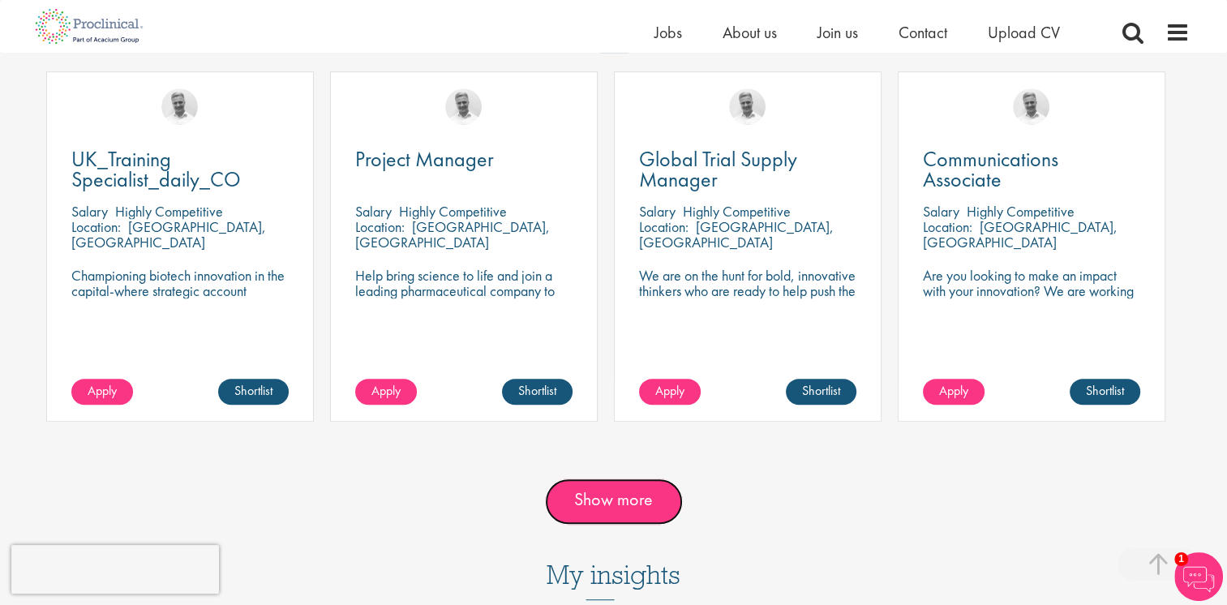
click at [647, 479] on link "Show more" at bounding box center [614, 501] width 138 height 45
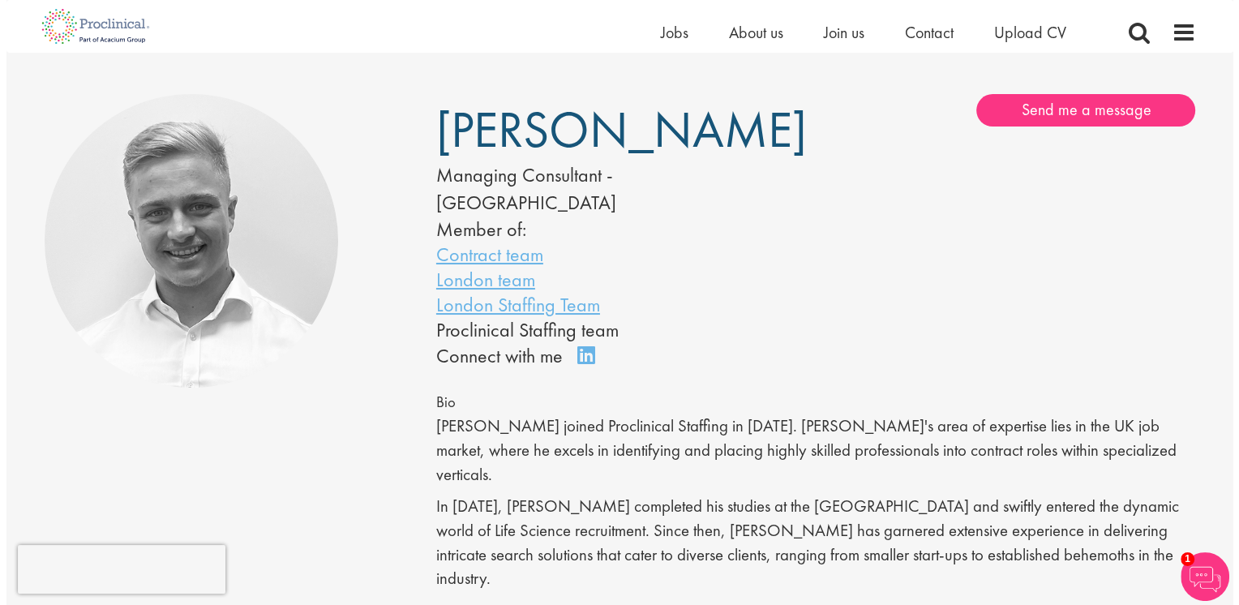
scroll to position [0, 0]
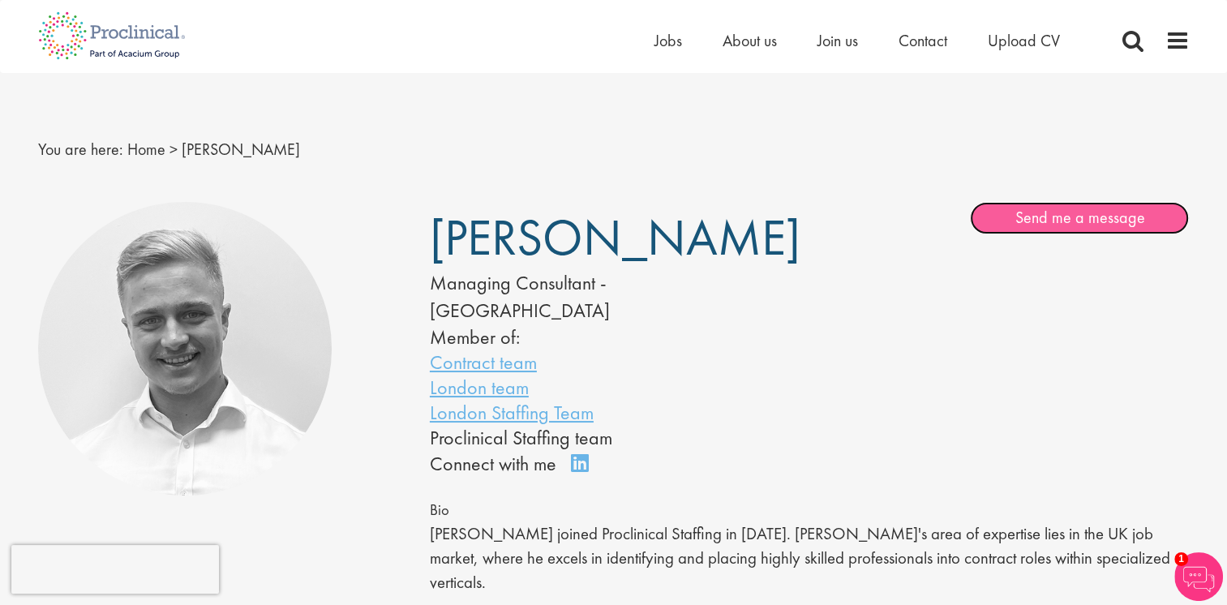
click at [1053, 213] on link "Send me a message" at bounding box center [1079, 218] width 219 height 32
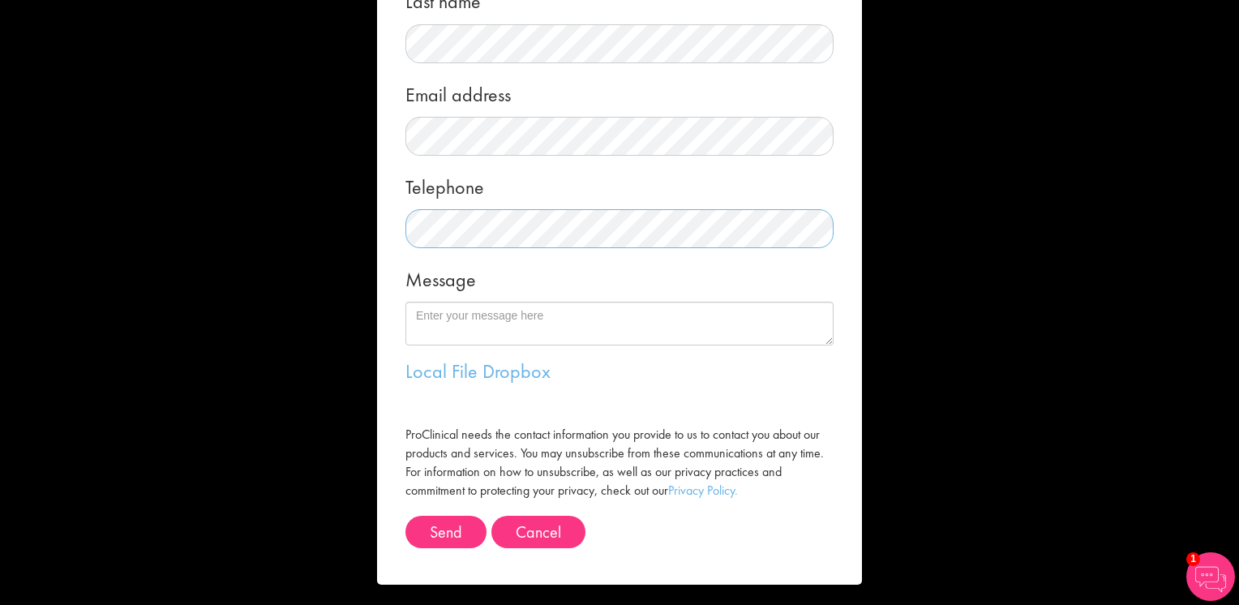
scroll to position [230, 0]
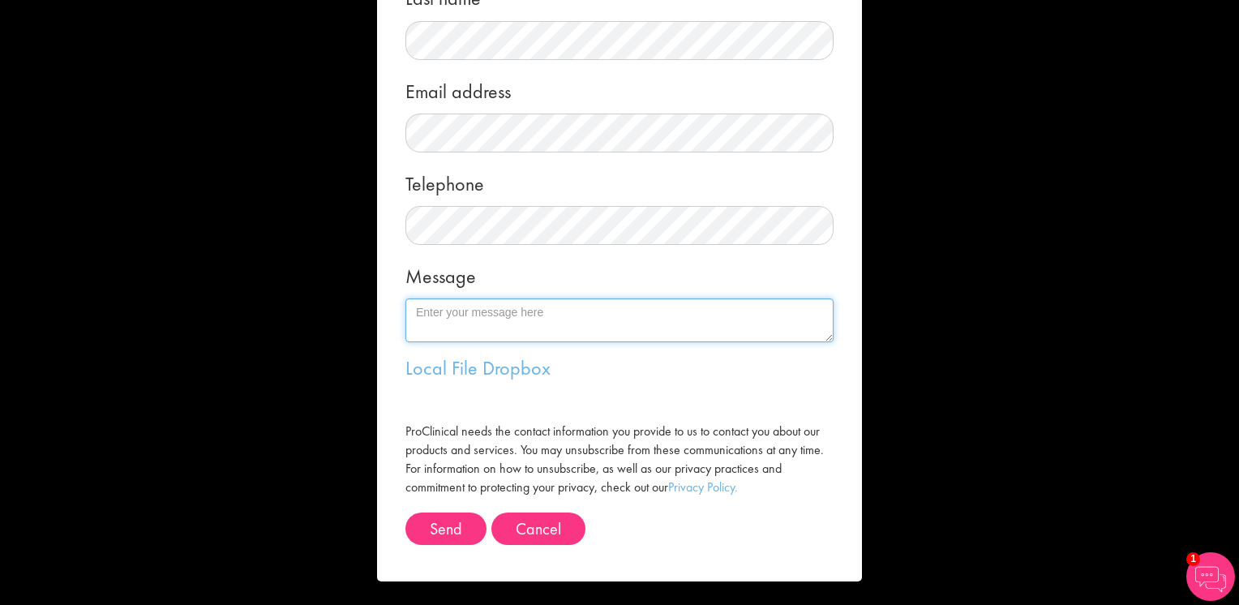
click at [479, 313] on textarea "Message" at bounding box center [620, 320] width 428 height 44
paste textarea "Hi Yves, I hope you’re doing well. My name is Peter Maher, and I’m a Quality Co…"
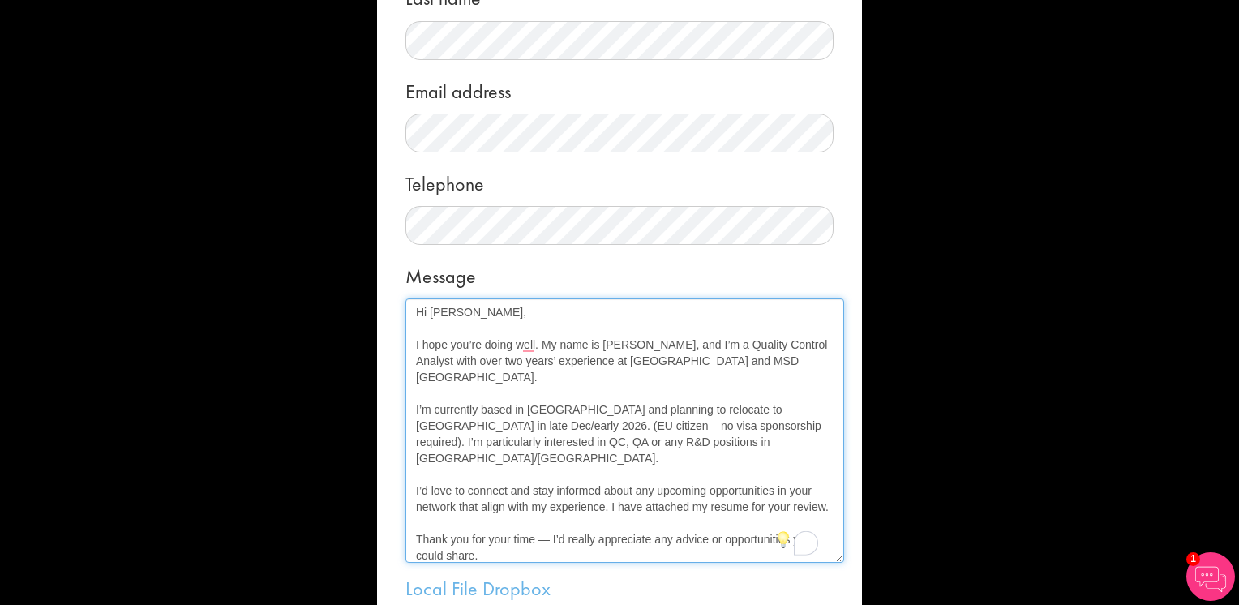
scroll to position [0, 0]
drag, startPoint x: 820, startPoint y: 334, endPoint x: 819, endPoint y: 576, distance: 241.7
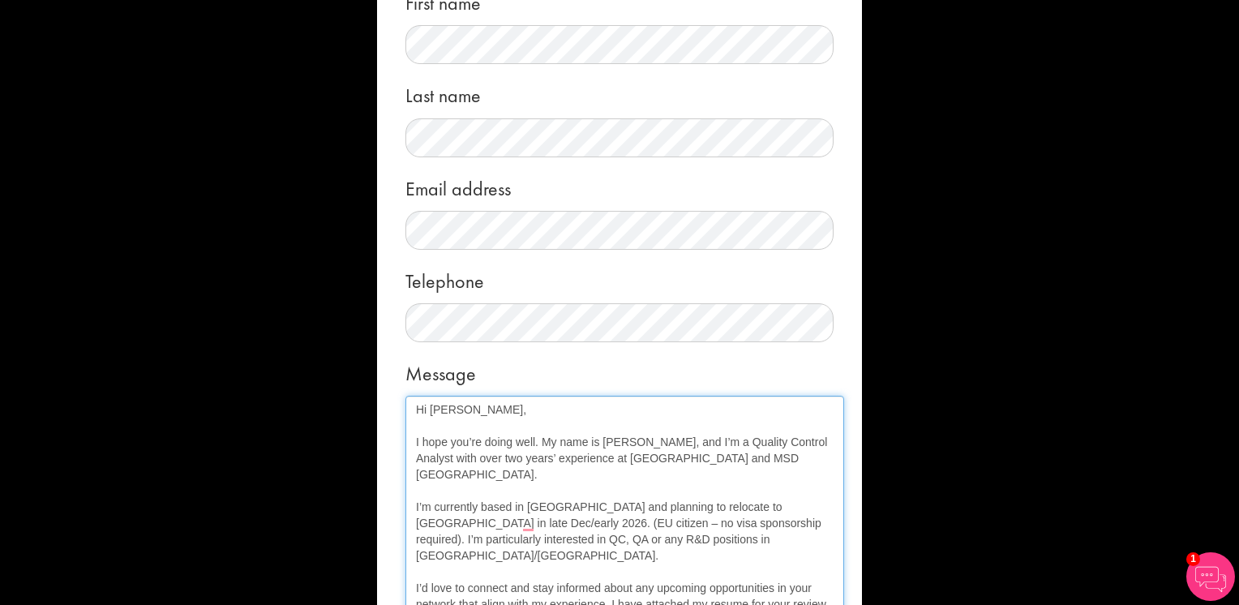
scroll to position [68, 0]
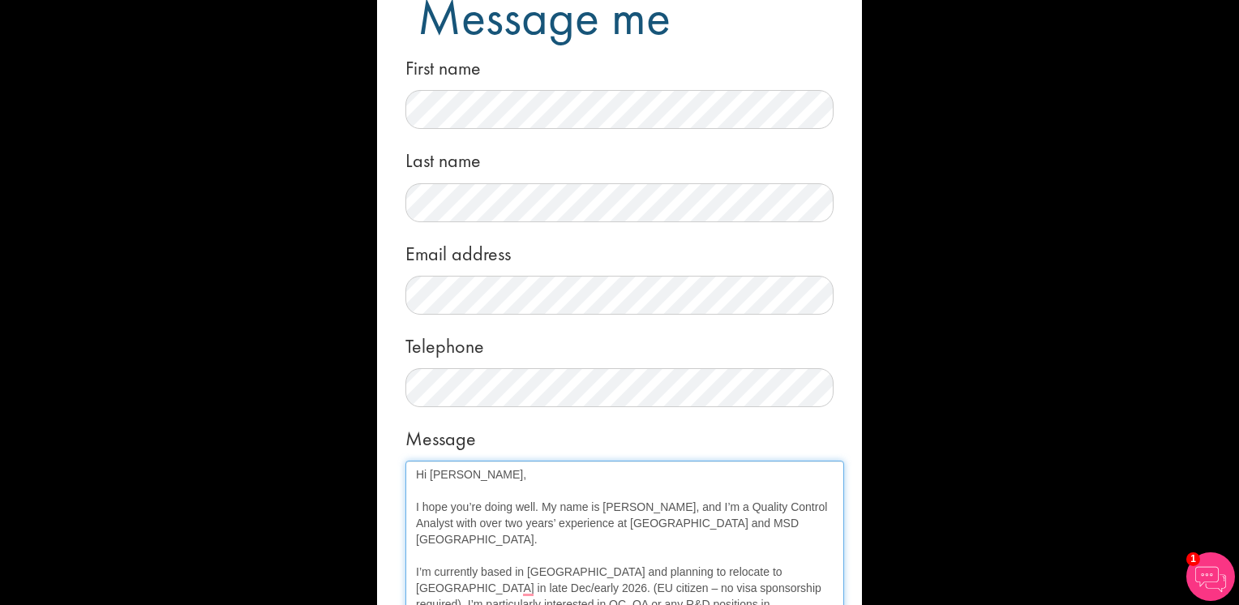
drag, startPoint x: 447, startPoint y: 475, endPoint x: 424, endPoint y: 475, distance: 22.7
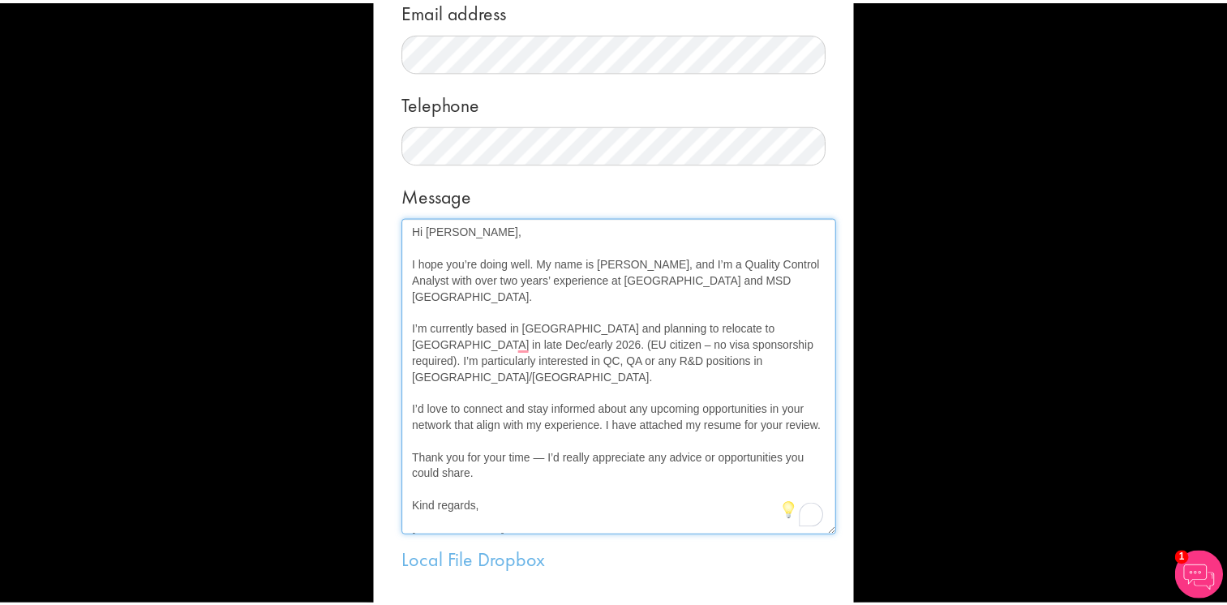
scroll to position [506, 0]
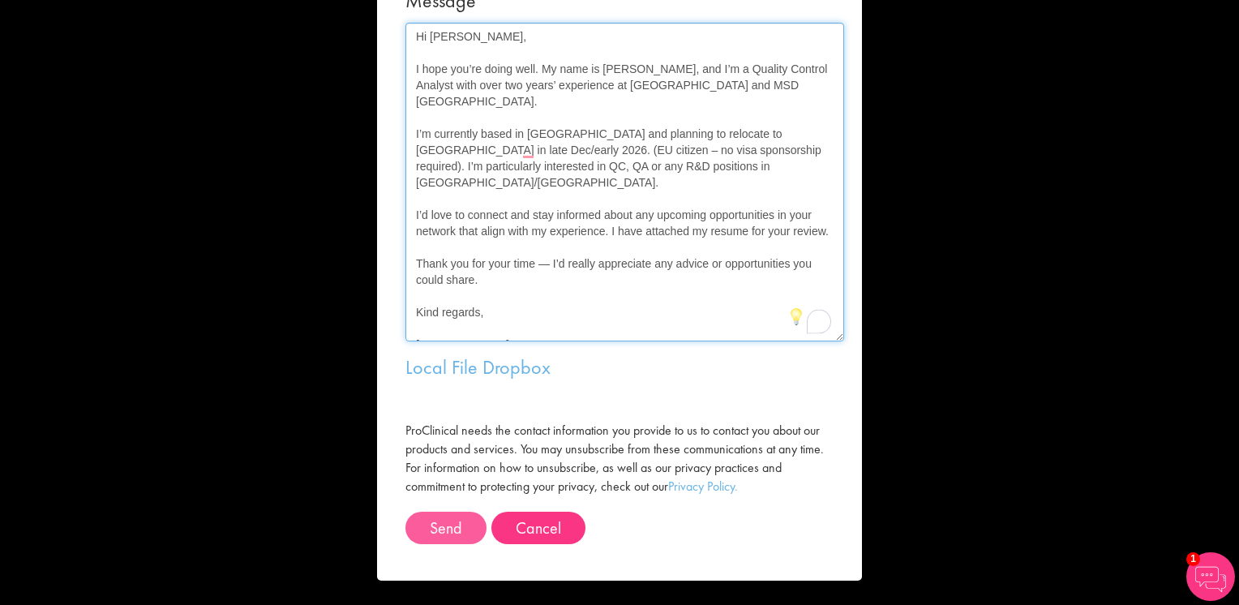
type textarea "Hi Joshua, I hope you’re doing well. My name is Peter Maher, and I’m a Quality …"
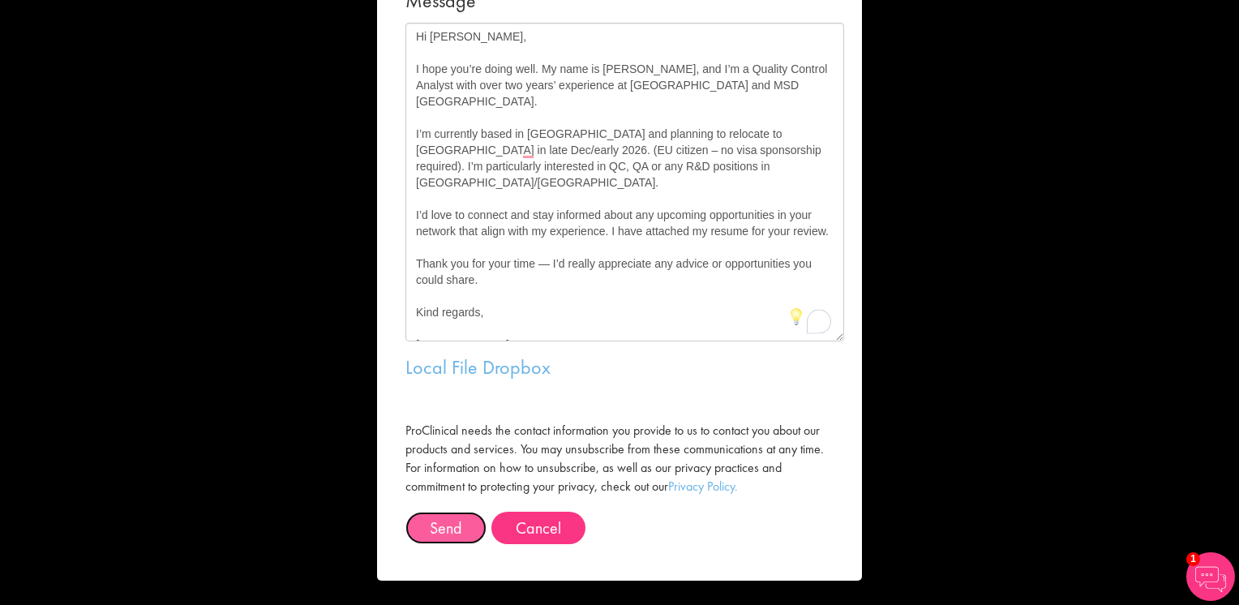
click at [426, 535] on button "Send" at bounding box center [446, 528] width 81 height 32
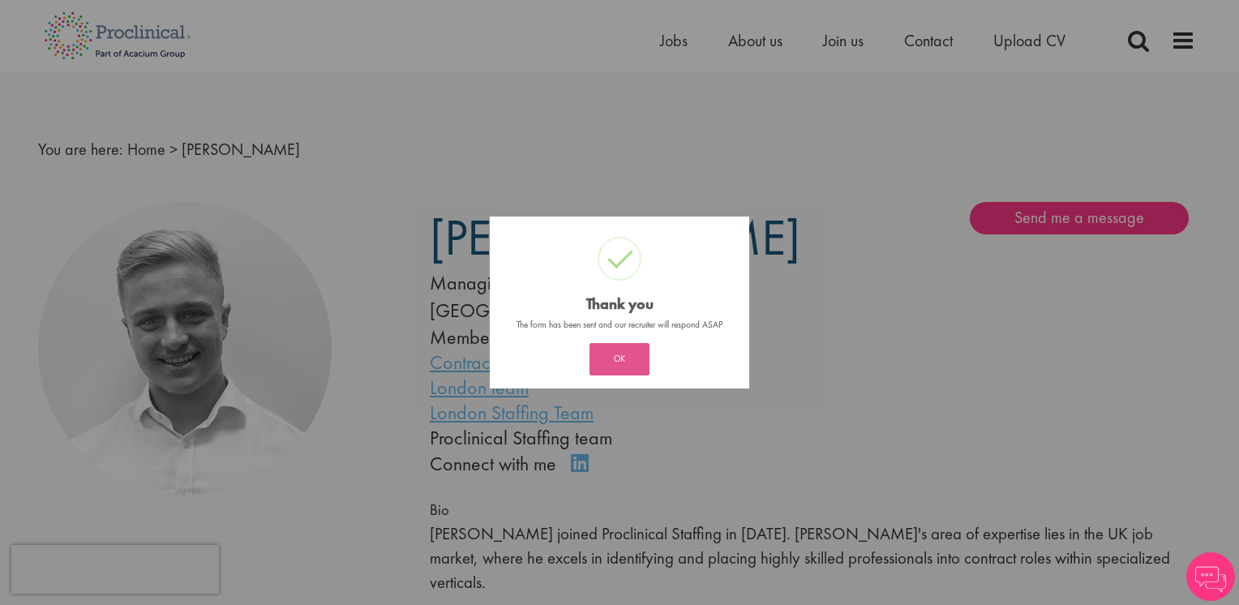
click at [621, 354] on button "OK" at bounding box center [620, 359] width 60 height 32
